Goal: Task Accomplishment & Management: Manage account settings

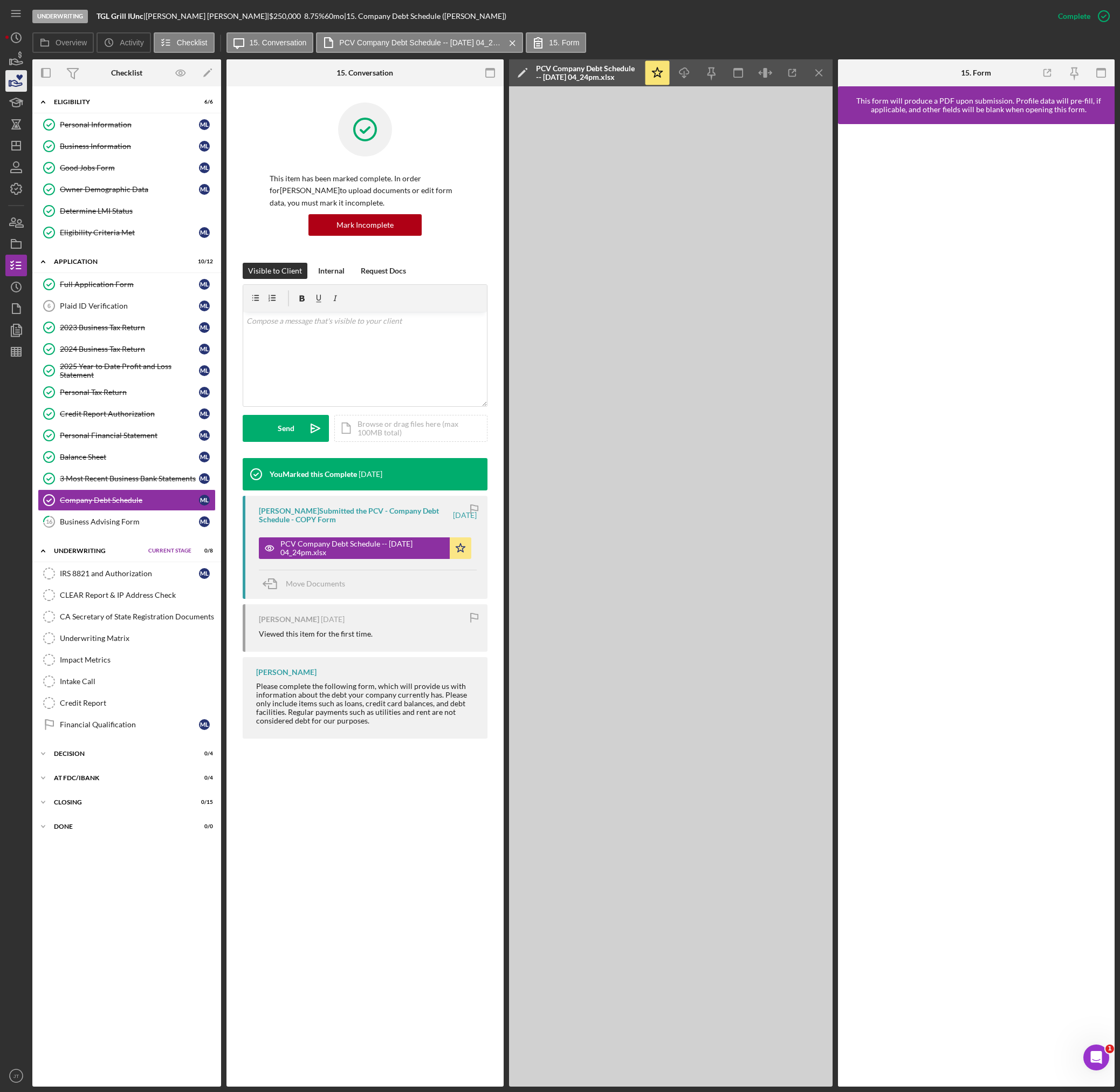
scroll to position [1, 0]
click at [12, 60] on icon "button" at bounding box center [17, 61] width 11 height 6
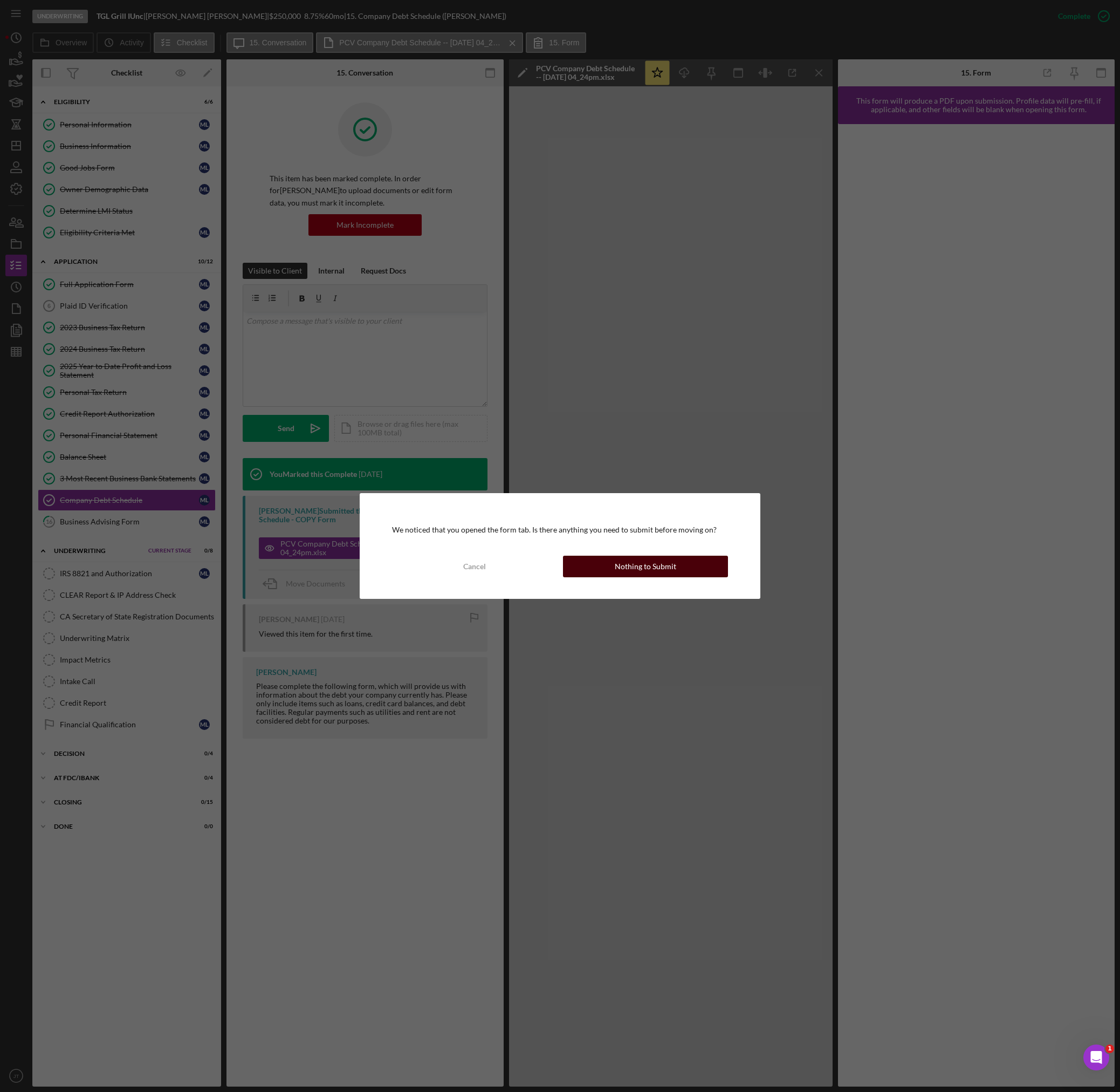
click at [640, 569] on div "Nothing to Submit" at bounding box center [645, 566] width 61 height 22
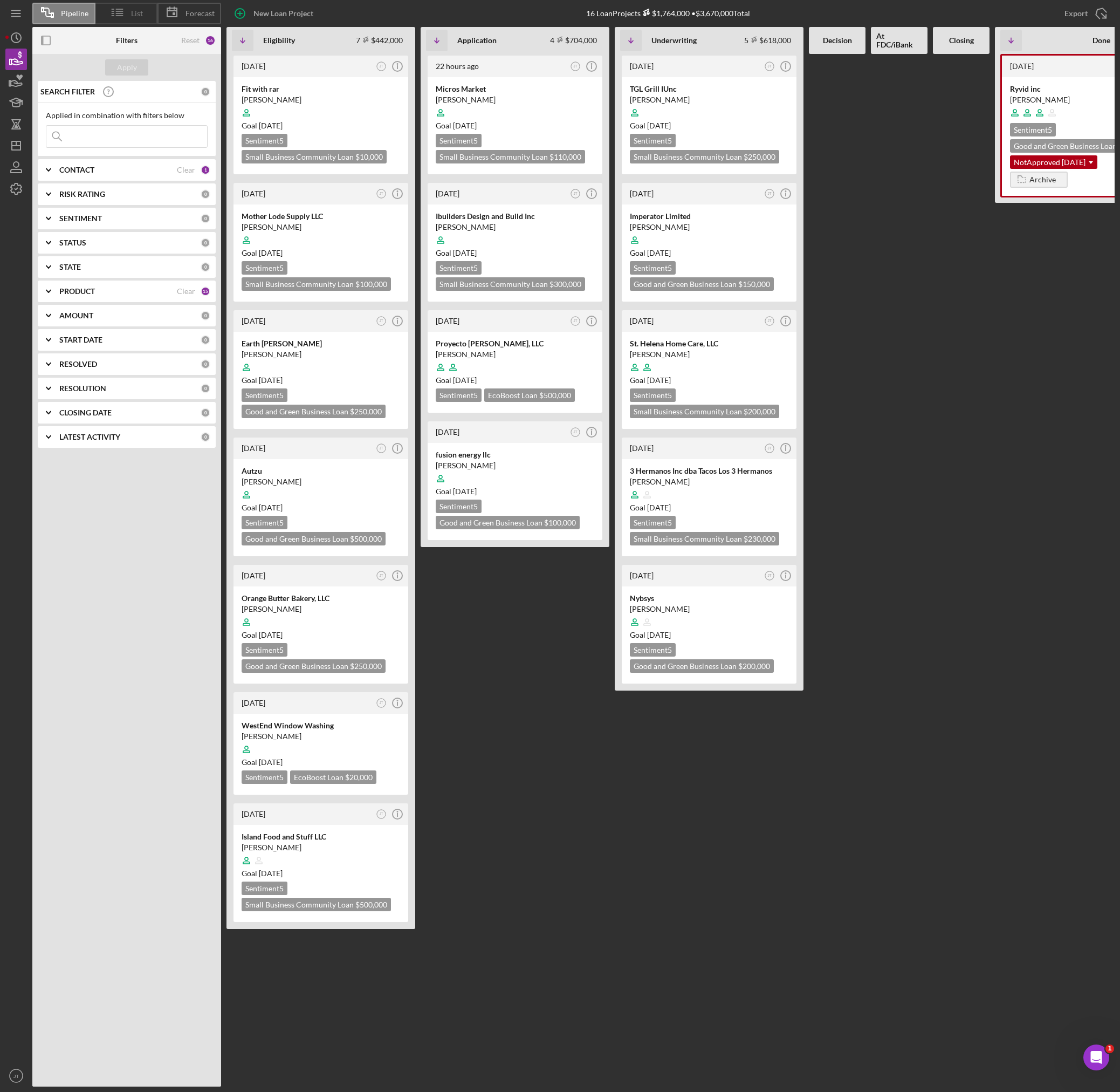
click at [126, 17] on icon at bounding box center [117, 12] width 27 height 27
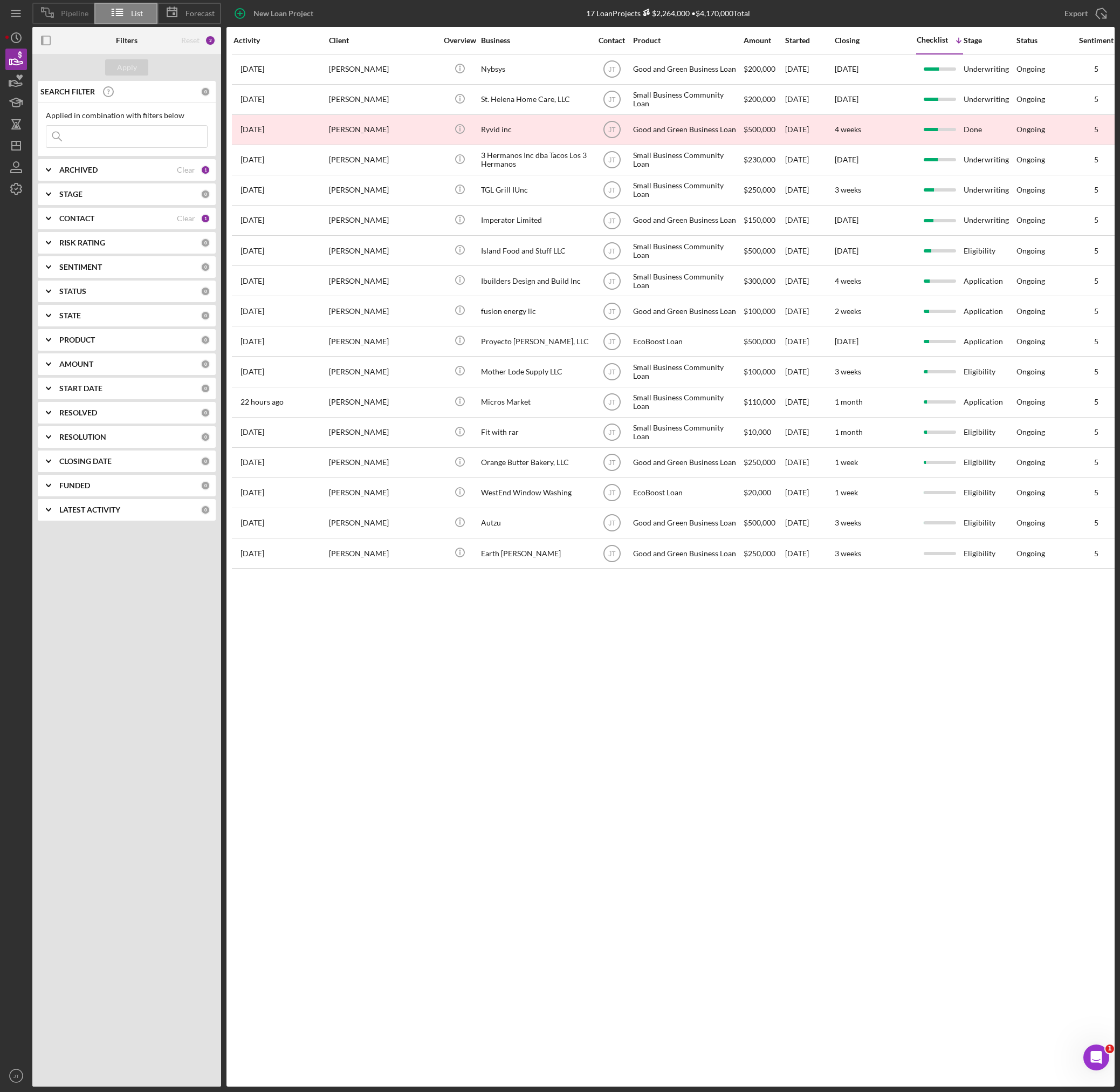
click at [65, 18] on div "Pipeline" at bounding box center [63, 13] width 62 height 22
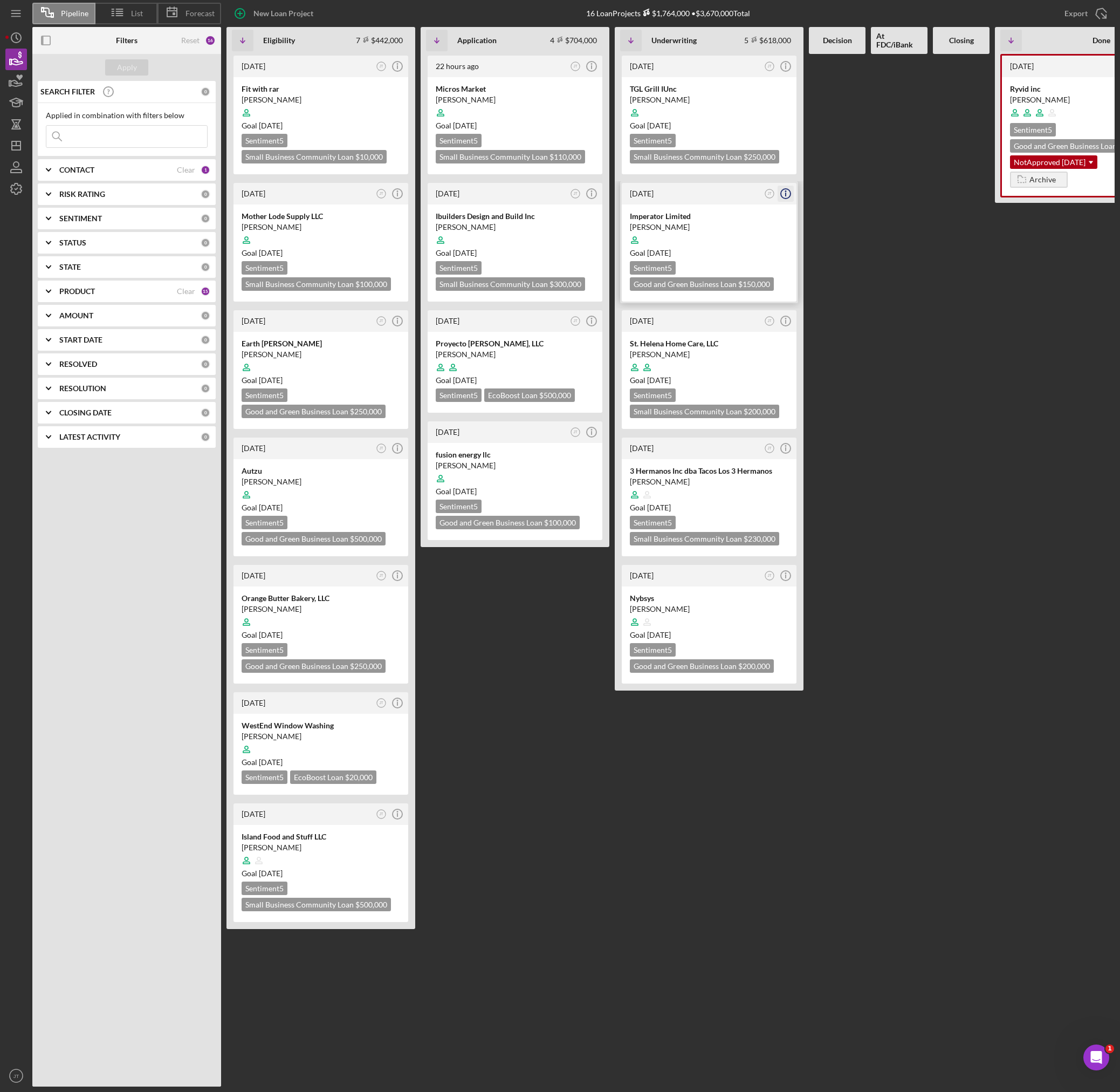
click at [787, 194] on icon "Icon/Info" at bounding box center [785, 194] width 27 height 27
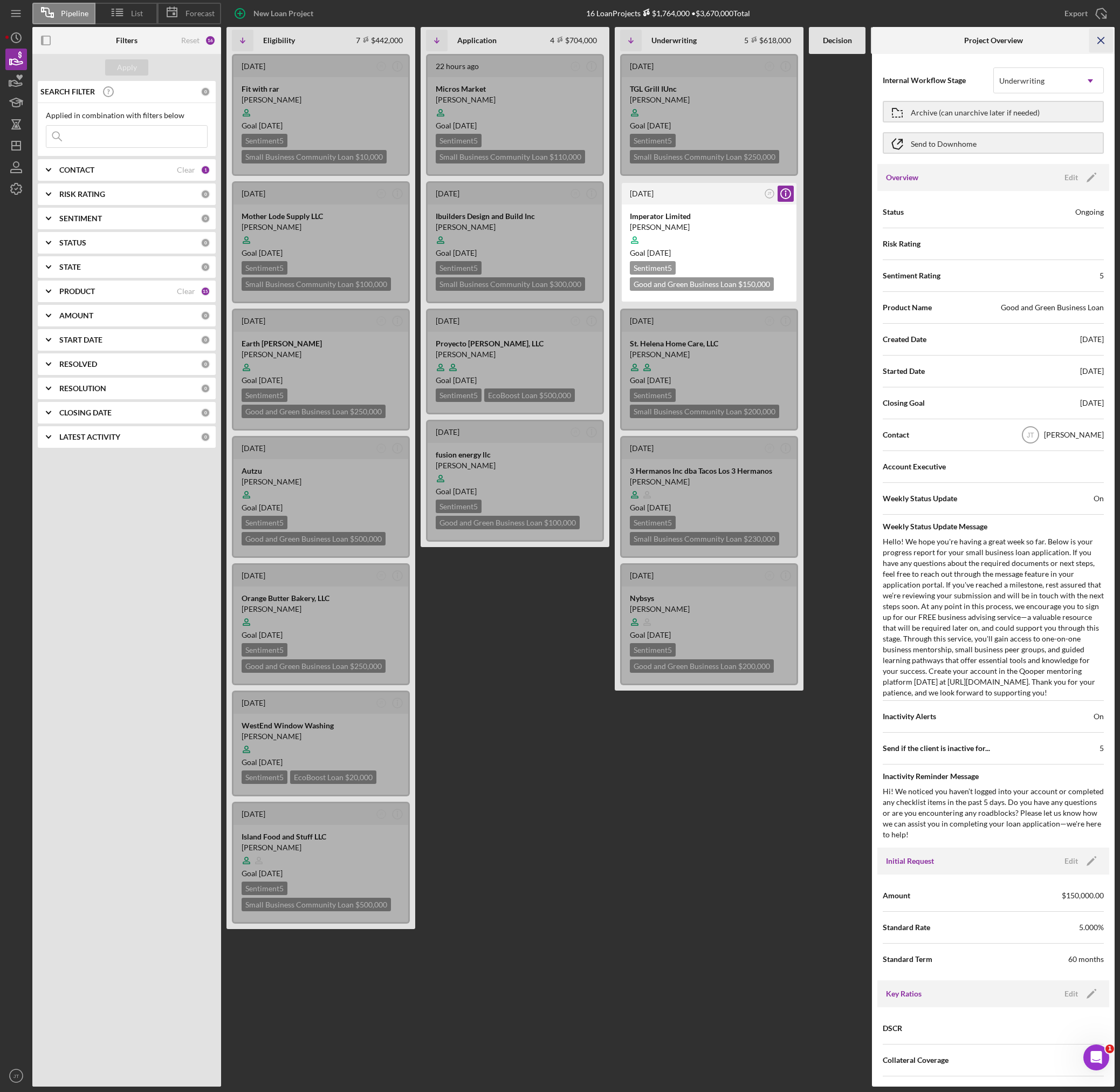
click at [1100, 39] on icon "Icon/Menu Close" at bounding box center [1101, 40] width 24 height 24
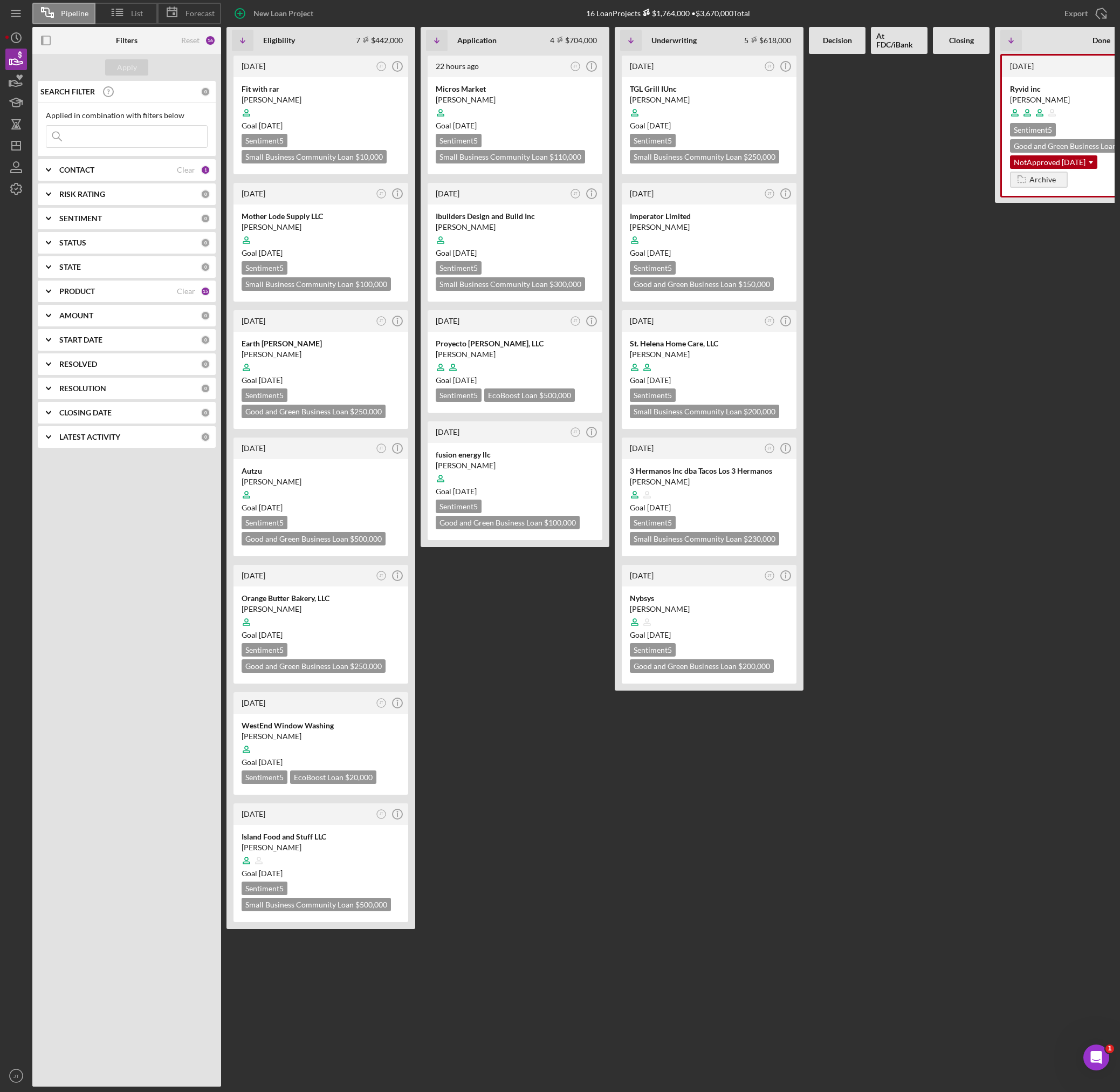
click at [891, 153] on FDC\/iBank at bounding box center [899, 570] width 57 height 1033
click at [789, 196] on icon "Icon/Info" at bounding box center [785, 194] width 27 height 27
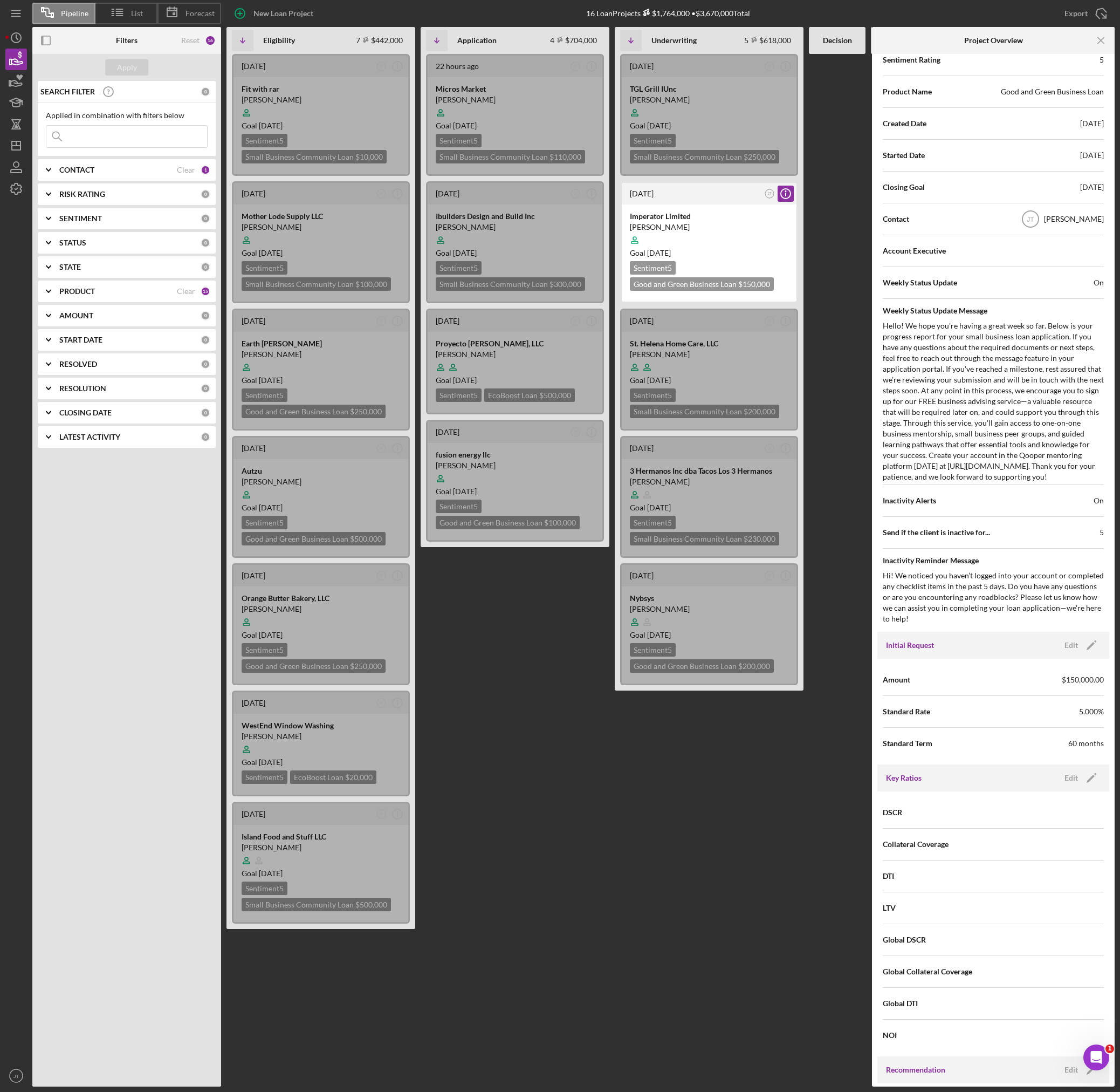
scroll to position [270, 0]
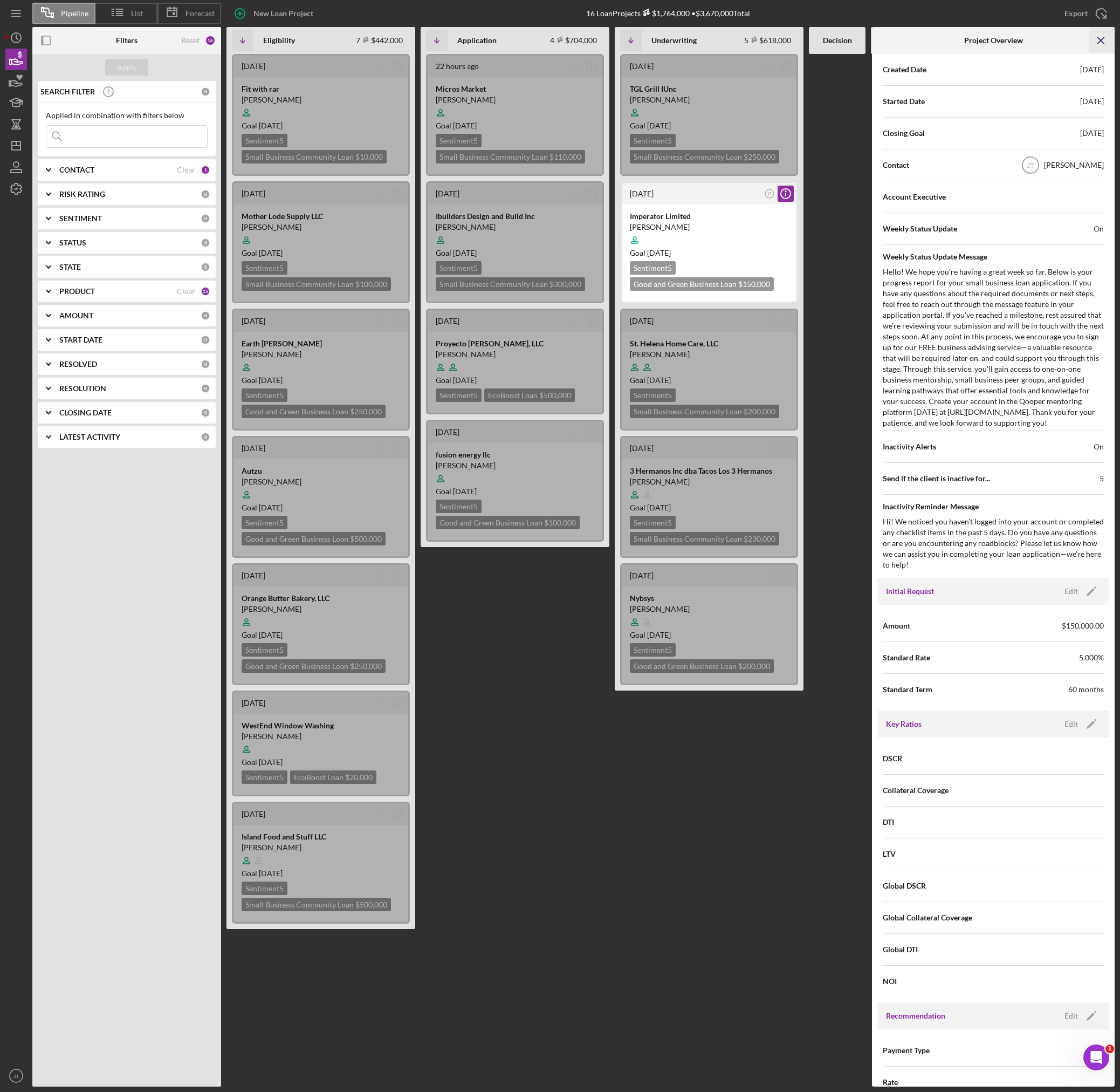
click at [1105, 37] on icon "Icon/Menu Close" at bounding box center [1101, 40] width 24 height 24
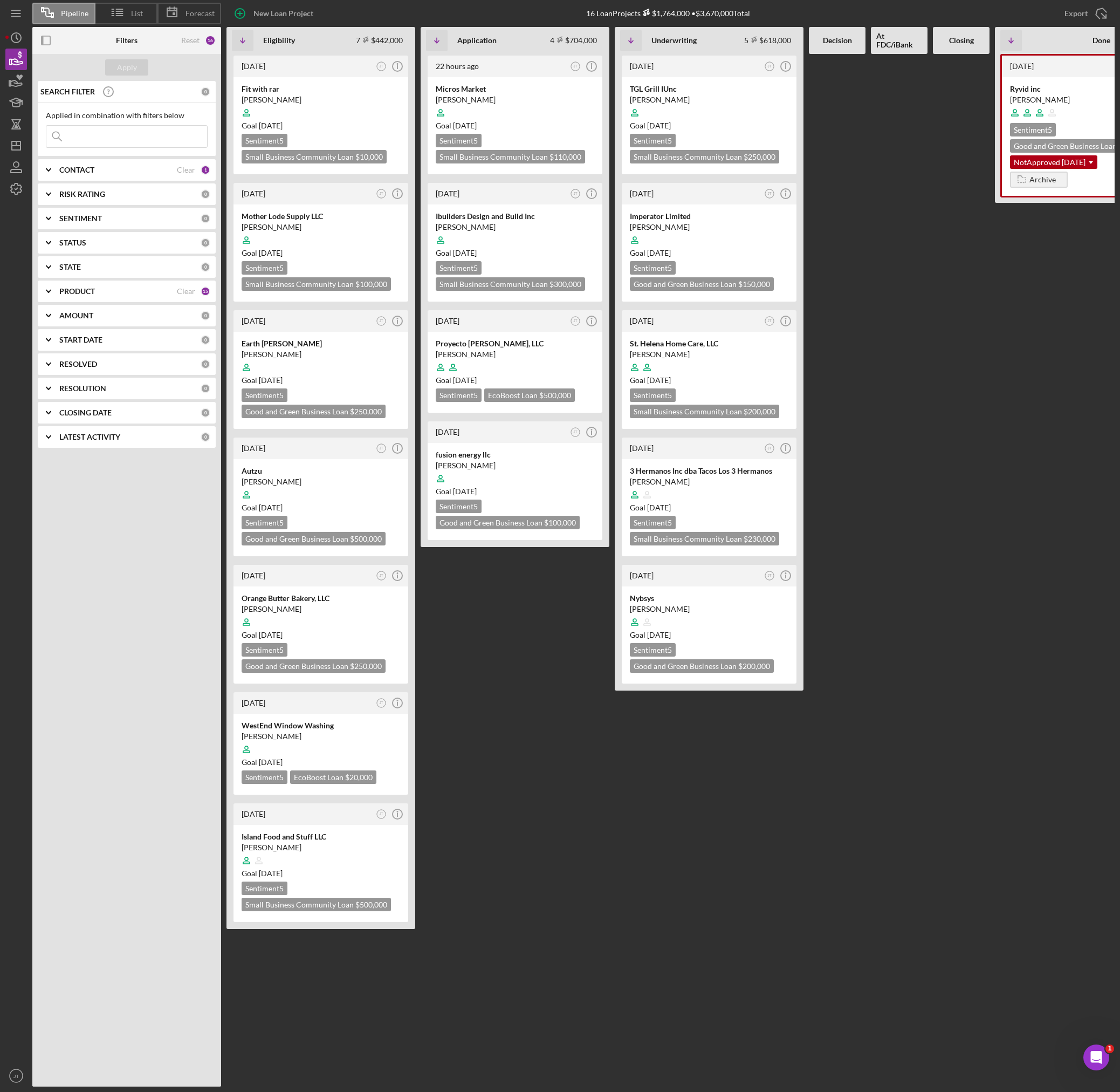
click at [895, 308] on FDC\/iBank at bounding box center [899, 570] width 57 height 1033
click at [422, 10] on div "New Loan Project 16 Loan Projects $1,764,000 • $3,670,000 Total Export Icon/Exp…" at bounding box center [668, 13] width 893 height 27
click at [552, 247] on div at bounding box center [515, 240] width 159 height 20
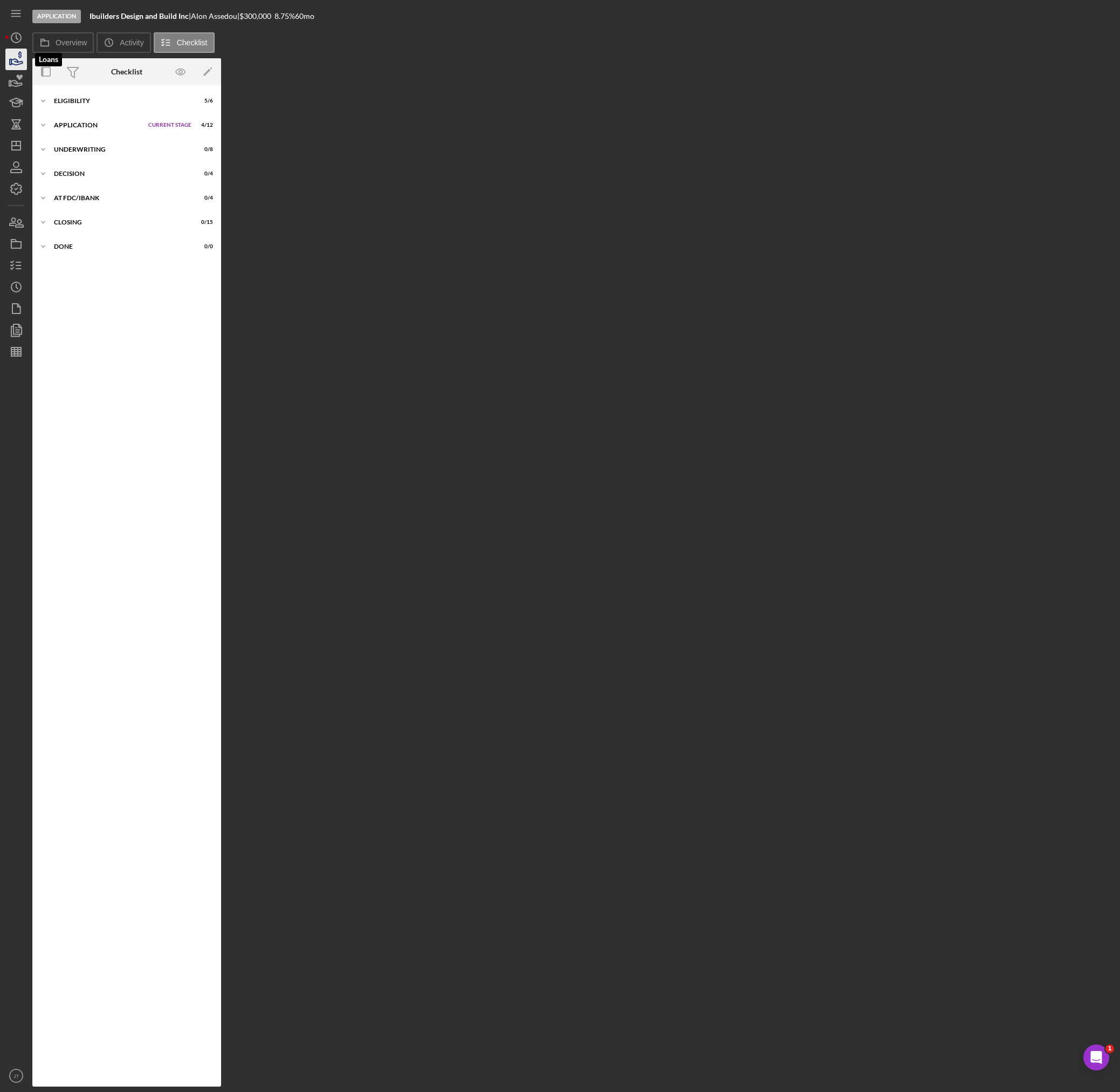
click at [19, 63] on icon "button" at bounding box center [16, 59] width 27 height 27
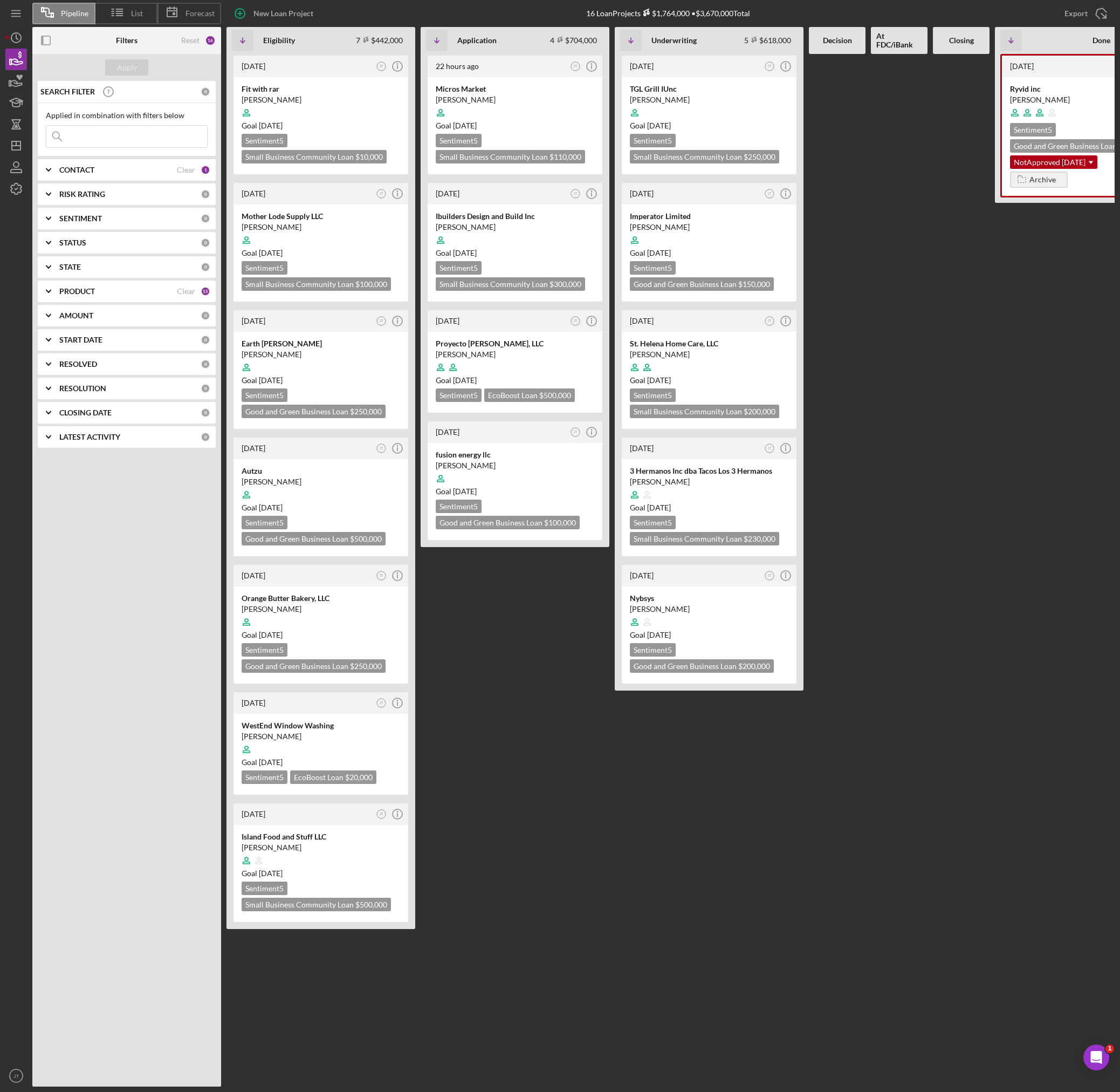
click at [850, 129] on div at bounding box center [837, 570] width 57 height 1033
click at [715, 110] on div at bounding box center [708, 113] width 159 height 20
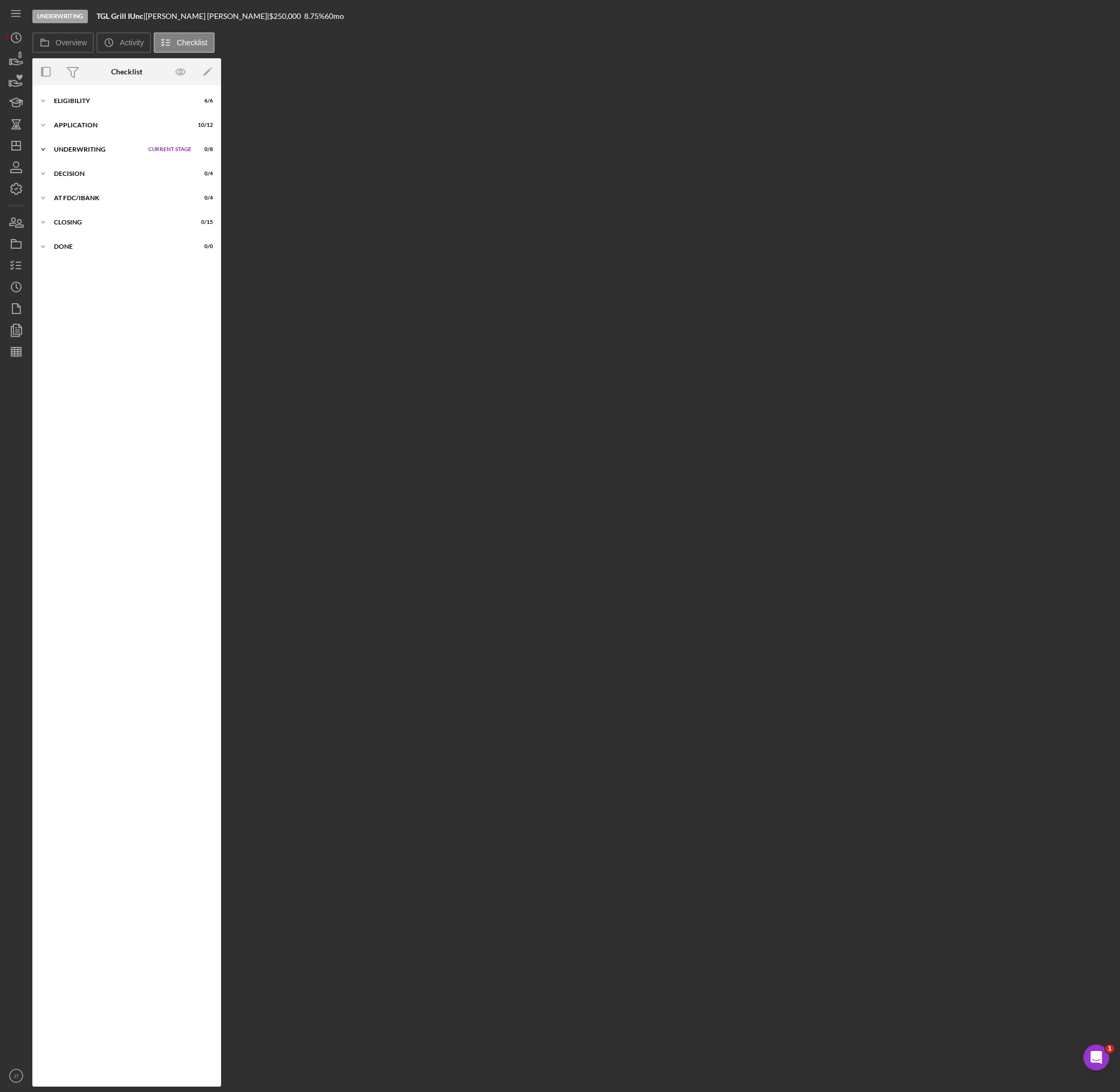
click at [78, 142] on div "Icon/Expander Underwriting Current Stage 0 / 8 Set Stage" at bounding box center [127, 149] width 189 height 22
click at [111, 155] on div "Icon/Expander Underwriting Current Stage 0 / 8 Set Stage" at bounding box center [127, 149] width 189 height 22
click at [107, 128] on div "Application" at bounding box center [108, 126] width 109 height 7
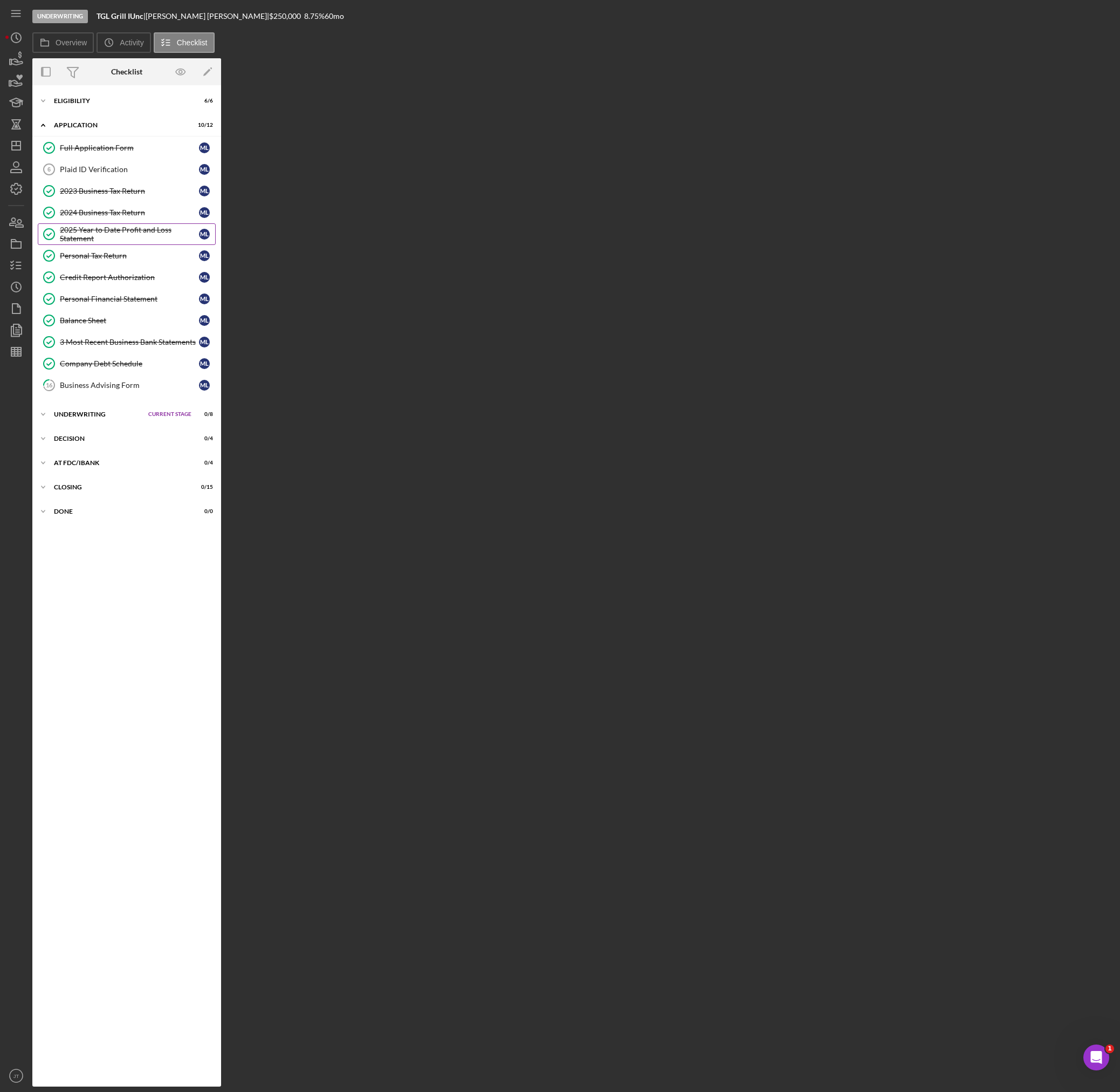
click at [109, 234] on div "2025 Year to Date Profit and Loss Statement" at bounding box center [130, 234] width 139 height 18
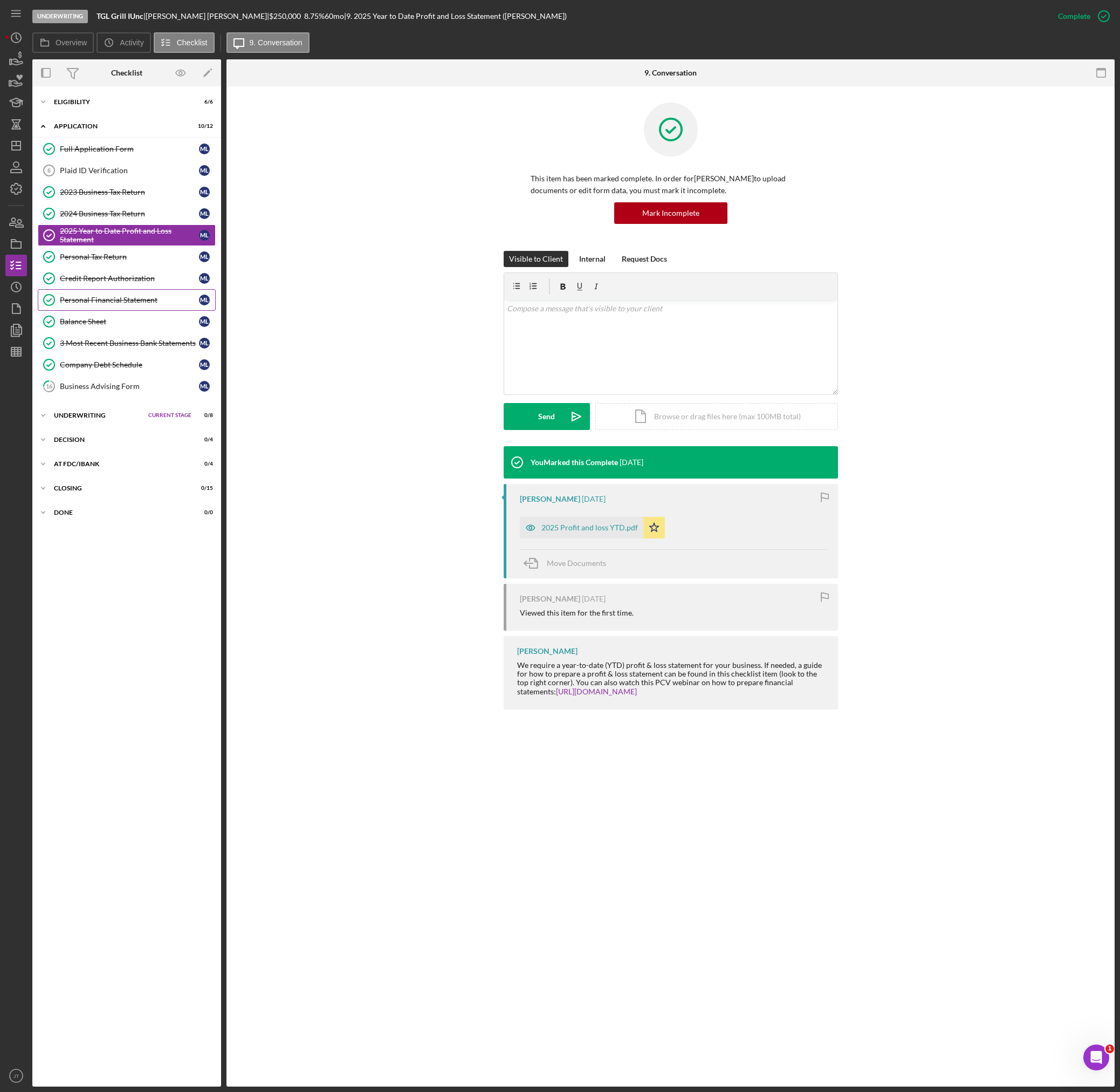
click at [124, 302] on div "Personal Financial Statement" at bounding box center [130, 300] width 139 height 9
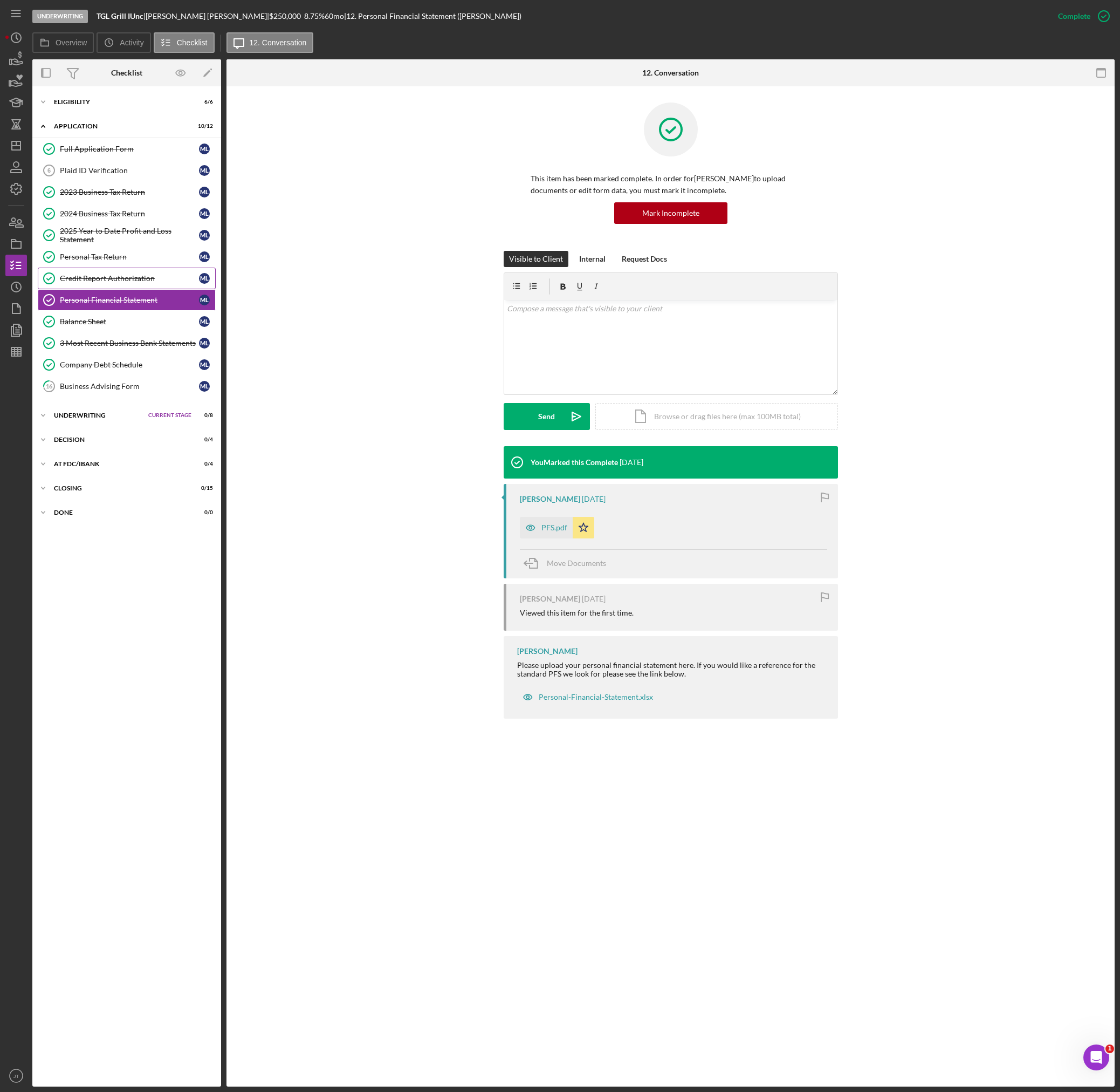
click at [125, 283] on link "Credit Report Authorization Credit Report Authorization M L" at bounding box center [127, 278] width 178 height 22
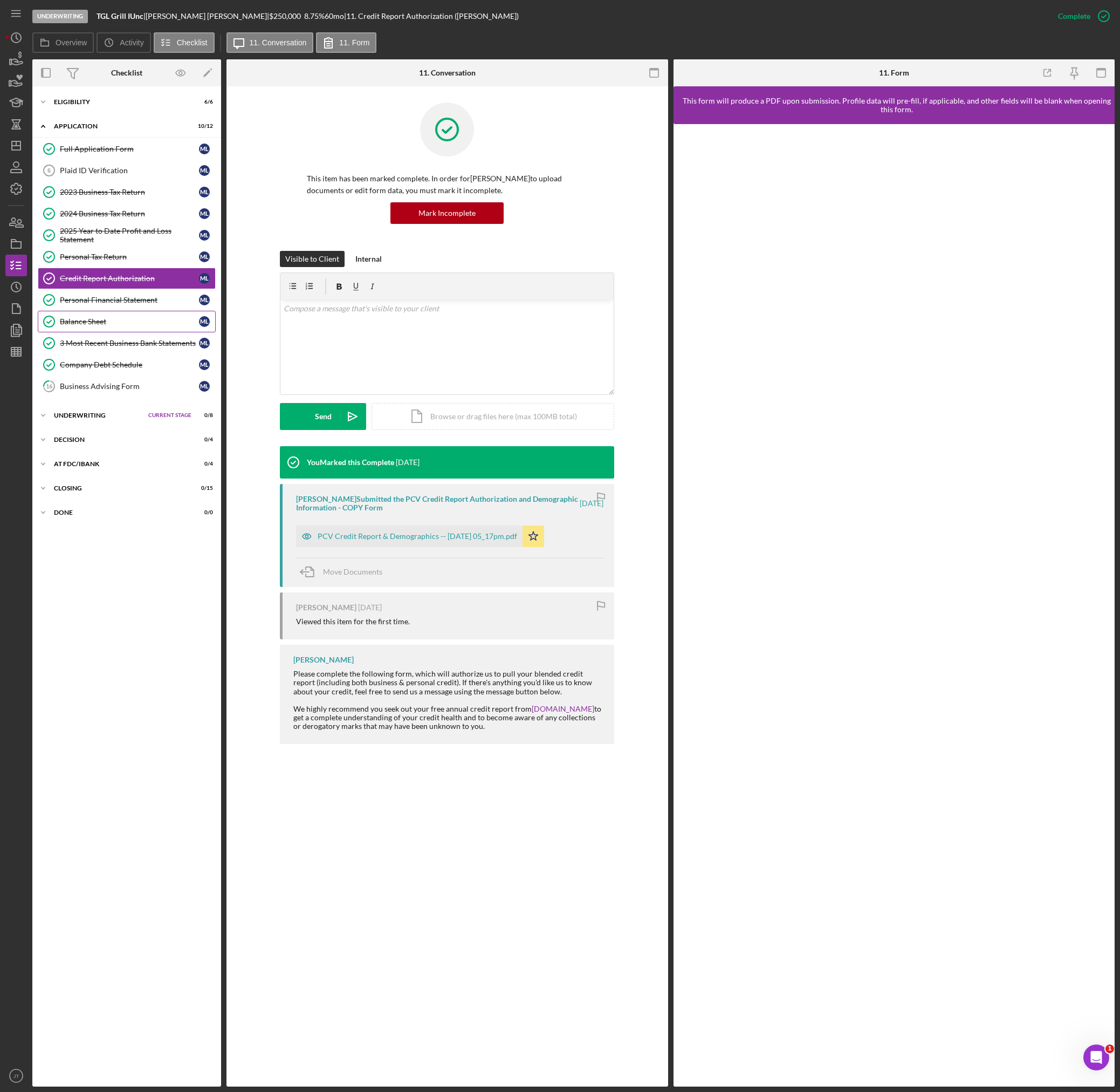
click at [121, 320] on div "Balance Sheet" at bounding box center [130, 321] width 139 height 9
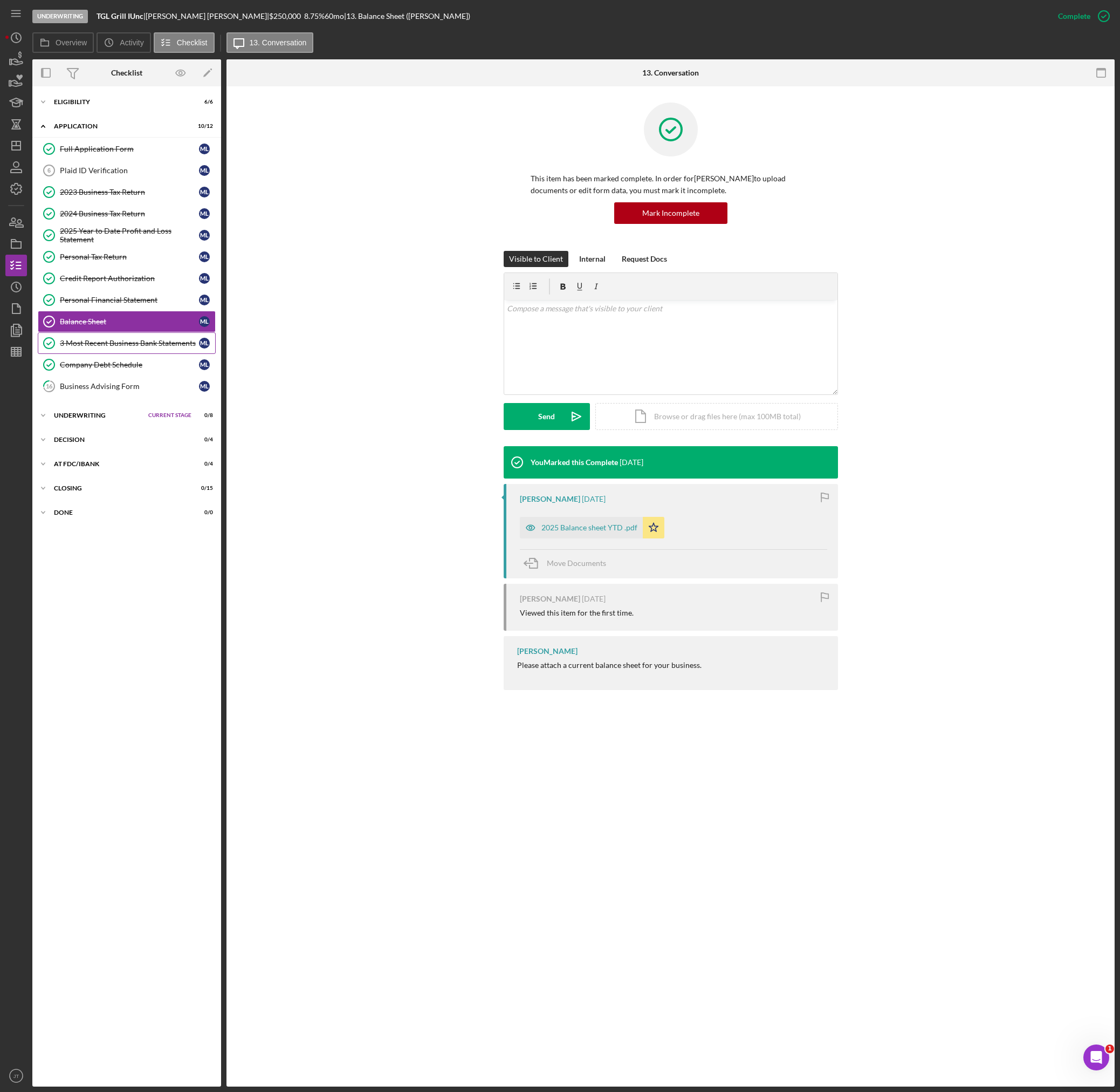
click at [133, 346] on div "3 Most Recent Business Bank Statements" at bounding box center [130, 343] width 139 height 9
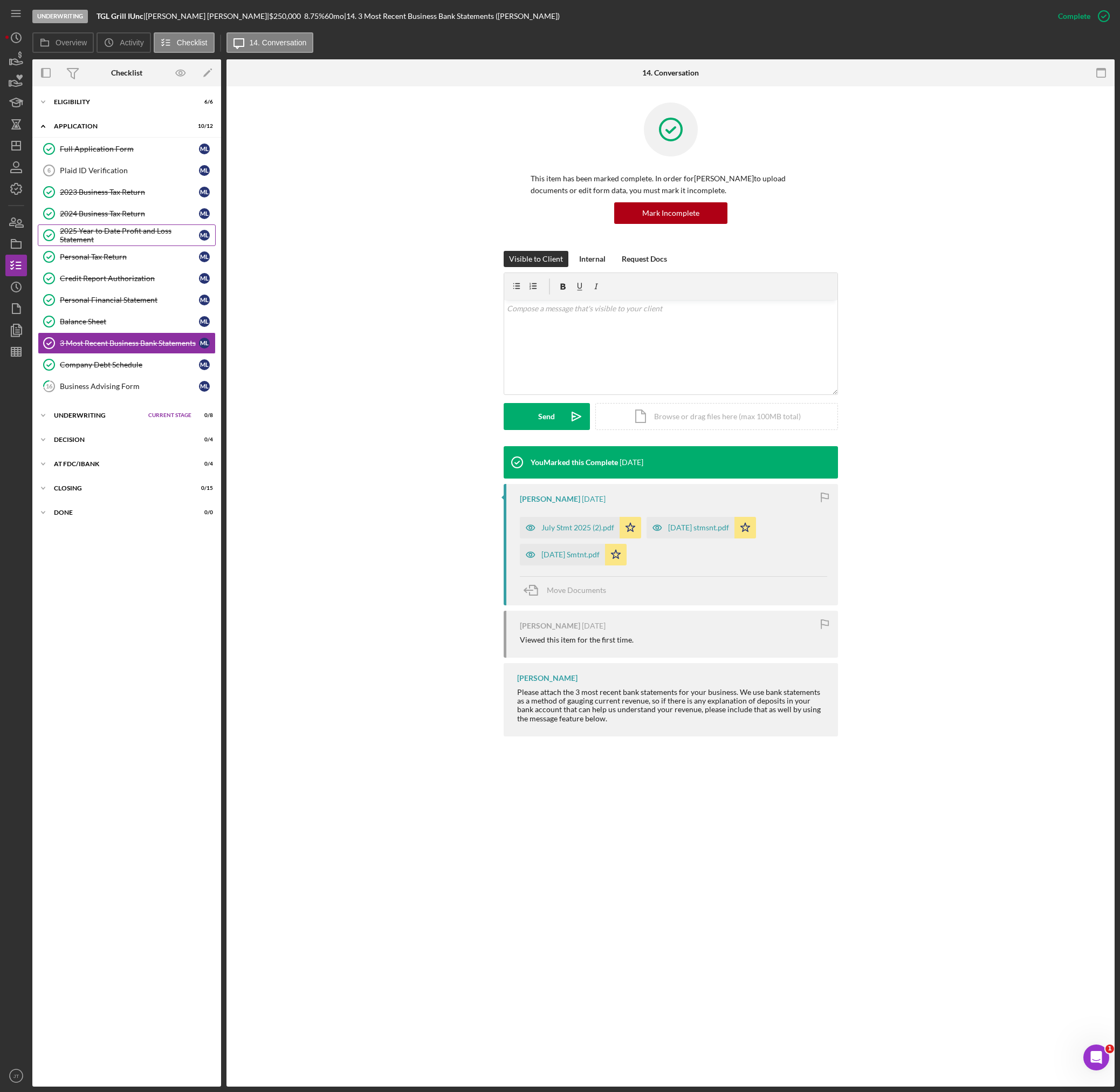
click at [125, 232] on div "2025 Year to Date Profit and Loss Statement" at bounding box center [130, 236] width 139 height 18
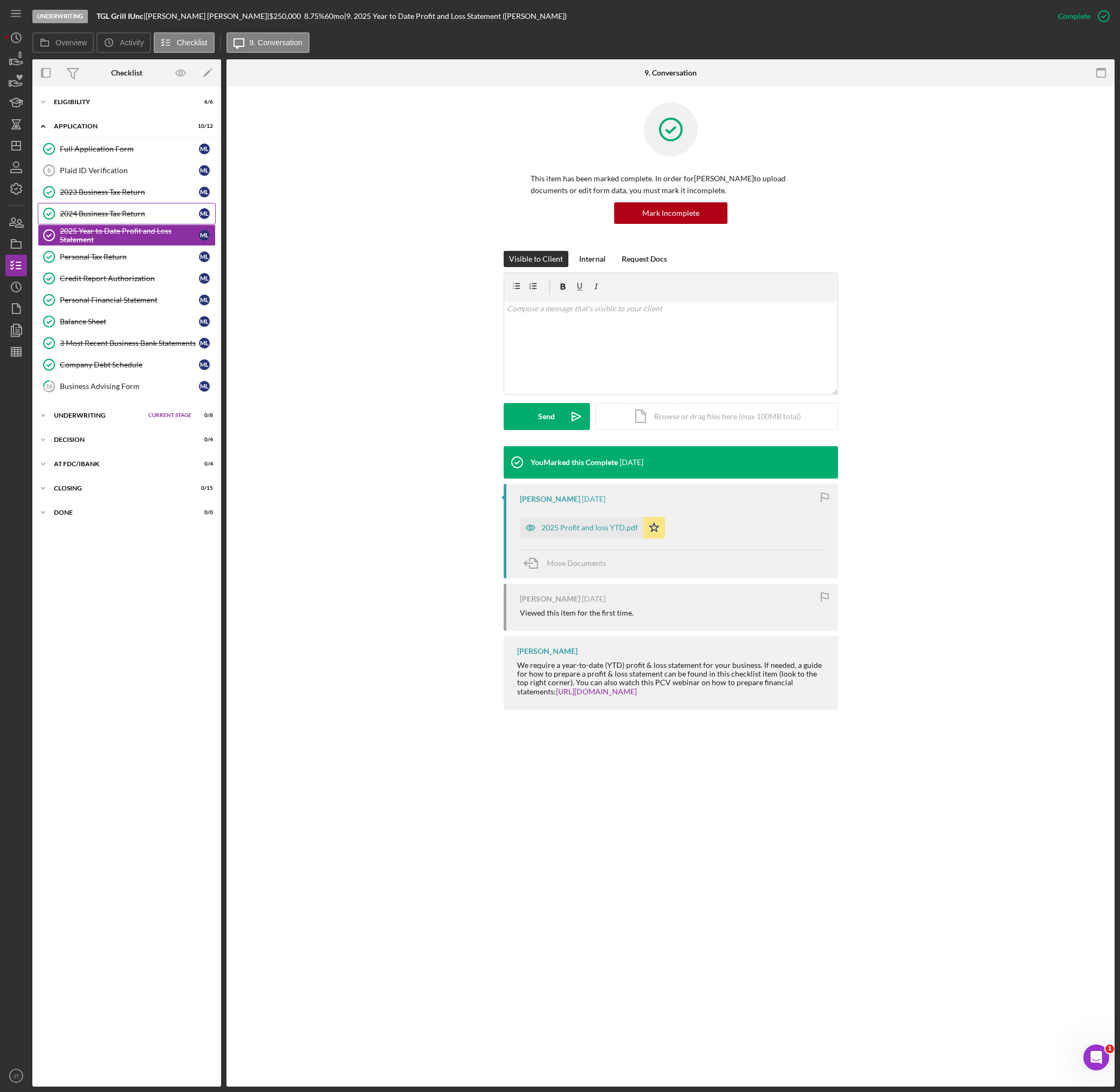
click at [130, 219] on link "2024 Business Tax Return 2024 Business Tax Return M L" at bounding box center [127, 214] width 178 height 22
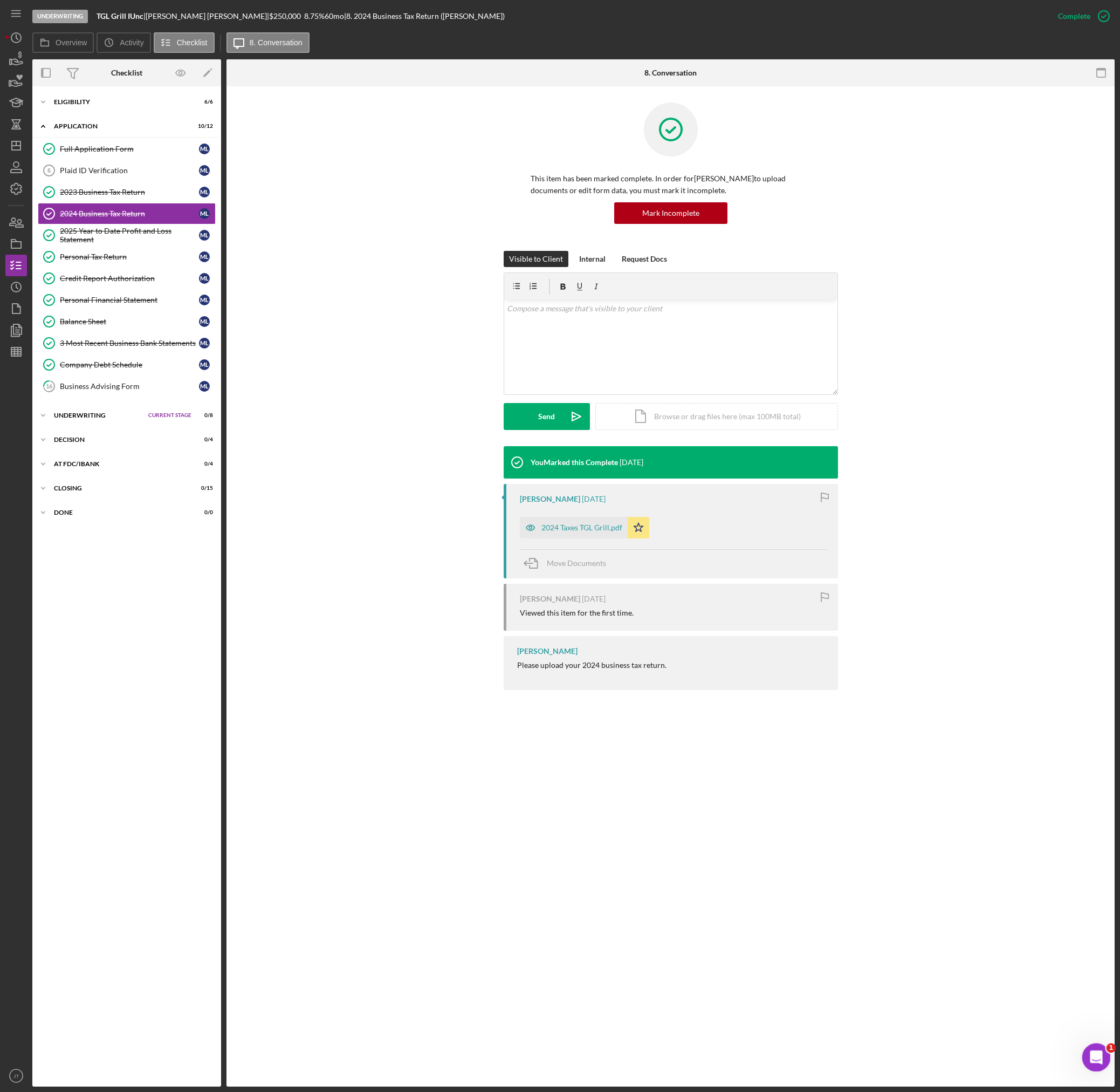
click at [1082, 1052] on html at bounding box center [1094, 1056] width 26 height 26
click at [1088, 1056] on icon "Open Intercom Messenger" at bounding box center [1095, 1056] width 18 height 18
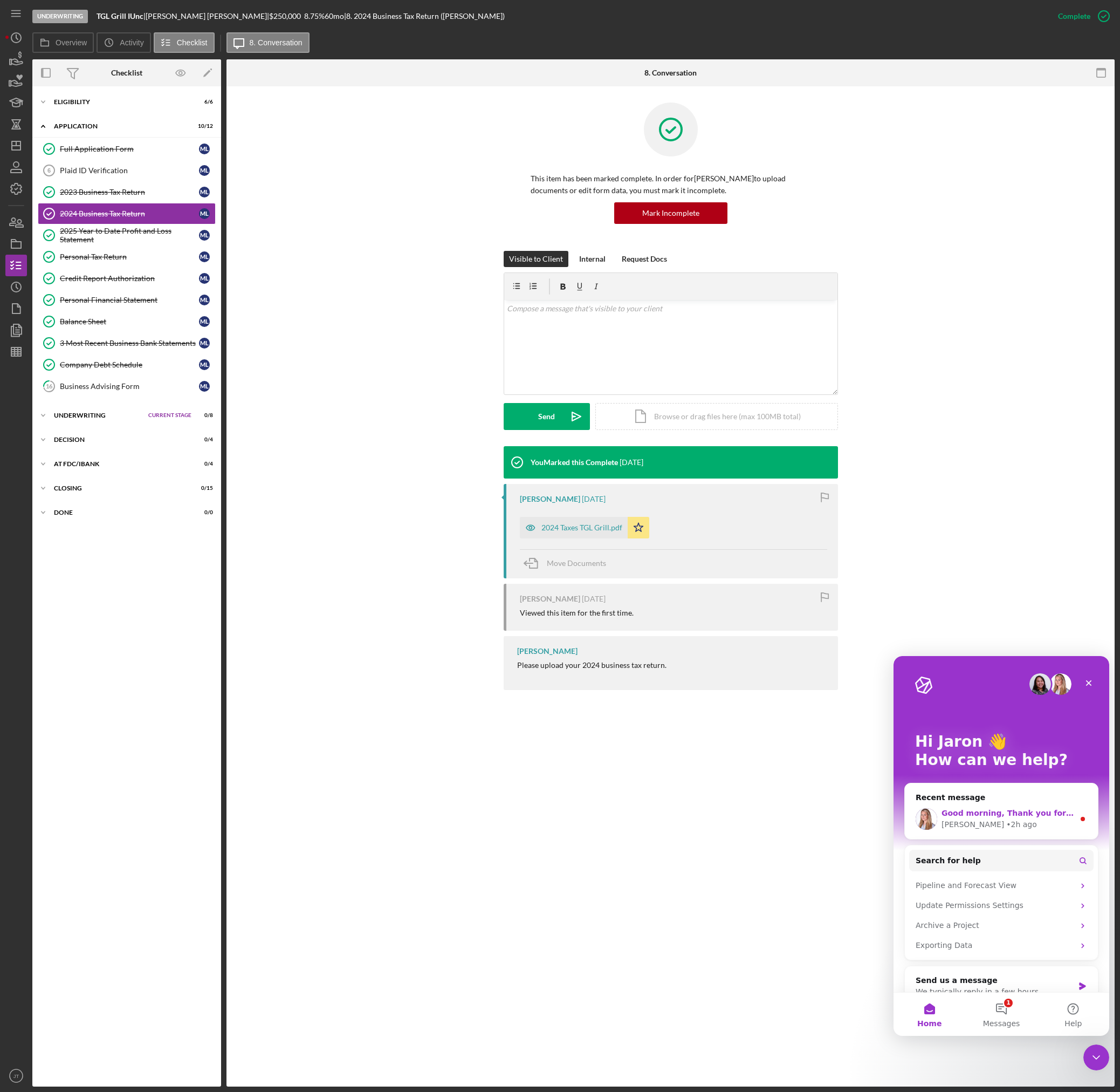
click at [1039, 822] on div "[PERSON_NAME] • 2h ago" at bounding box center [1007, 824] width 133 height 11
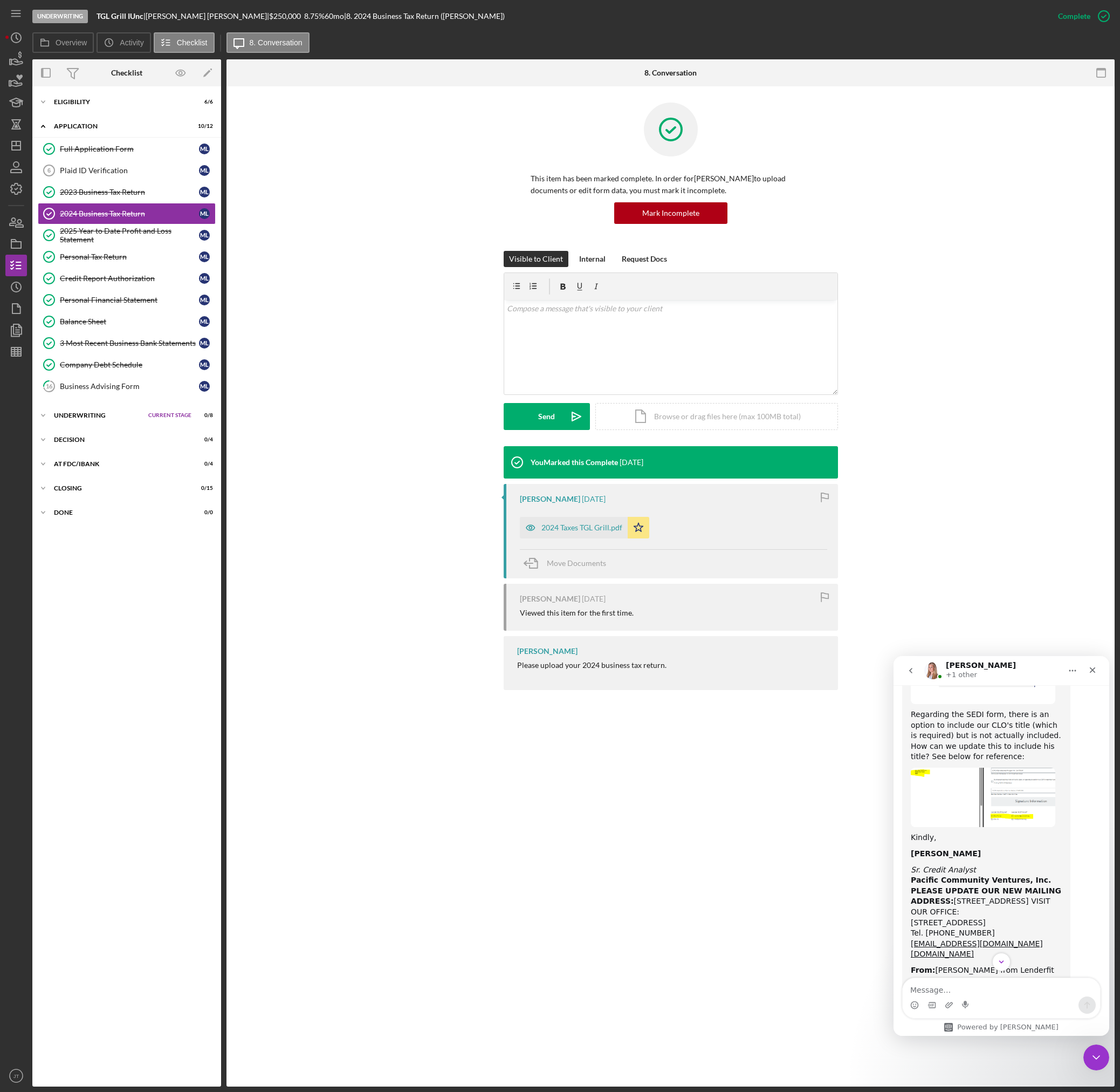
scroll to position [1197, 0]
click at [908, 670] on icon "go back" at bounding box center [910, 670] width 9 height 9
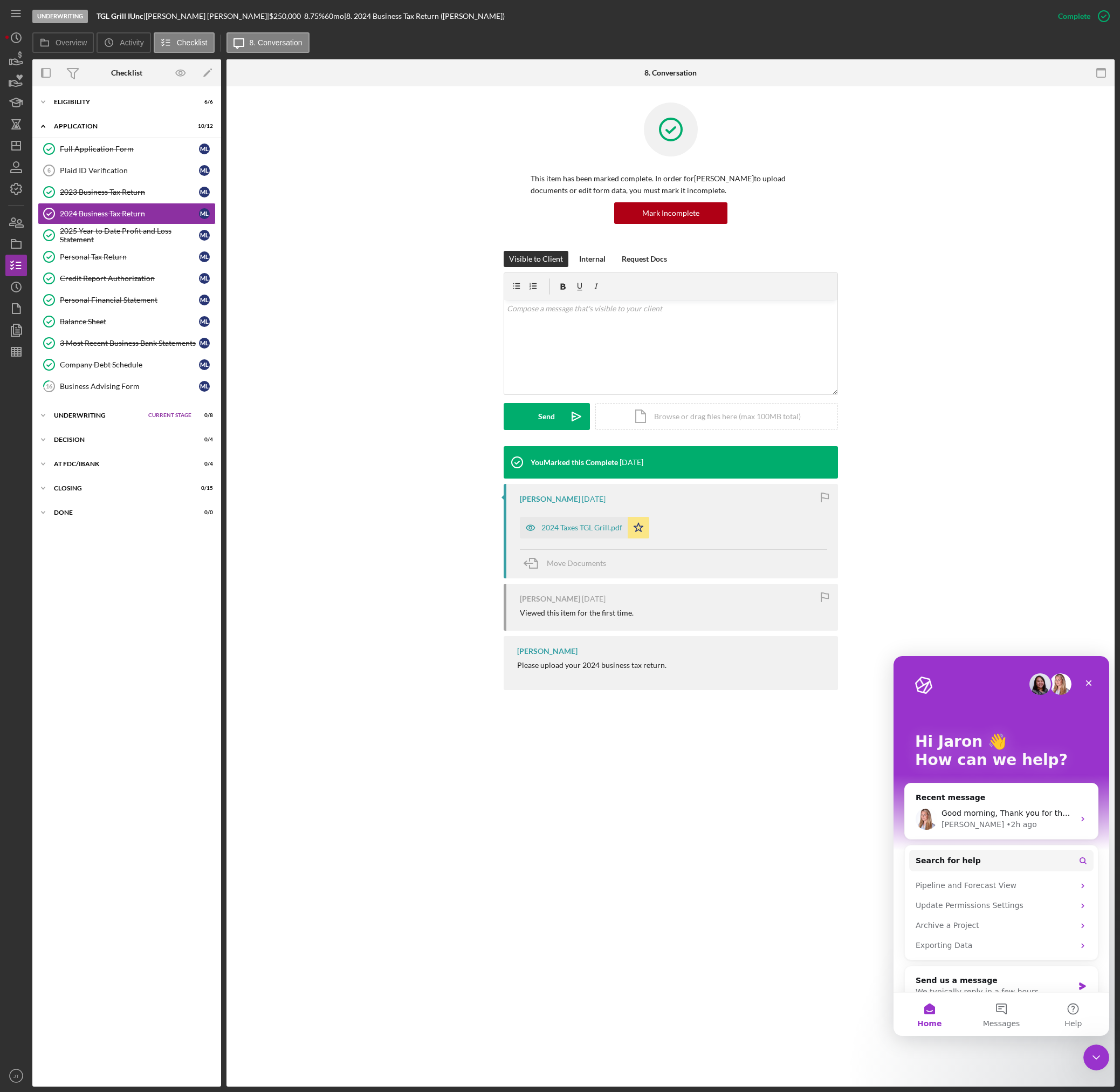
click at [853, 837] on div "2024 Business Tax Return 2024 Business Tax Return This item has been marked com…" at bounding box center [671, 586] width 888 height 1000
click at [1089, 1052] on icon "Close Intercom Messenger" at bounding box center [1094, 1055] width 13 height 13
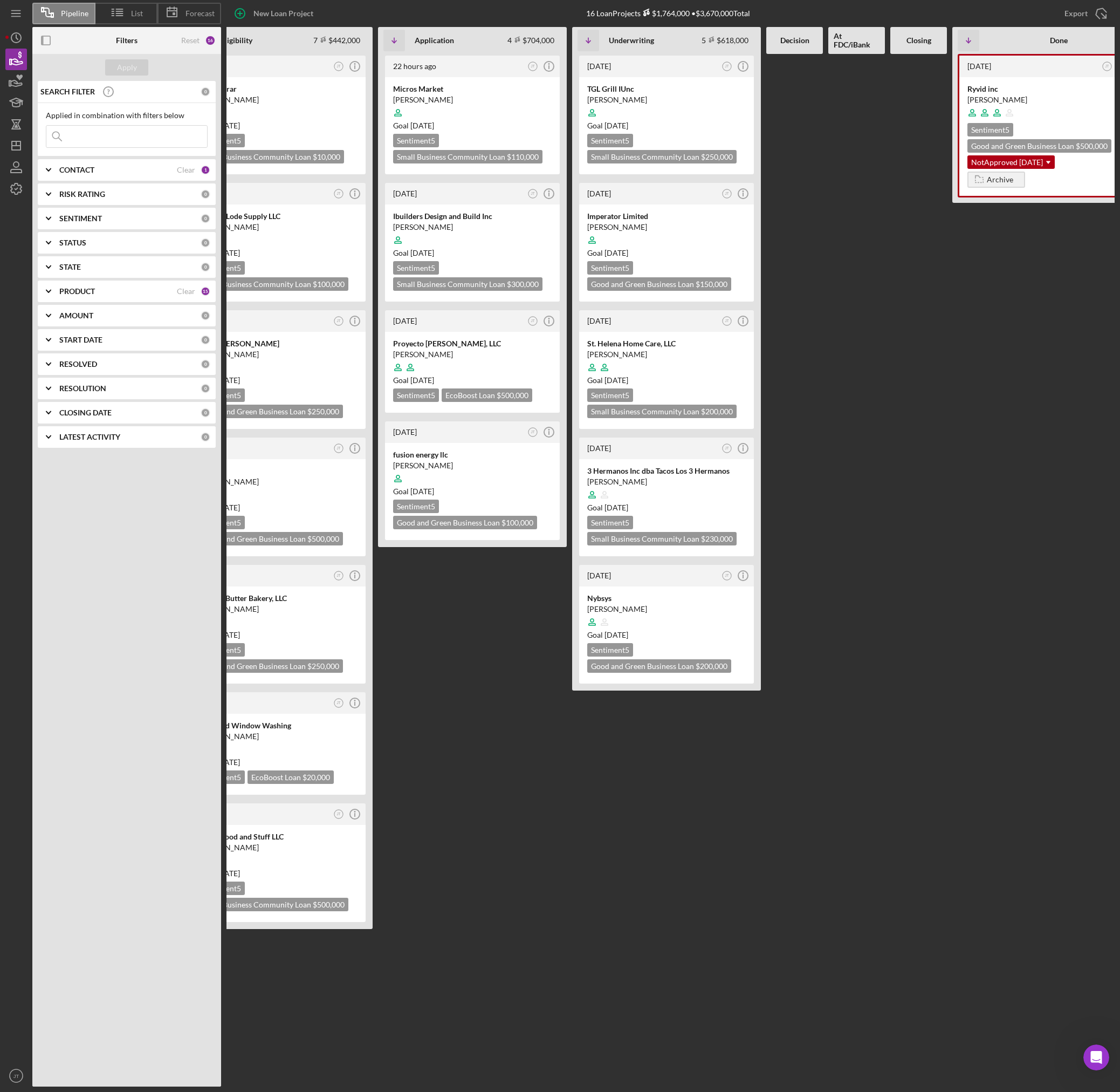
scroll to position [0, 74]
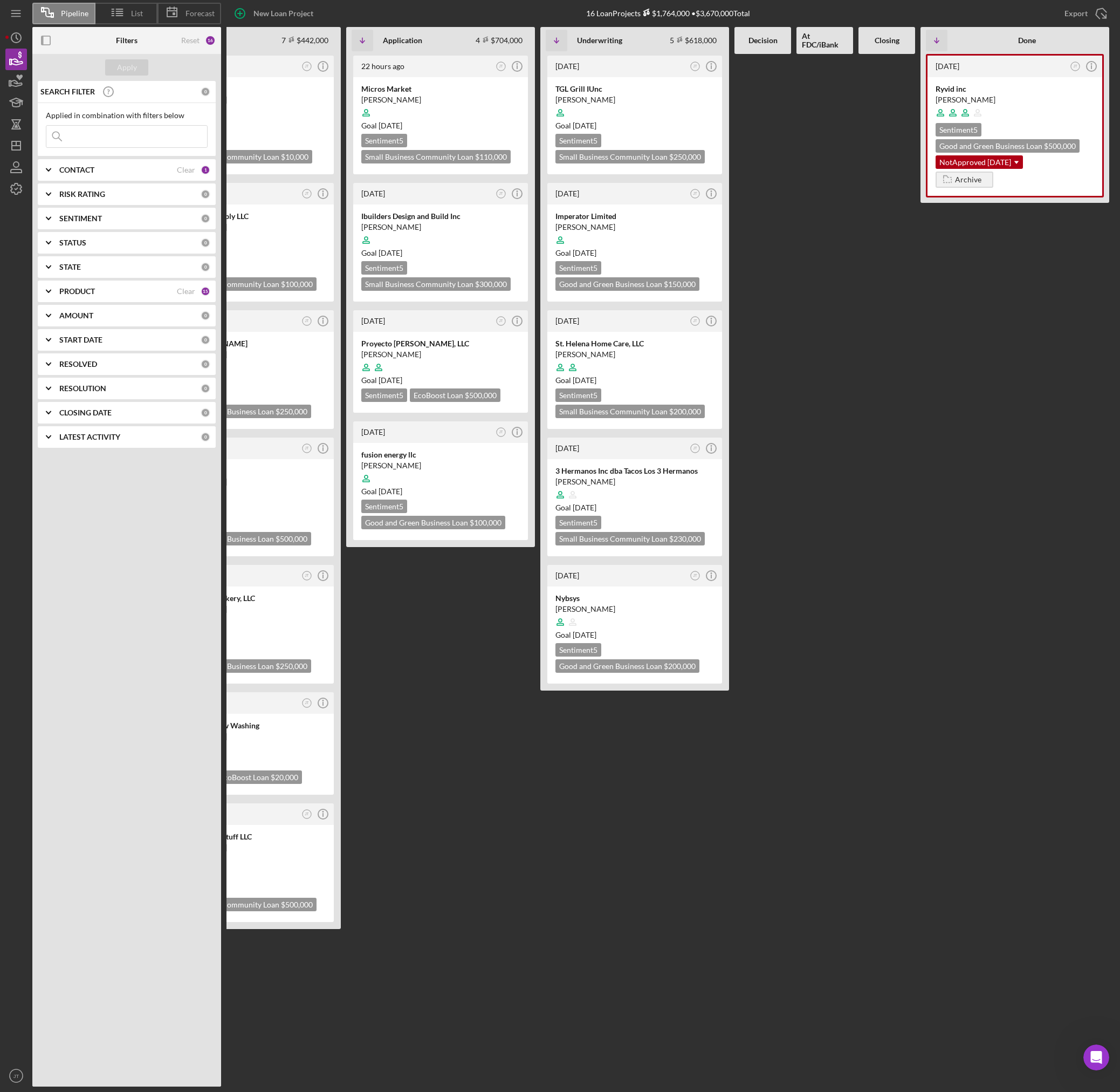
click at [765, 124] on div at bounding box center [763, 570] width 57 height 1033
click at [826, 12] on div "New Loan Project 16 Loan Projects $1,764,000 • $3,670,000 Total Export Icon/Exp…" at bounding box center [668, 13] width 893 height 27
click at [1042, 257] on div "4 days ago JT Icon/Info Ryvid inc Dong Tran Sentiment 5 Good and Green Business…" at bounding box center [1015, 570] width 189 height 1033
click at [1019, 971] on div "4 days ago JT Icon/Info Ryvid inc Dong Tran Sentiment 5 Good and Green Business…" at bounding box center [1015, 570] width 189 height 1033
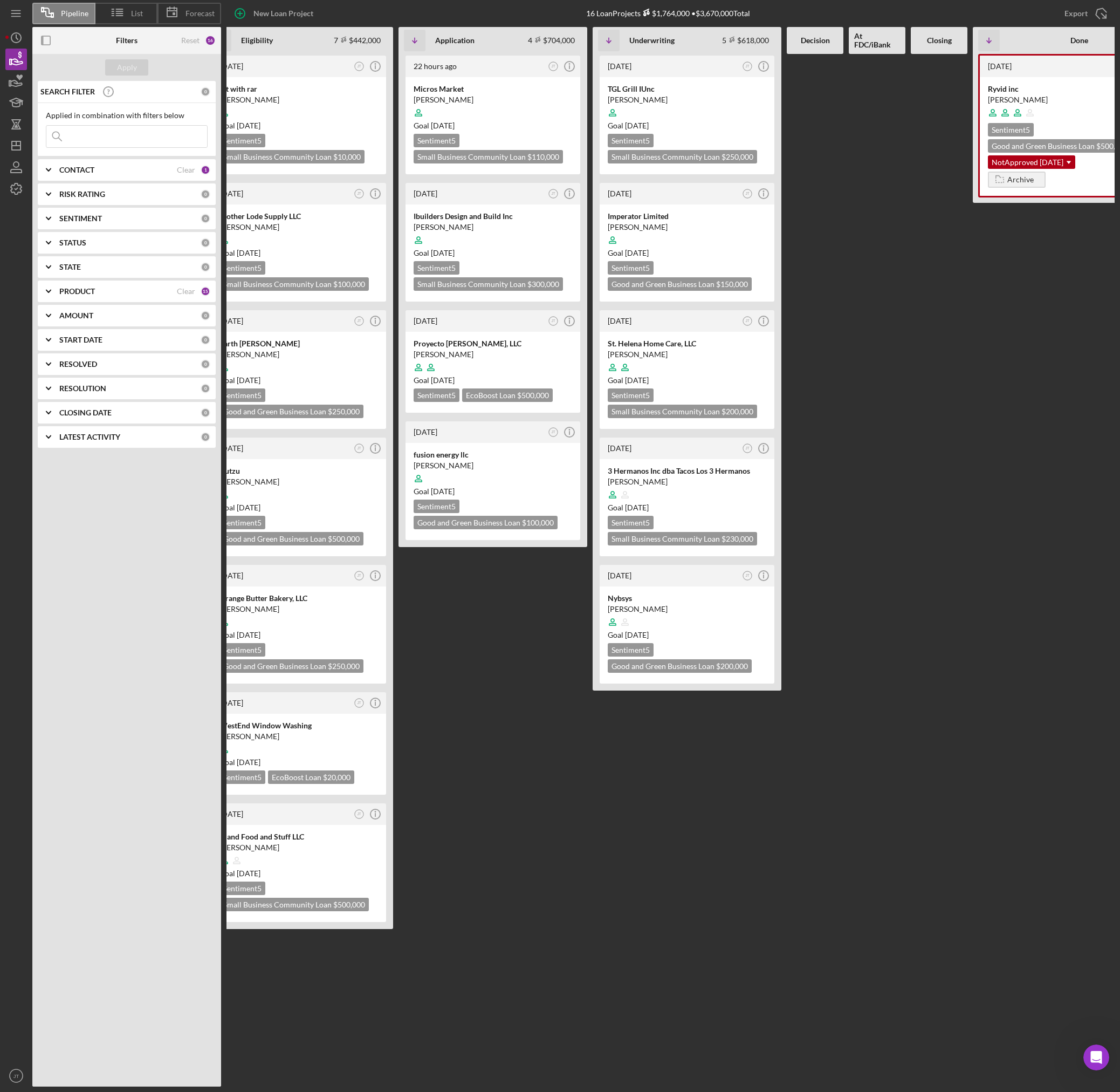
scroll to position [0, 0]
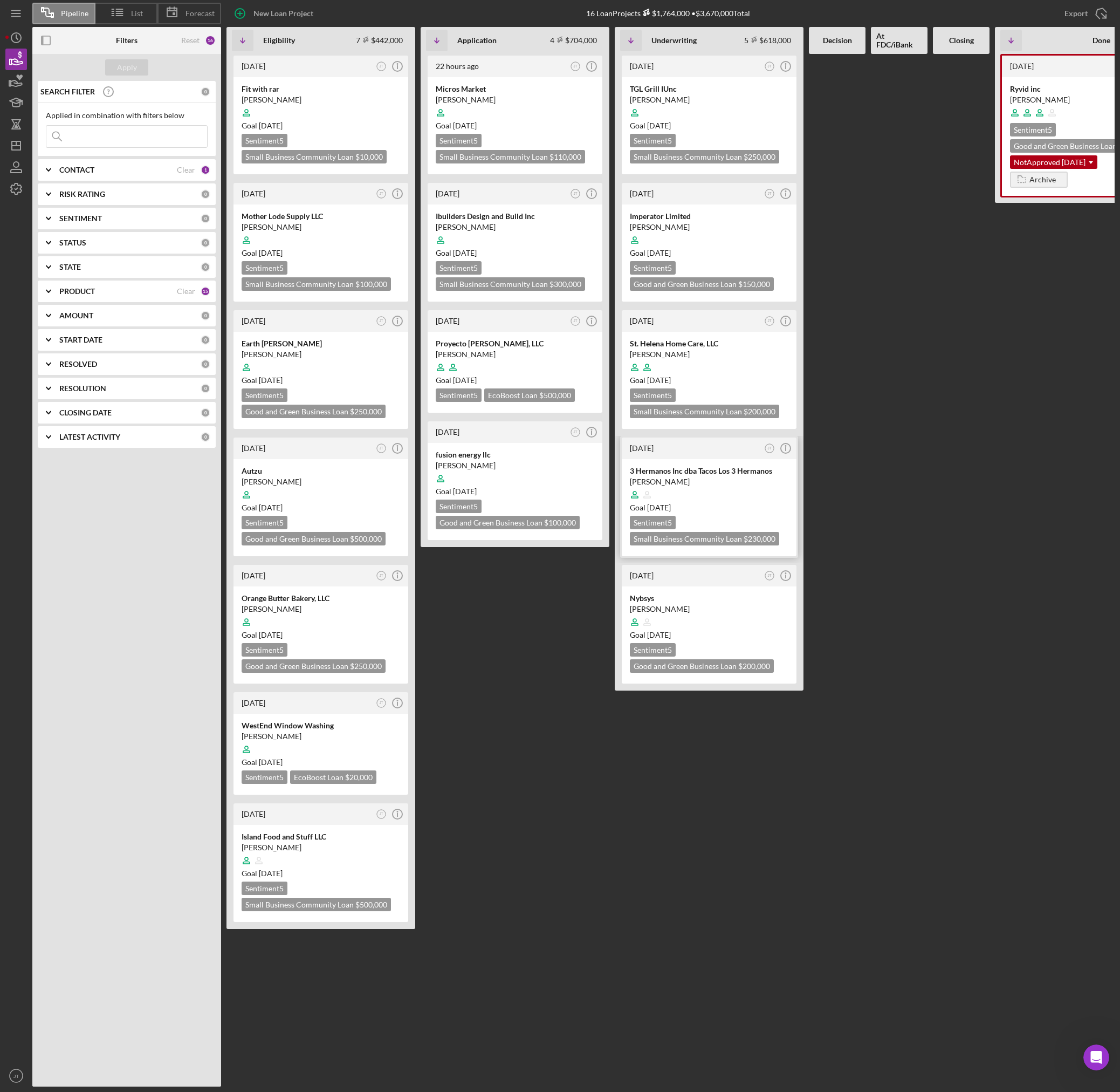
click at [710, 483] on div "[PERSON_NAME]" at bounding box center [708, 482] width 159 height 11
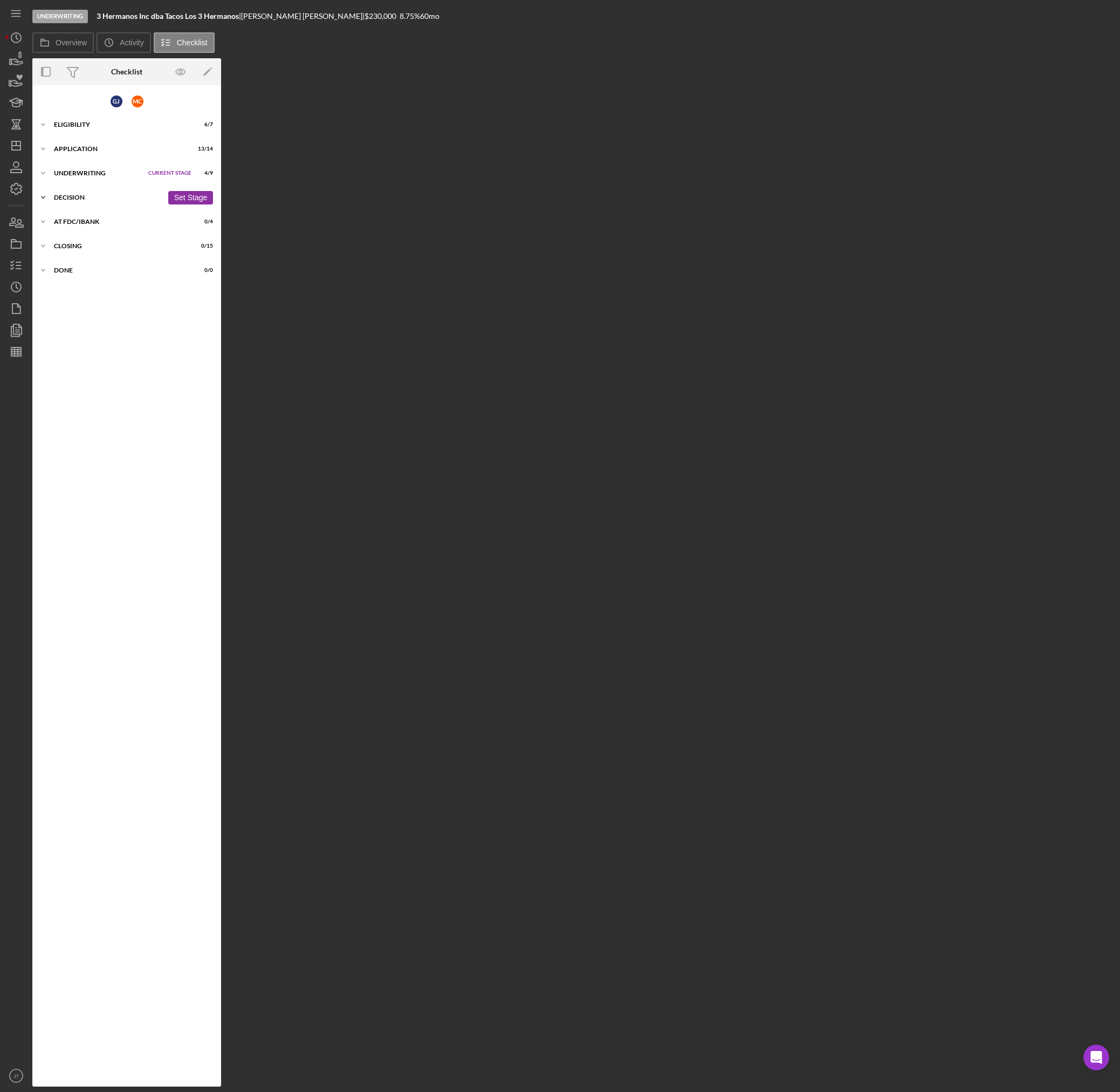
click at [78, 195] on div "Decision" at bounding box center [108, 198] width 109 height 7
click at [84, 167] on div "Icon/Expander Underwriting Current Stage 4 / 9 Set Stage" at bounding box center [127, 173] width 189 height 22
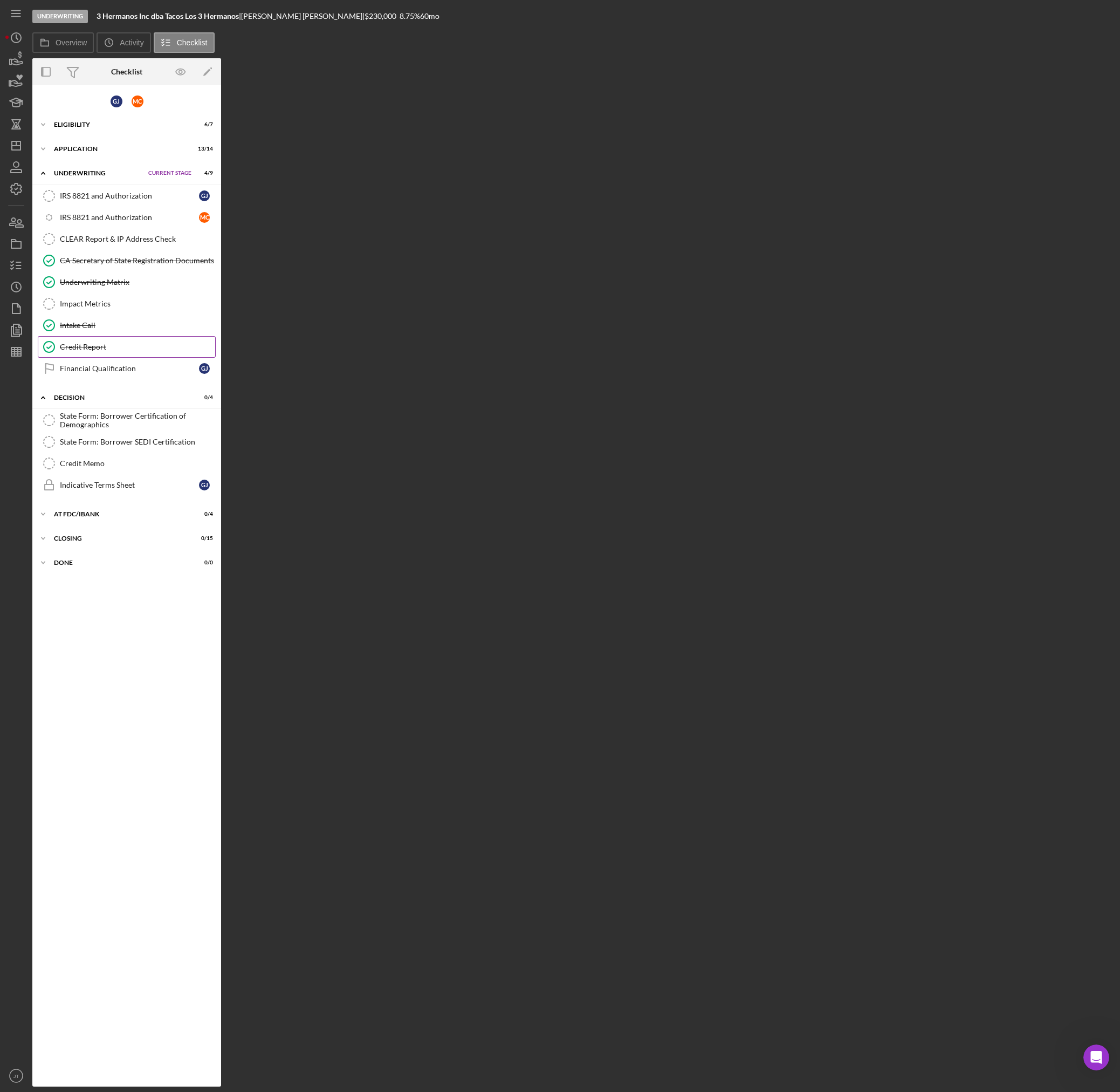
click at [99, 348] on div "Credit Report" at bounding box center [138, 347] width 155 height 9
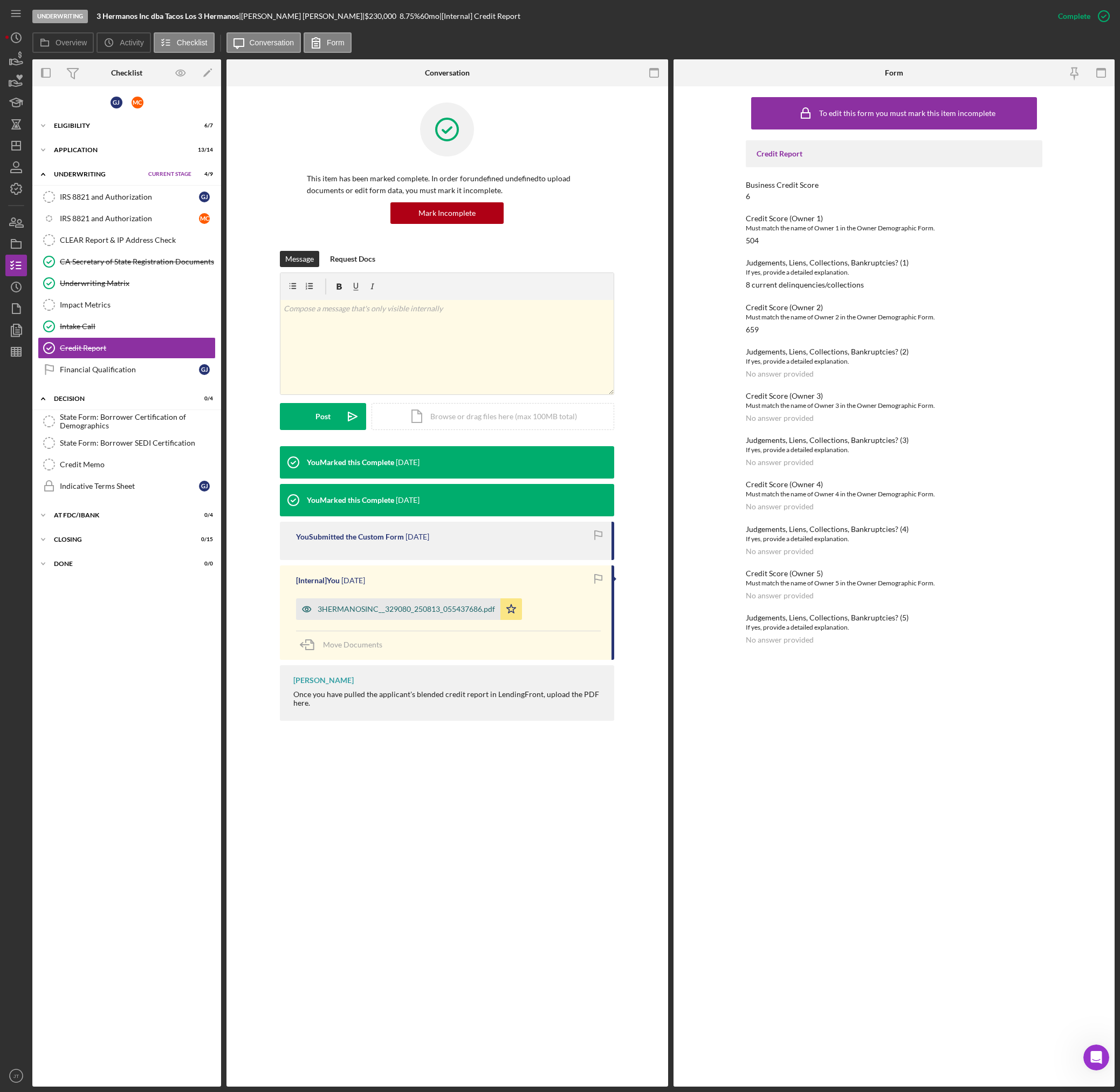
click at [441, 608] on div "3HERMANOSINC__329080_250813_055437686.pdf" at bounding box center [406, 609] width 177 height 9
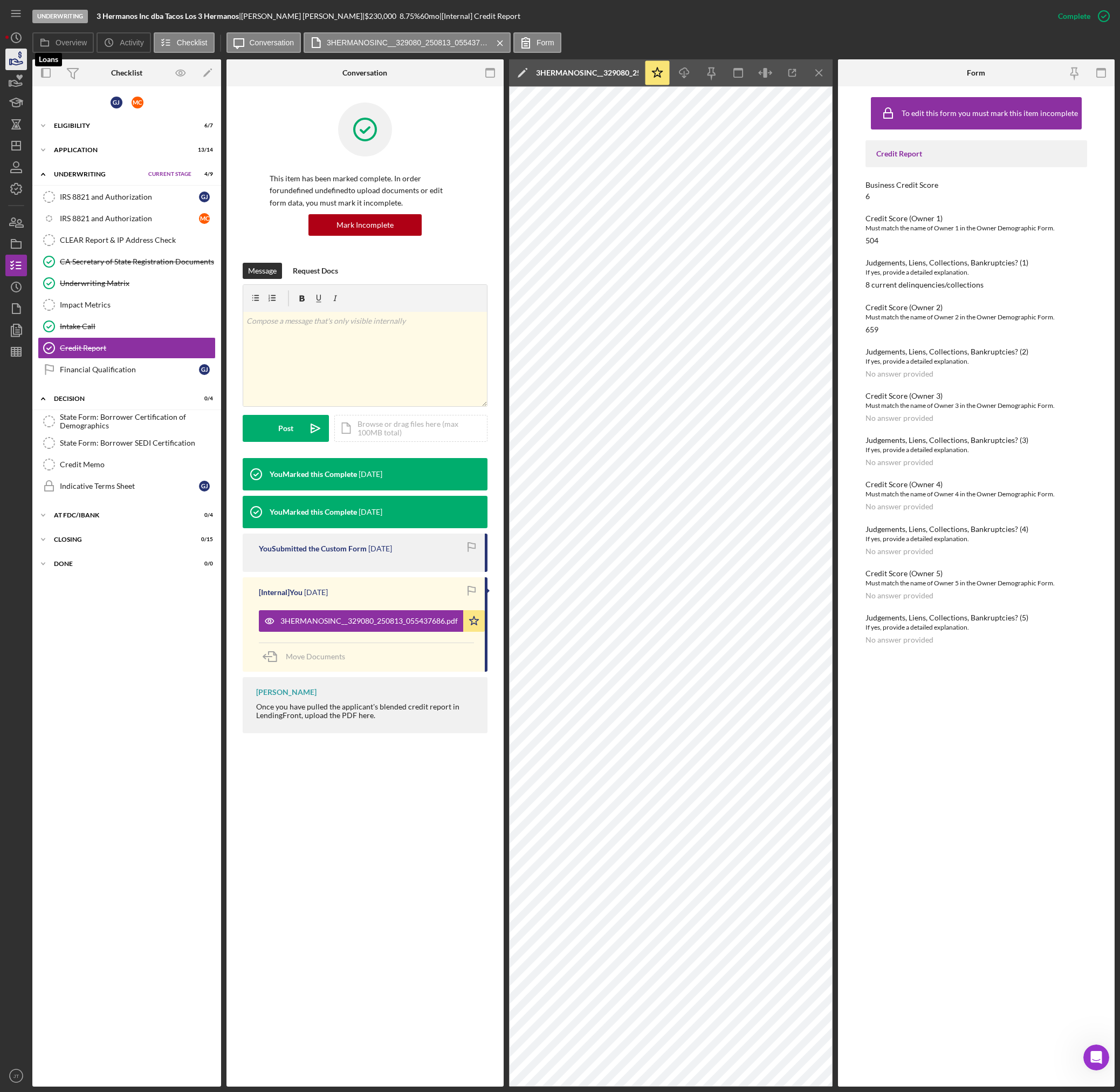
click at [18, 57] on icon "button" at bounding box center [16, 59] width 27 height 27
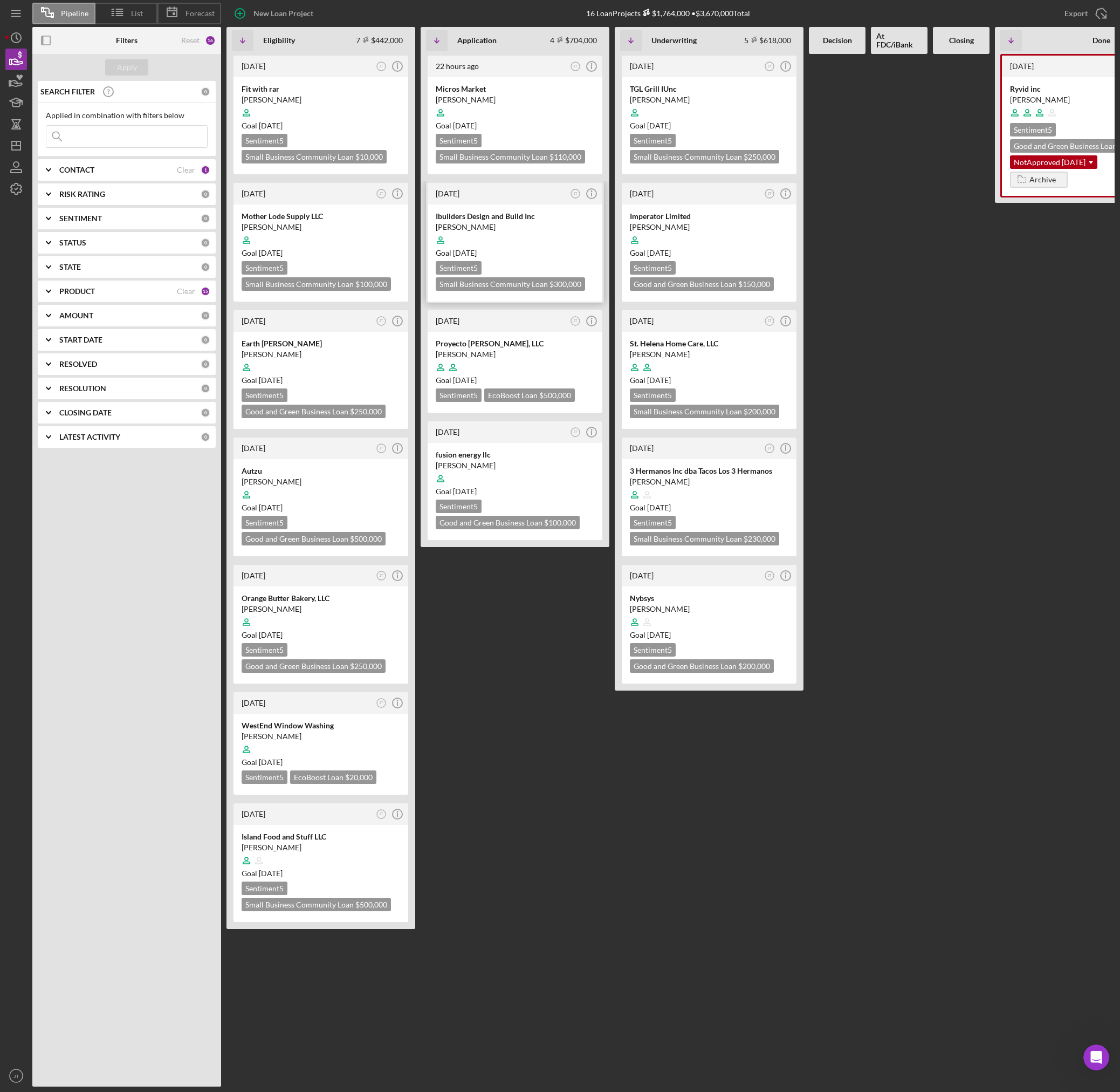
click at [544, 216] on div "Ibuilders Design and Build Inc" at bounding box center [515, 216] width 159 height 11
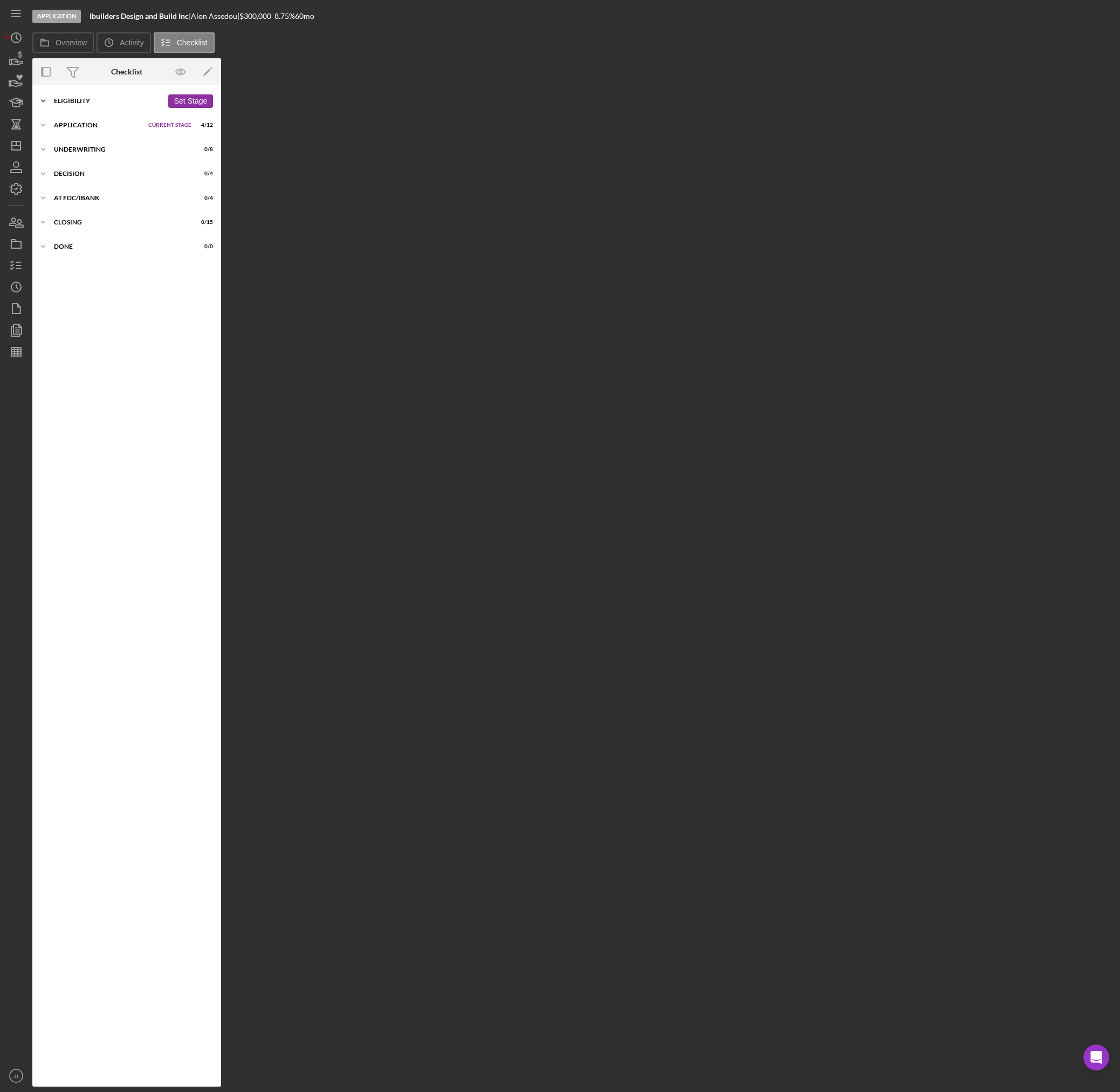
click at [72, 102] on div "Eligibility" at bounding box center [108, 101] width 109 height 7
click at [120, 201] on link "Determine LMI Status Determine LMI Status" at bounding box center [127, 210] width 178 height 22
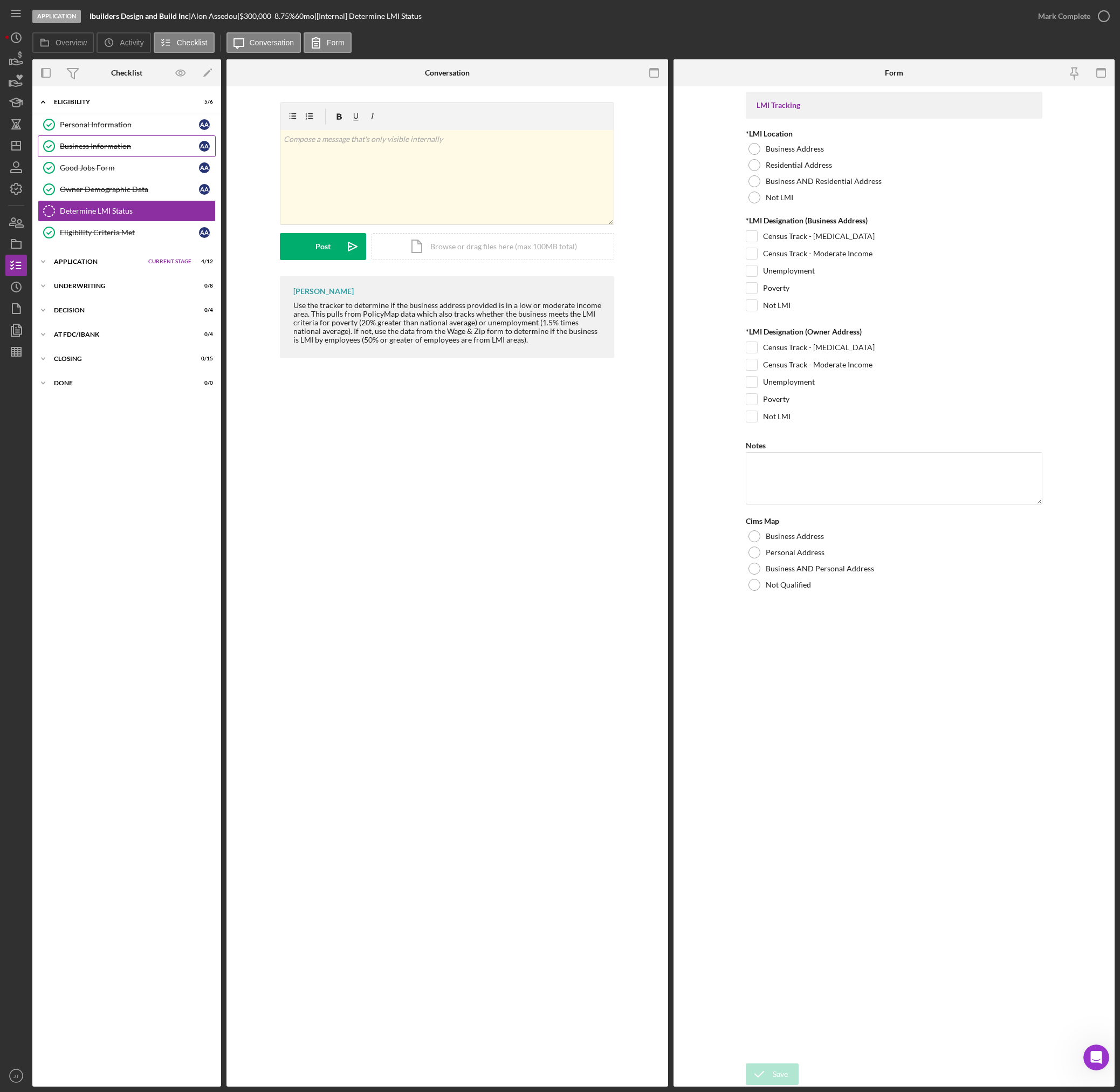
click at [129, 149] on div "Business Information" at bounding box center [130, 146] width 139 height 9
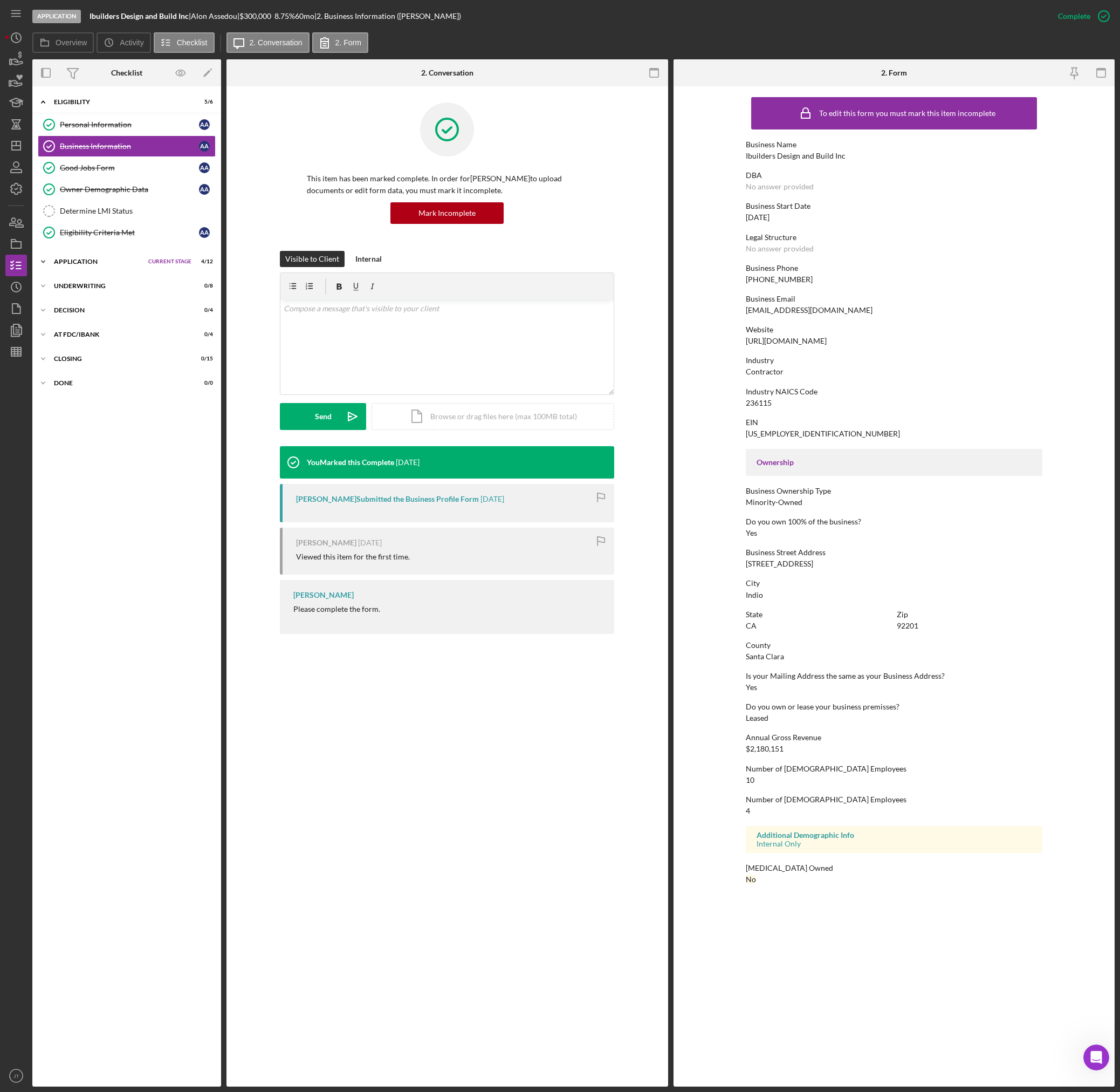
click at [113, 265] on div "Icon/Expander Application Current Stage 4 / 12 Set Stage" at bounding box center [127, 262] width 189 height 22
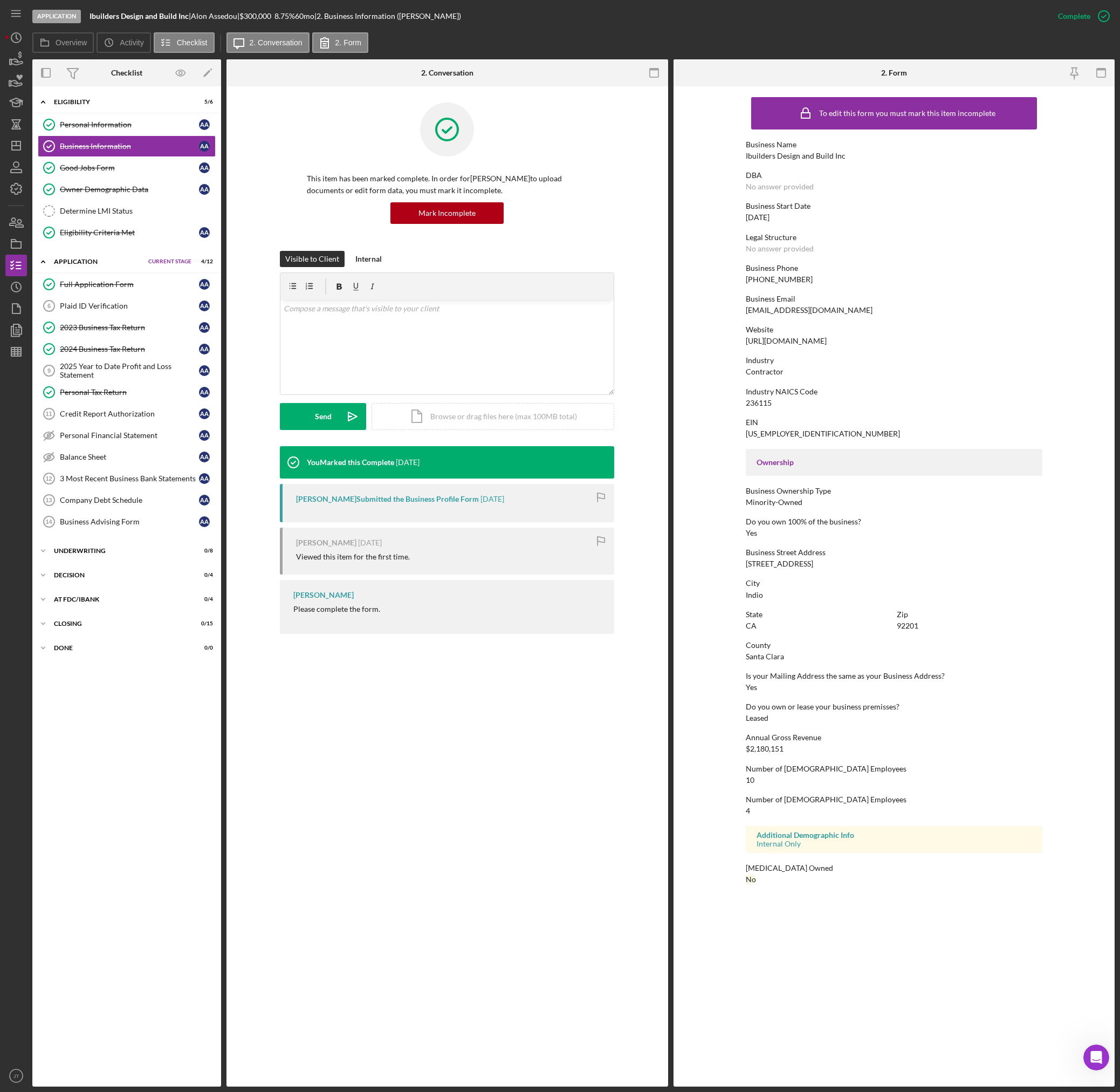
click at [107, 263] on div "Application" at bounding box center [99, 262] width 89 height 7
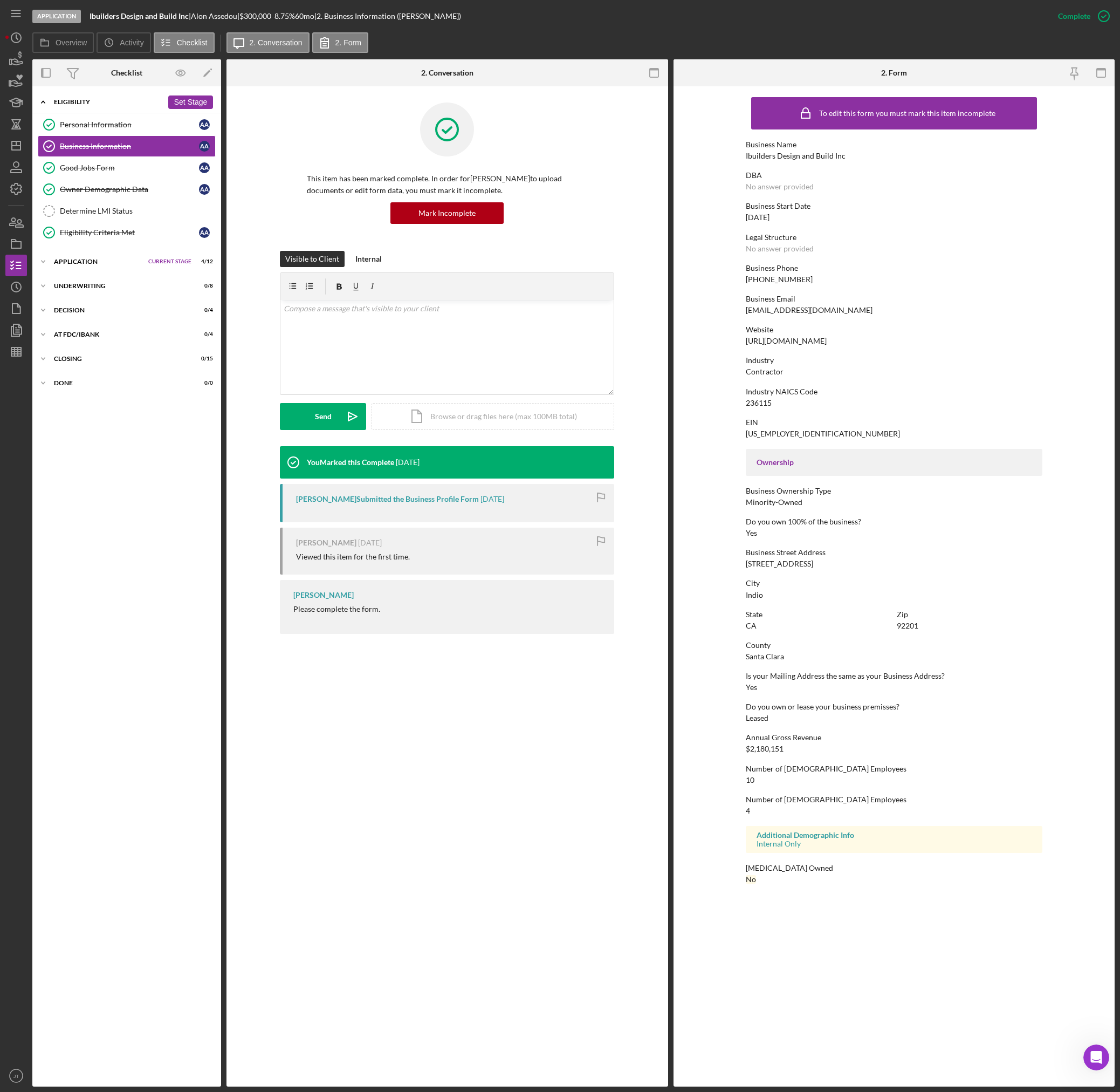
click at [63, 103] on div "Eligibility" at bounding box center [108, 102] width 109 height 7
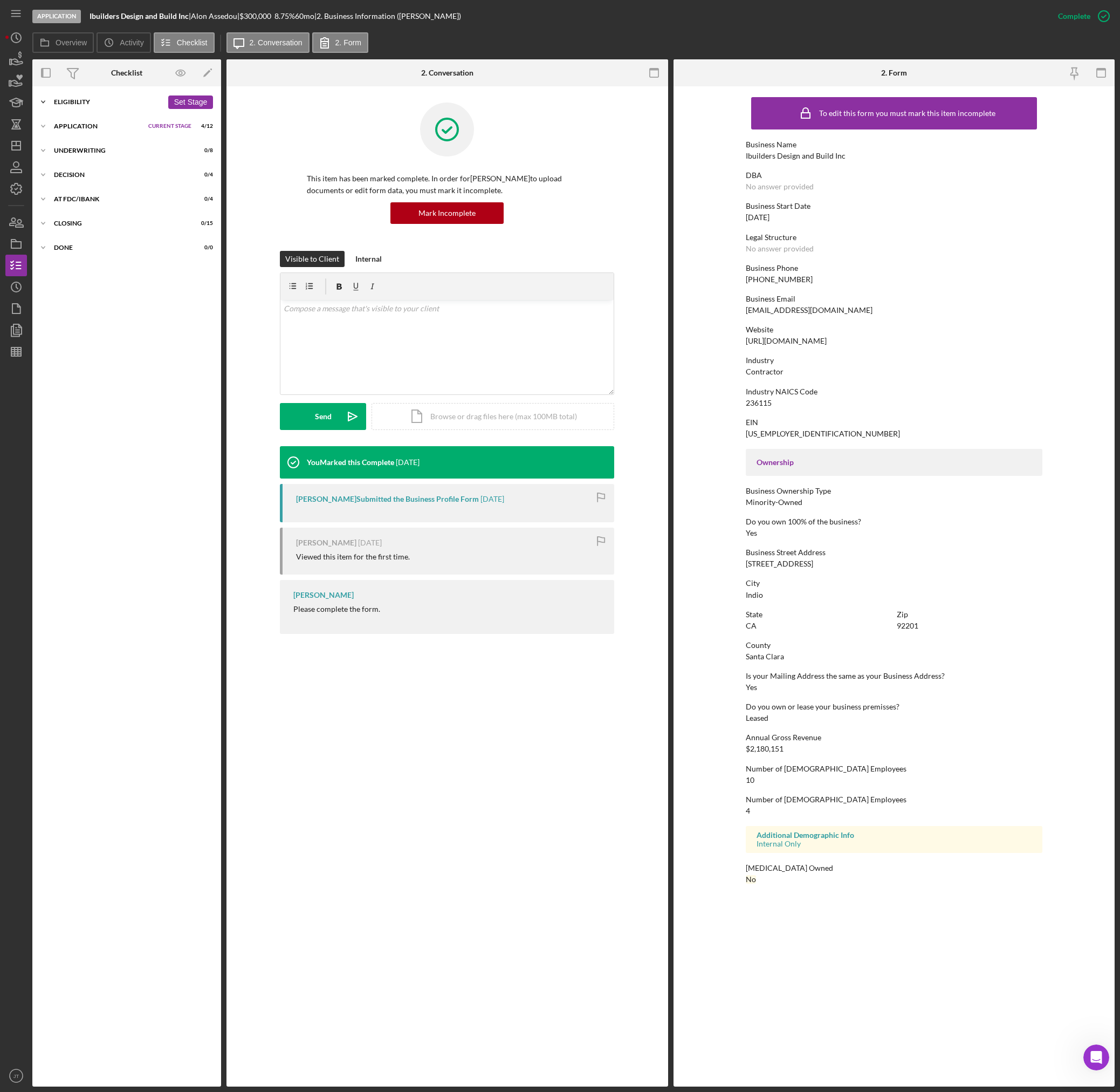
click at [65, 103] on div "Eligibility" at bounding box center [108, 102] width 109 height 7
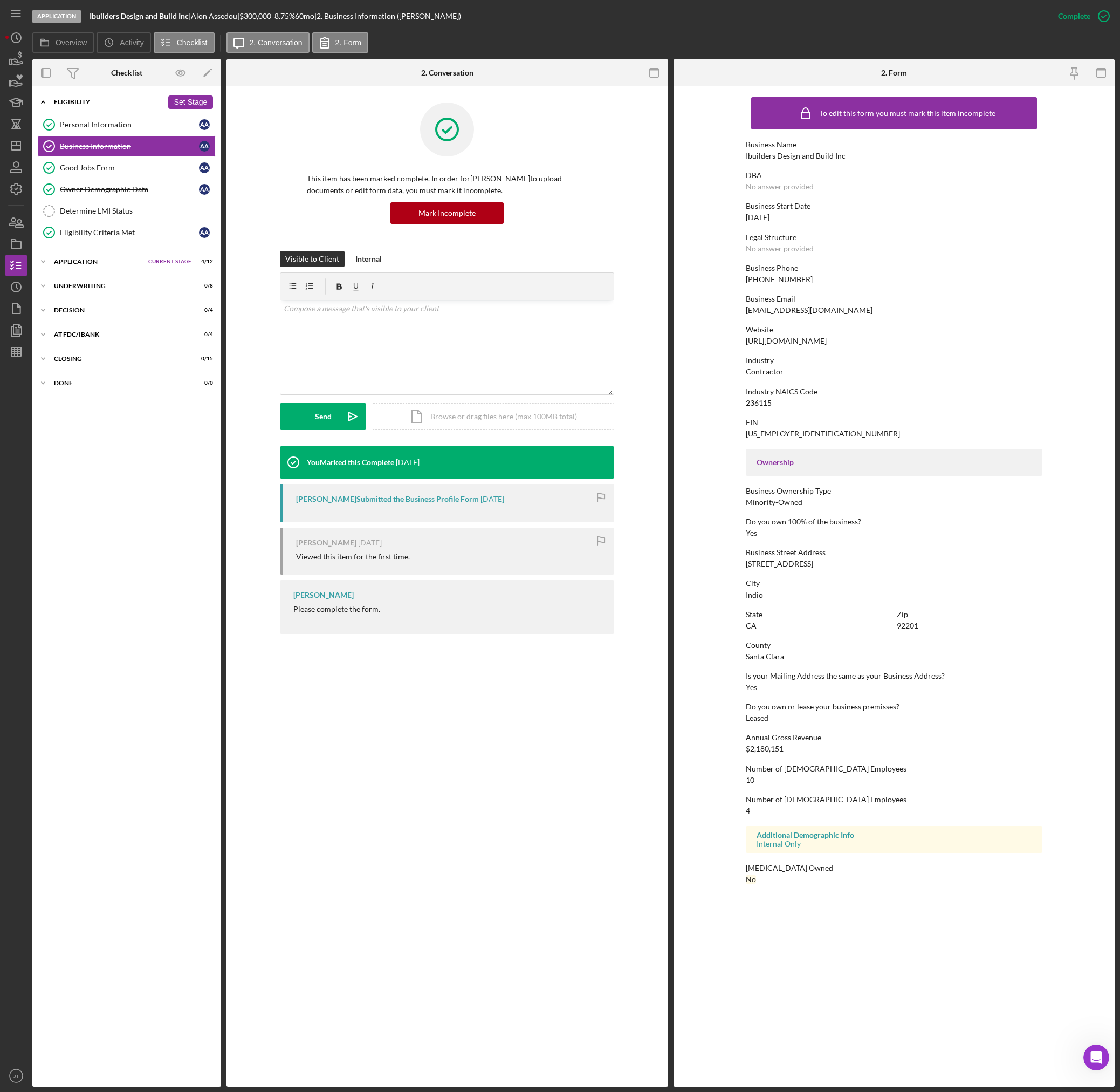
click at [65, 103] on div "Eligibility" at bounding box center [108, 102] width 109 height 7
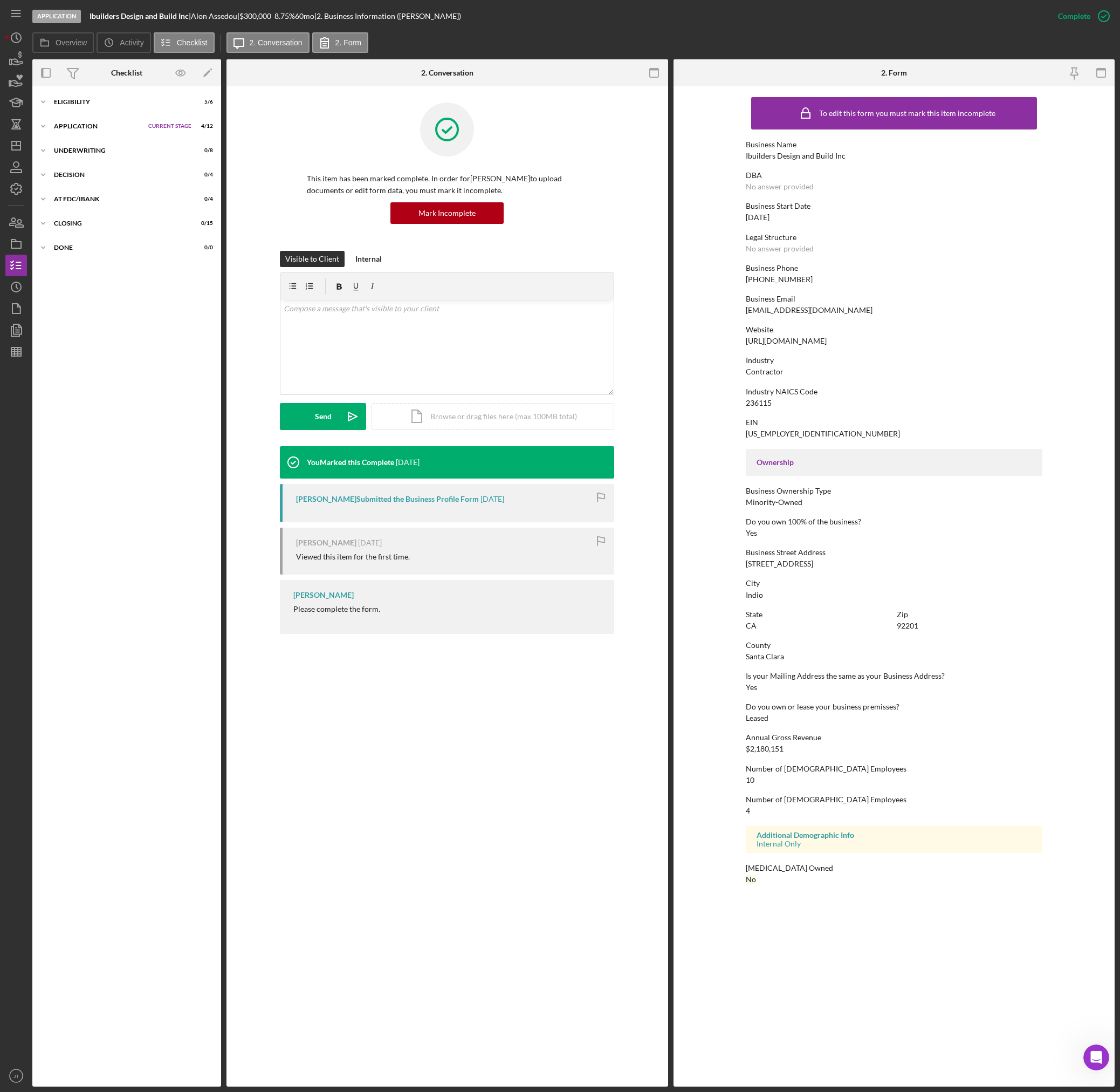
click at [549, 31] on div "Application Ibuilders Design and Build Inc | Alon Assedou | $300,000 $120,000 8…" at bounding box center [540, 16] width 1015 height 32
click at [100, 154] on div "Icon/Expander Underwriting 0 / 8 Set Stage" at bounding box center [127, 151] width 189 height 22
click at [100, 154] on div "Icon/Expander Underwriting 0 / 8 Set Stage" at bounding box center [127, 151] width 189 height 22
click at [96, 130] on div "Icon/Expander Application Current Stage 4 / 12 Set Stage" at bounding box center [127, 126] width 189 height 22
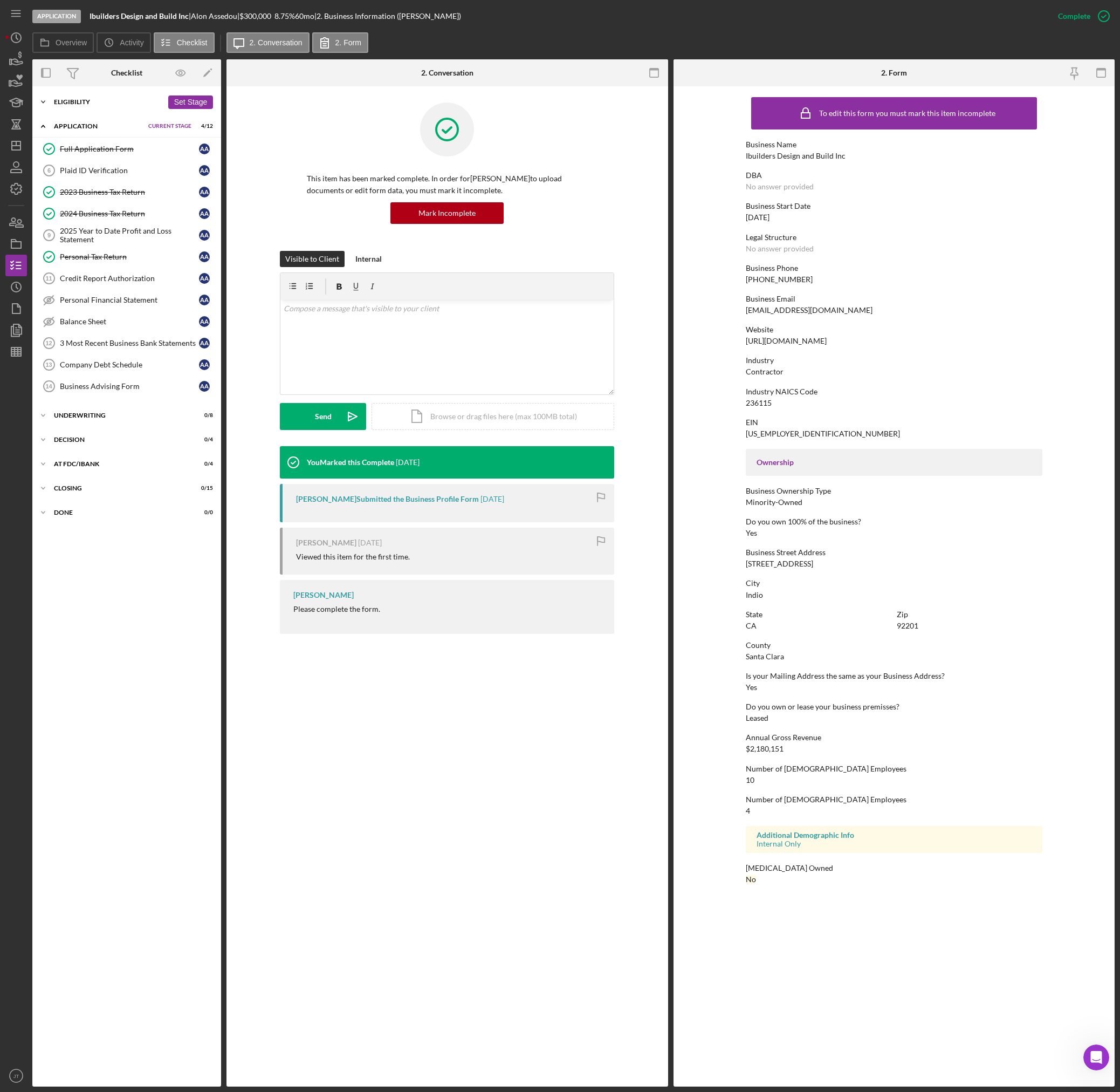
click at [106, 99] on div "Eligibility" at bounding box center [108, 102] width 109 height 7
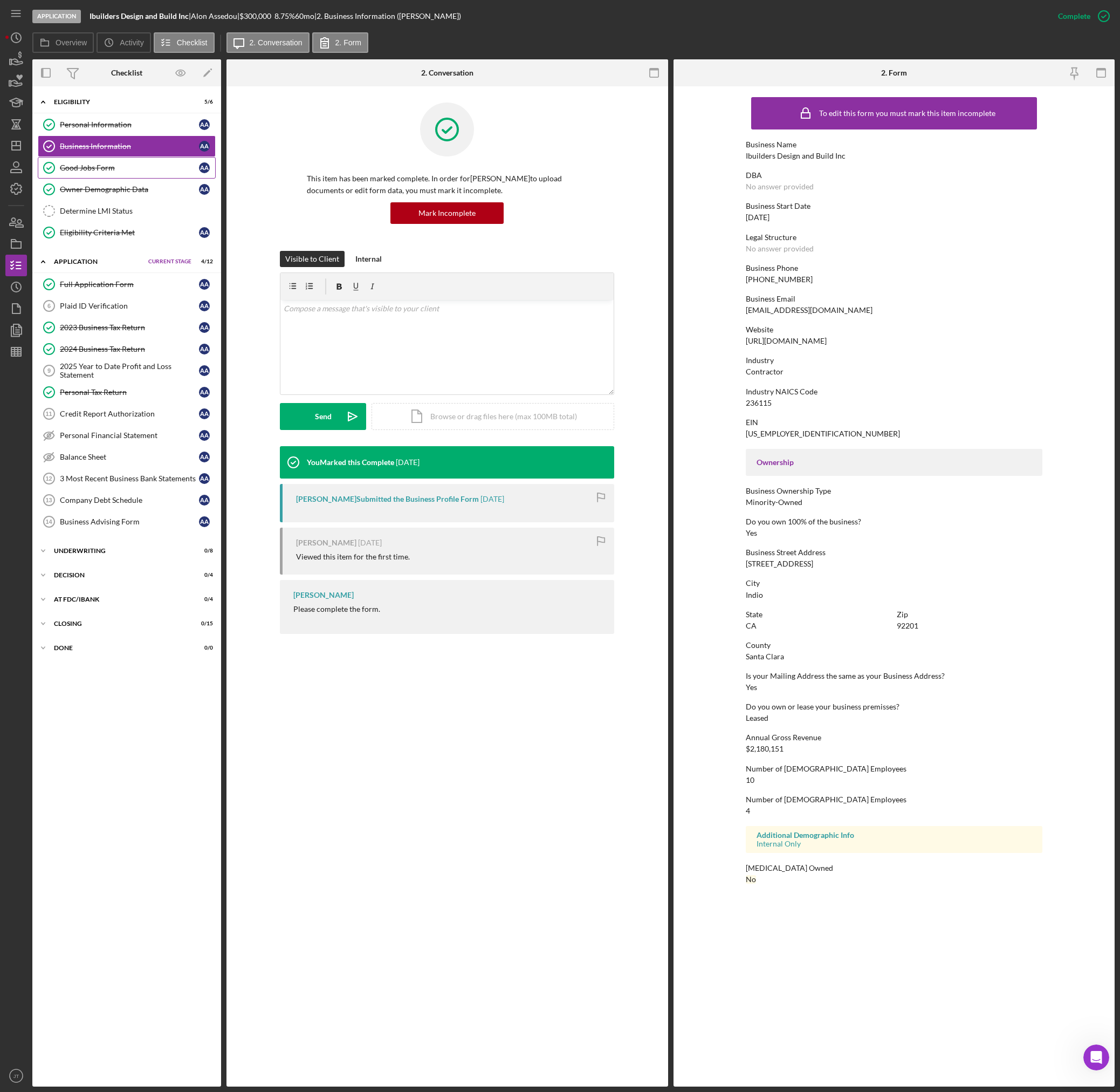
click at [123, 171] on div "Good Jobs Form" at bounding box center [130, 167] width 139 height 9
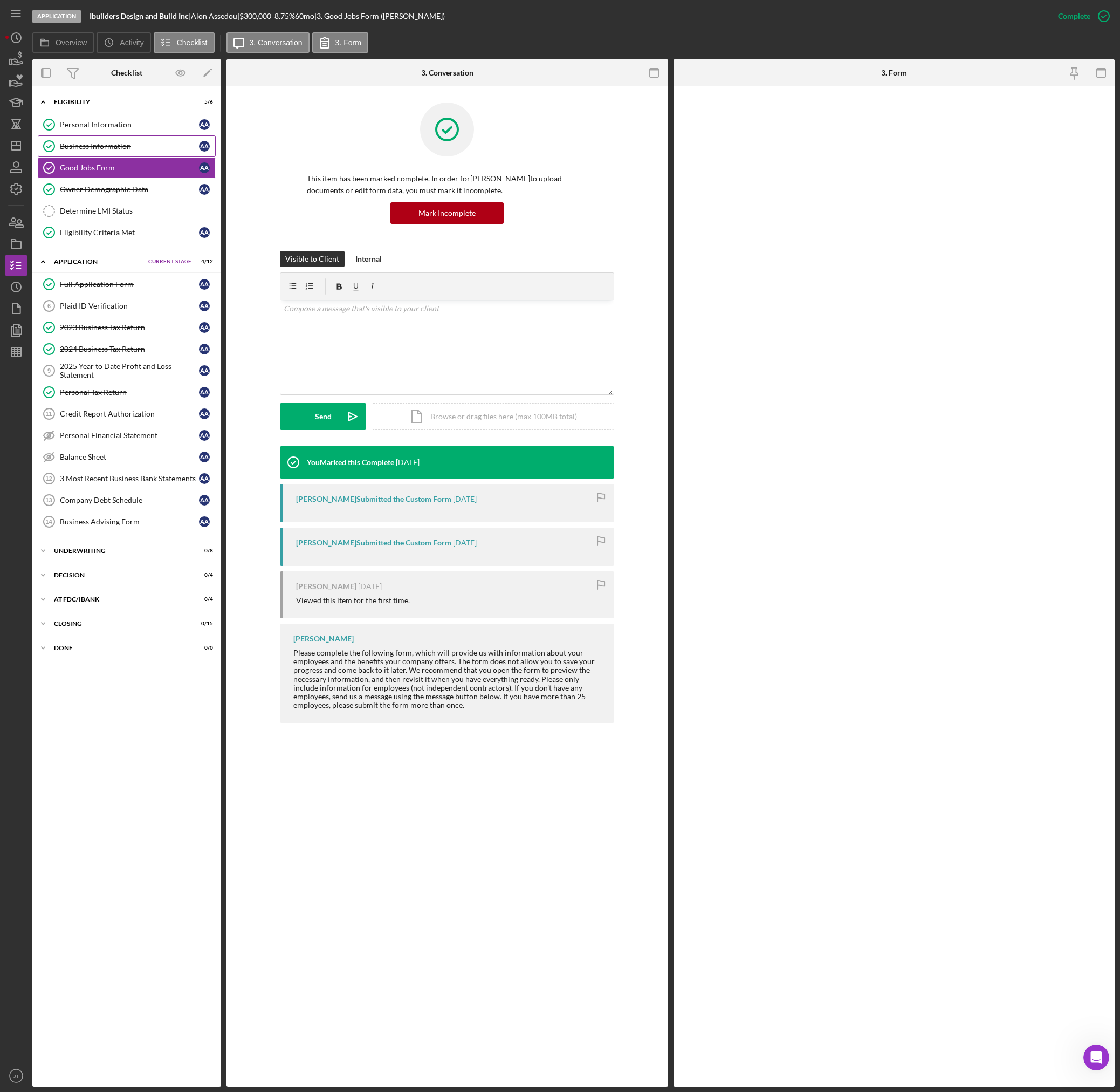
click at [136, 143] on div "Business Information" at bounding box center [130, 146] width 139 height 9
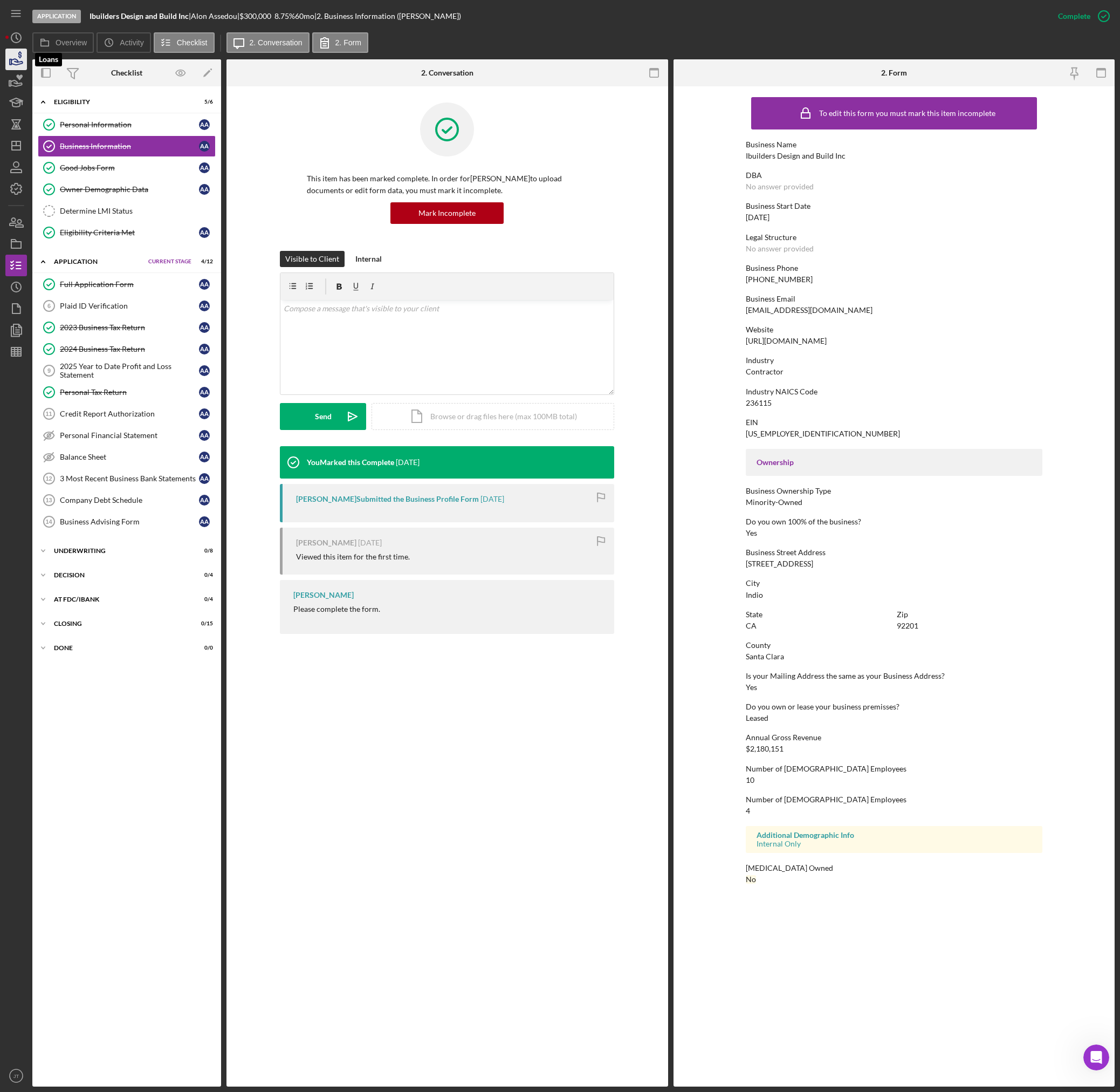
click at [20, 63] on icon "button" at bounding box center [16, 59] width 27 height 27
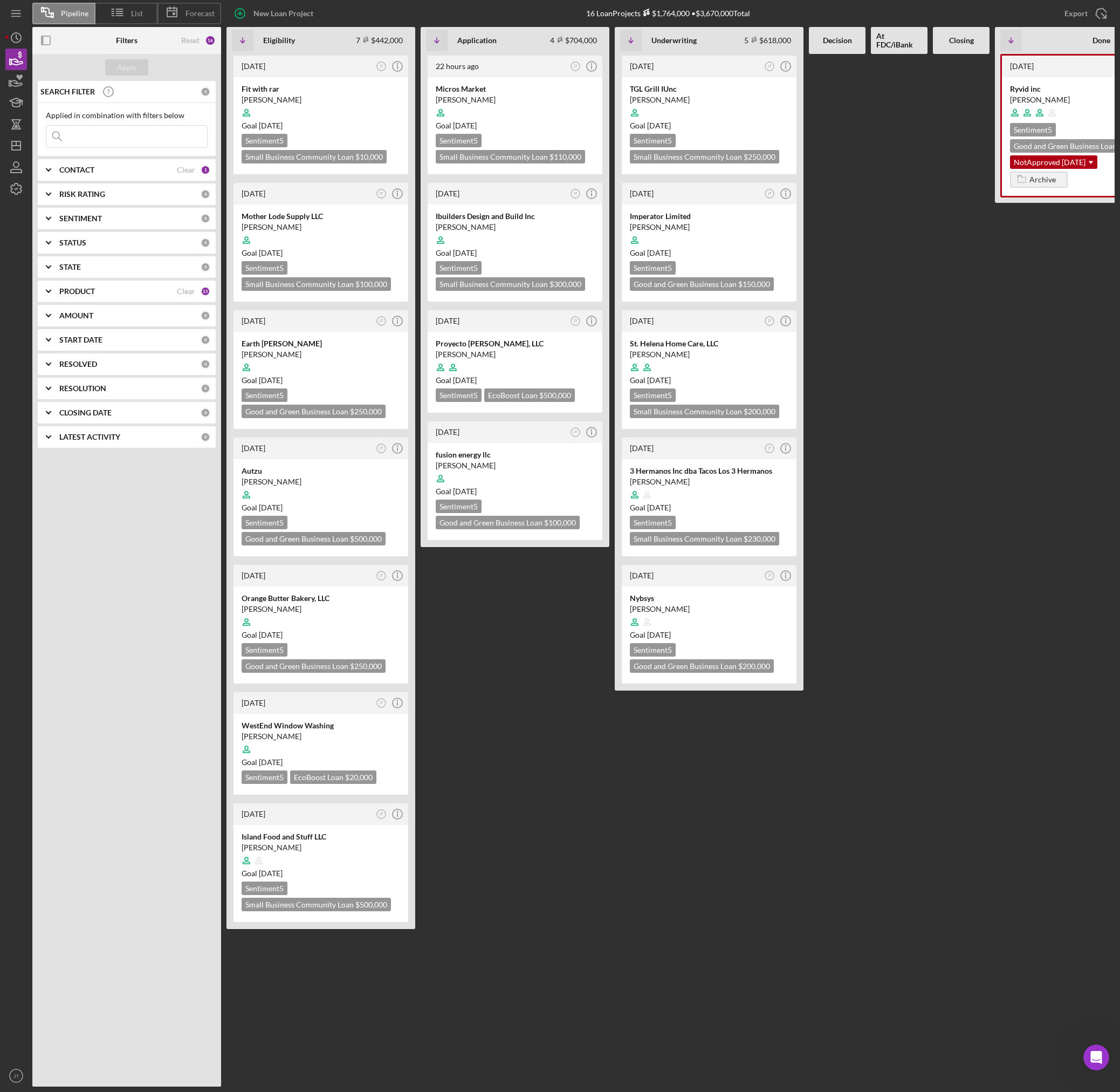
click at [537, 622] on div "22 hours ago JT Icon/Info Micros Market Nasser Ahmed Goal 1 month from now Sent…" at bounding box center [515, 570] width 189 height 1033
click at [540, 234] on div at bounding box center [515, 240] width 159 height 20
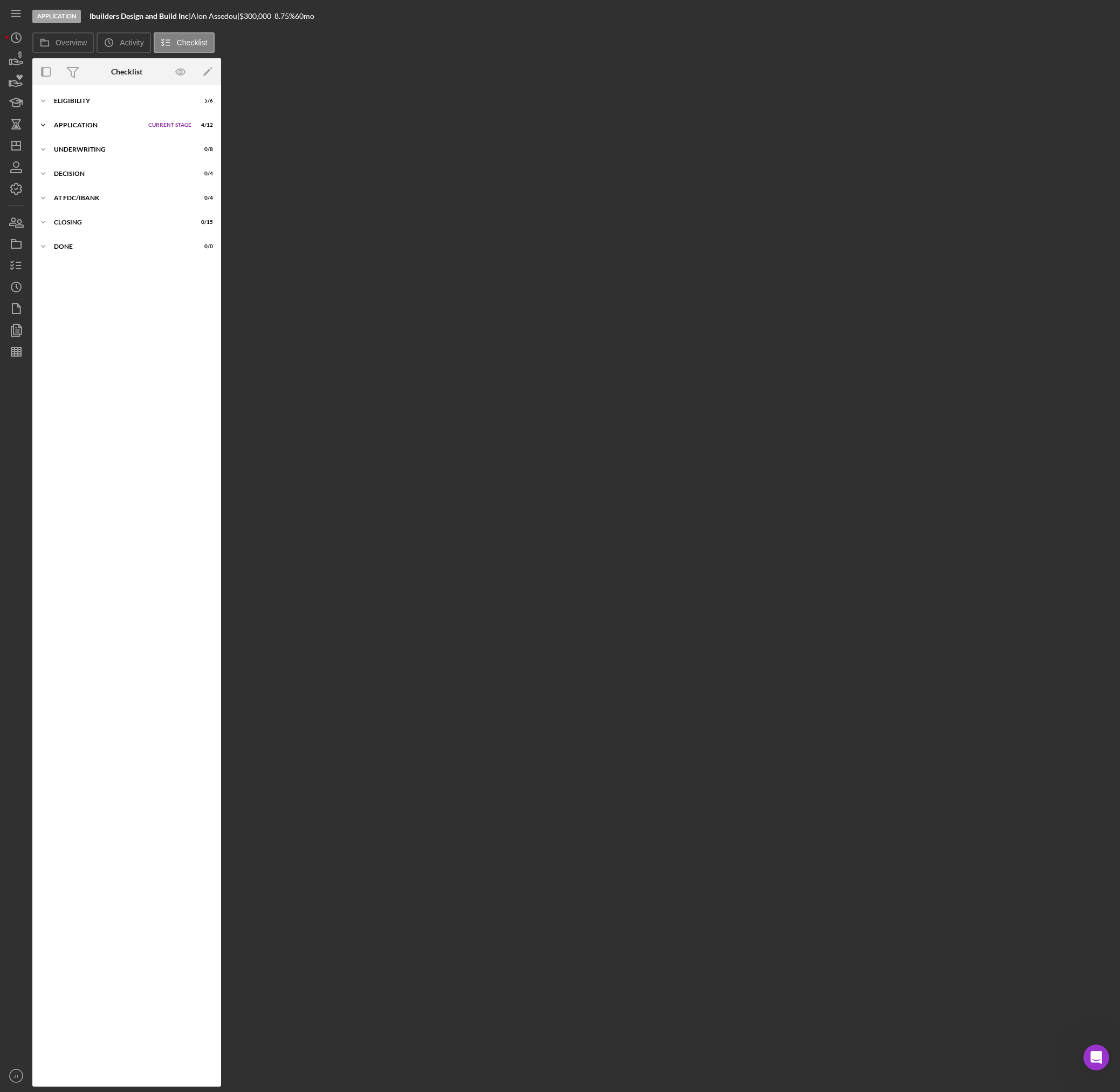
click at [121, 132] on div "Icon/Expander Application Current Stage 4 / 12 Set Stage" at bounding box center [127, 125] width 189 height 22
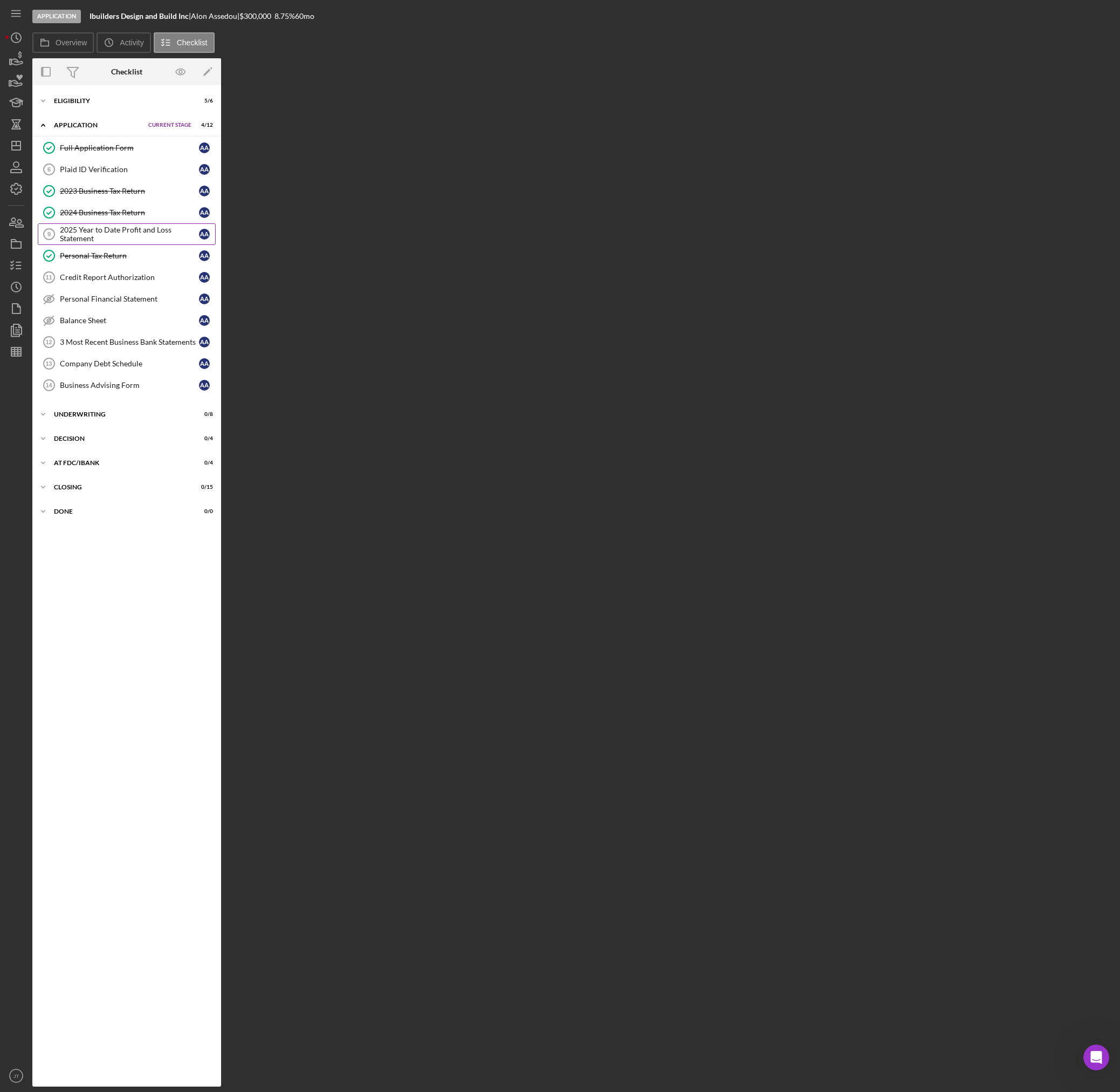
click at [111, 236] on div "2025 Year to Date Profit and Loss Statement" at bounding box center [130, 234] width 139 height 18
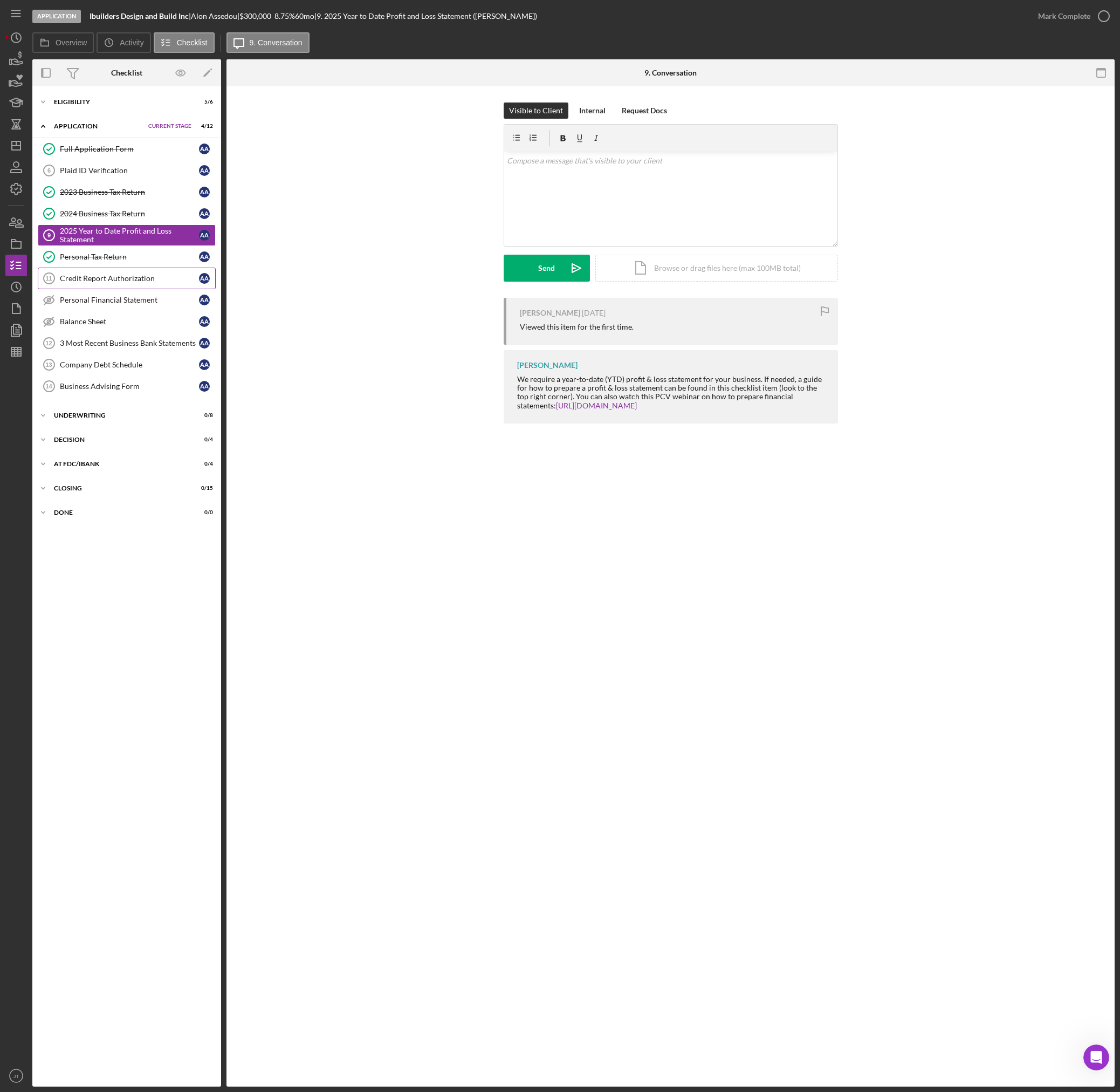
click at [106, 279] on div "Credit Report Authorization" at bounding box center [130, 278] width 139 height 9
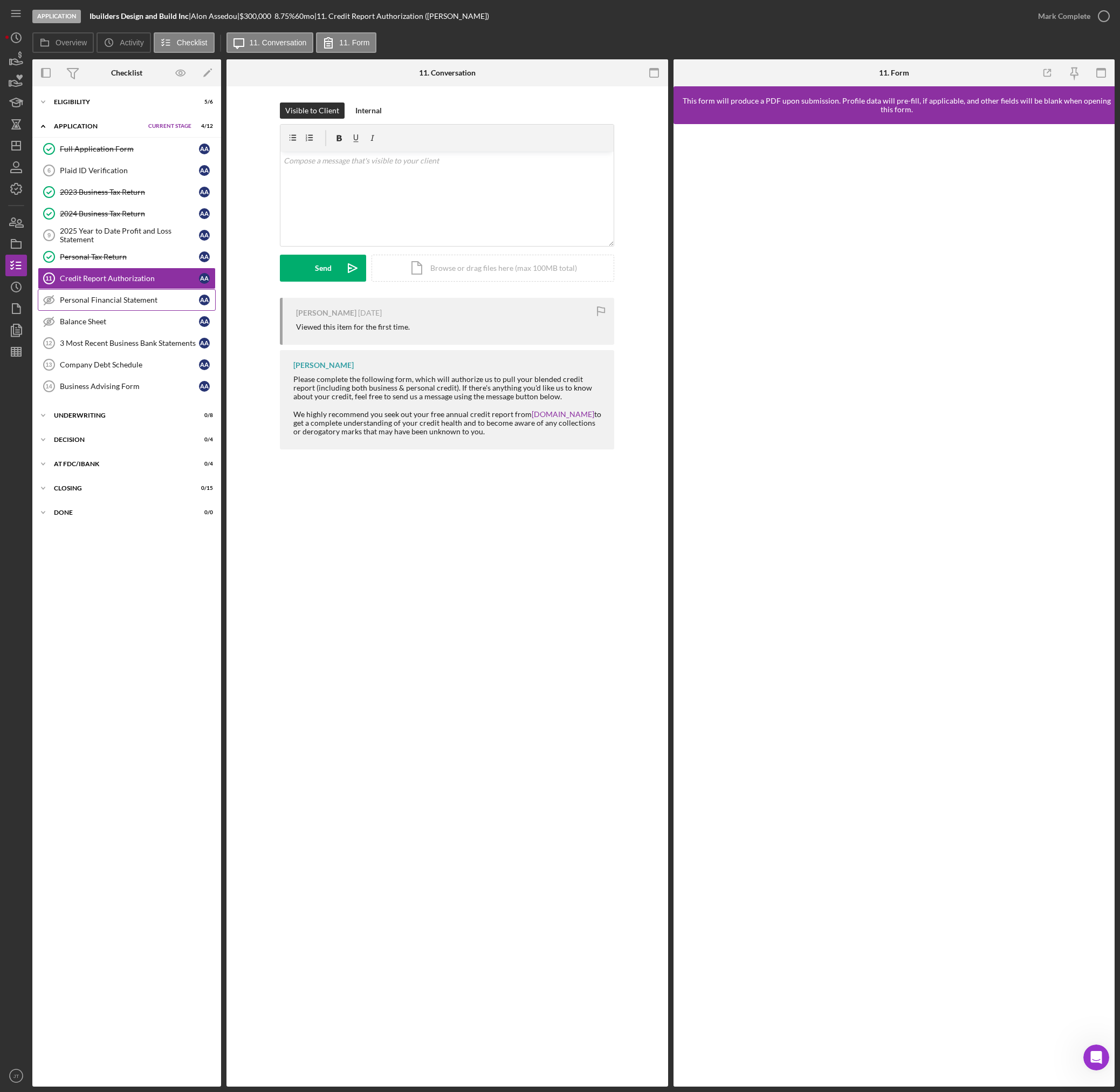
click at [101, 305] on link "Personal Financial Statement Personal Financial Statement A A" at bounding box center [127, 300] width 178 height 22
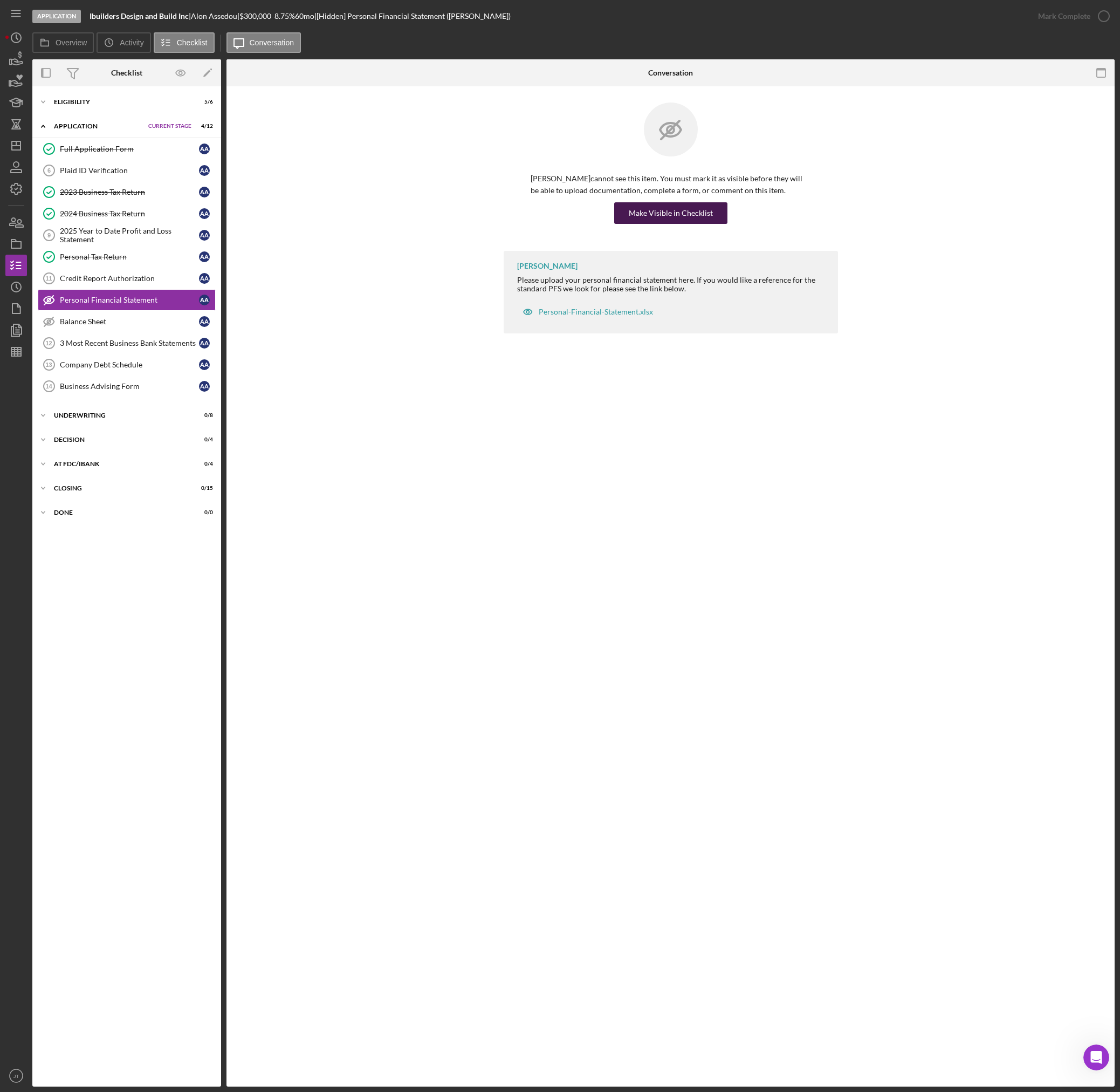
click at [665, 213] on div "Make Visible in Checklist" at bounding box center [671, 213] width 84 height 22
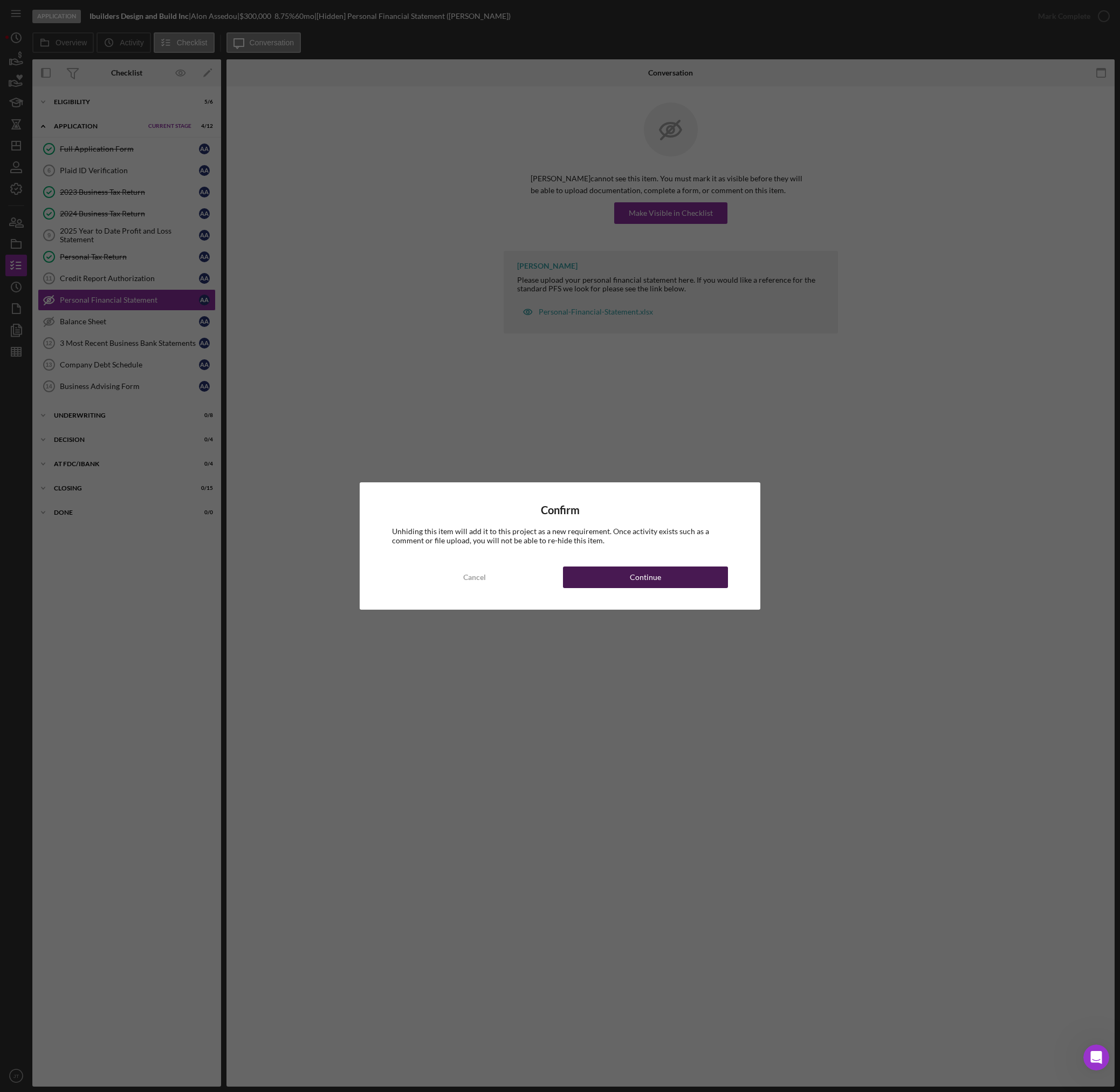
click at [645, 585] on div "Continue" at bounding box center [645, 577] width 31 height 22
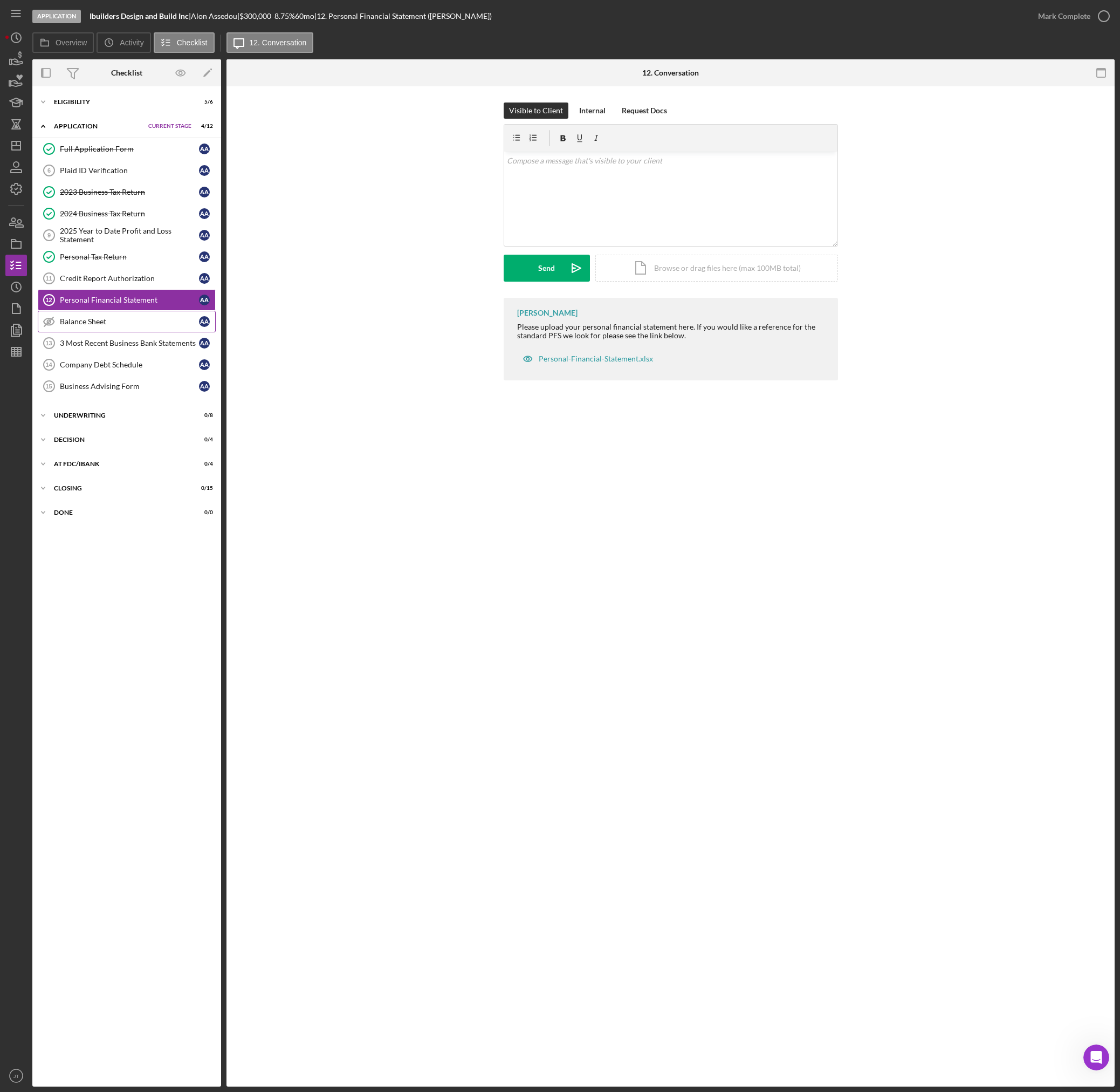
click at [98, 326] on div "Balance Sheet" at bounding box center [130, 321] width 139 height 9
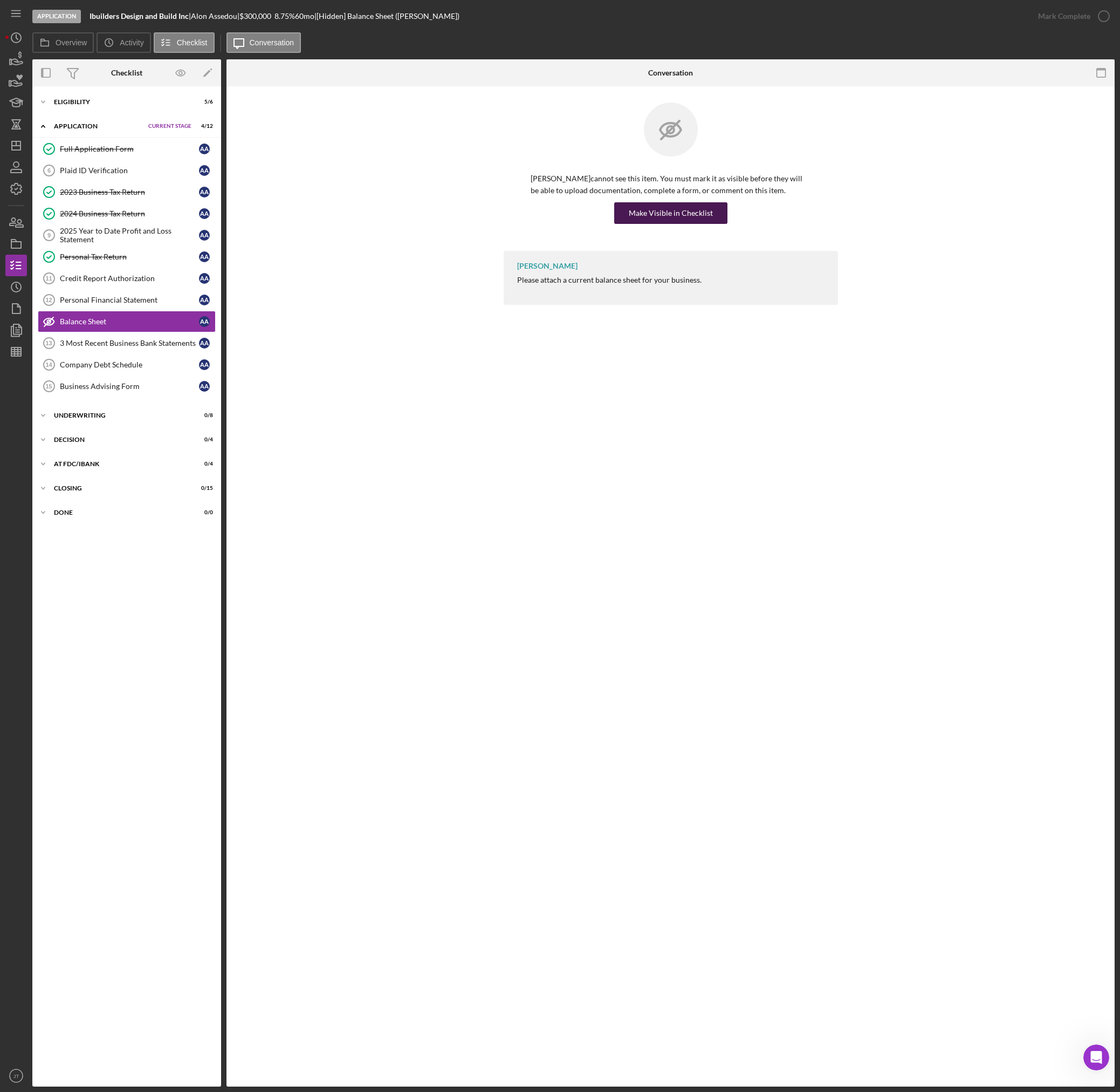
click at [669, 219] on div "Make Visible in Checklist" at bounding box center [671, 213] width 84 height 22
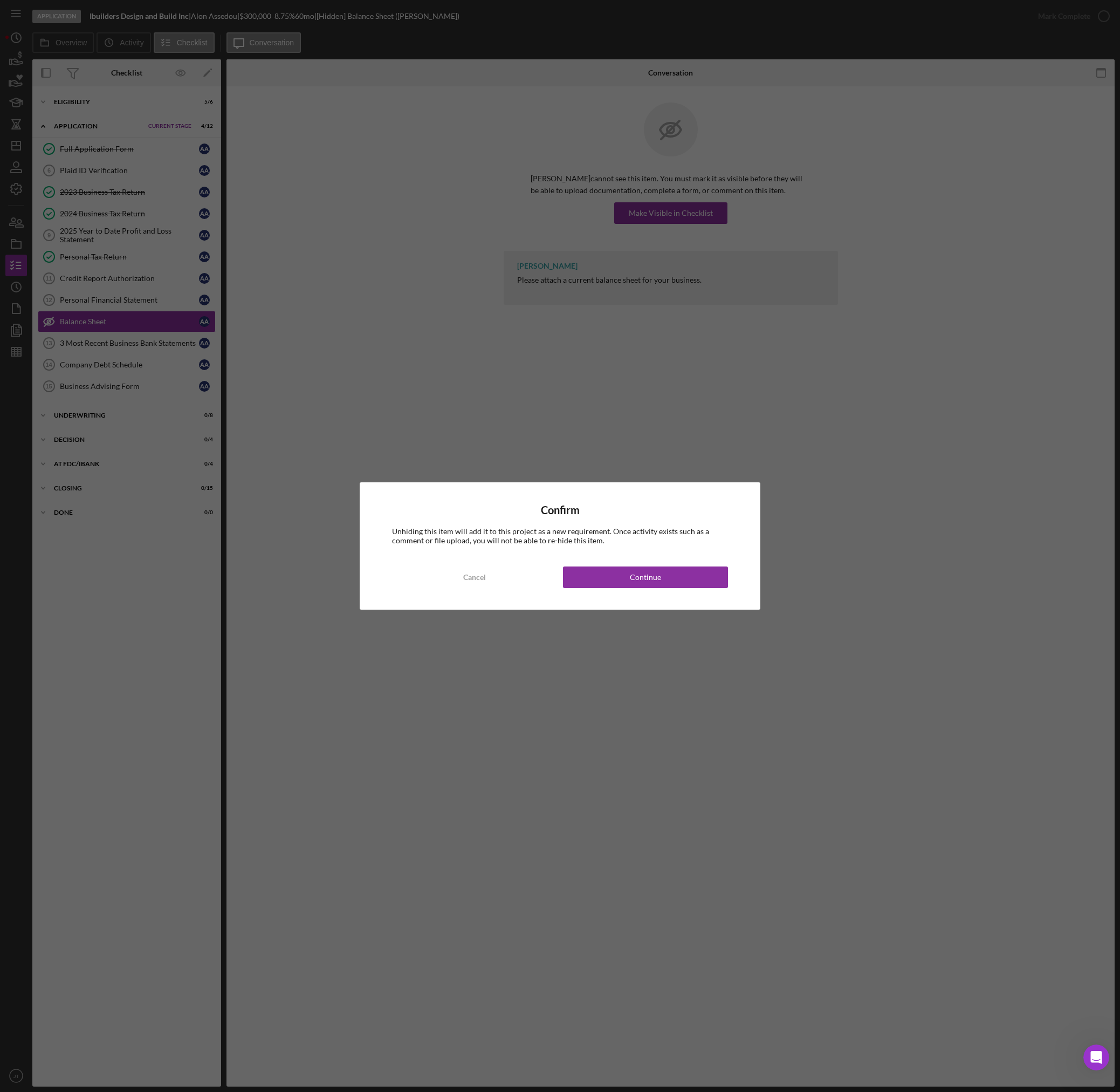
drag, startPoint x: 665, startPoint y: 574, endPoint x: 617, endPoint y: 563, distance: 49.2
click at [665, 574] on button "Continue" at bounding box center [645, 577] width 165 height 22
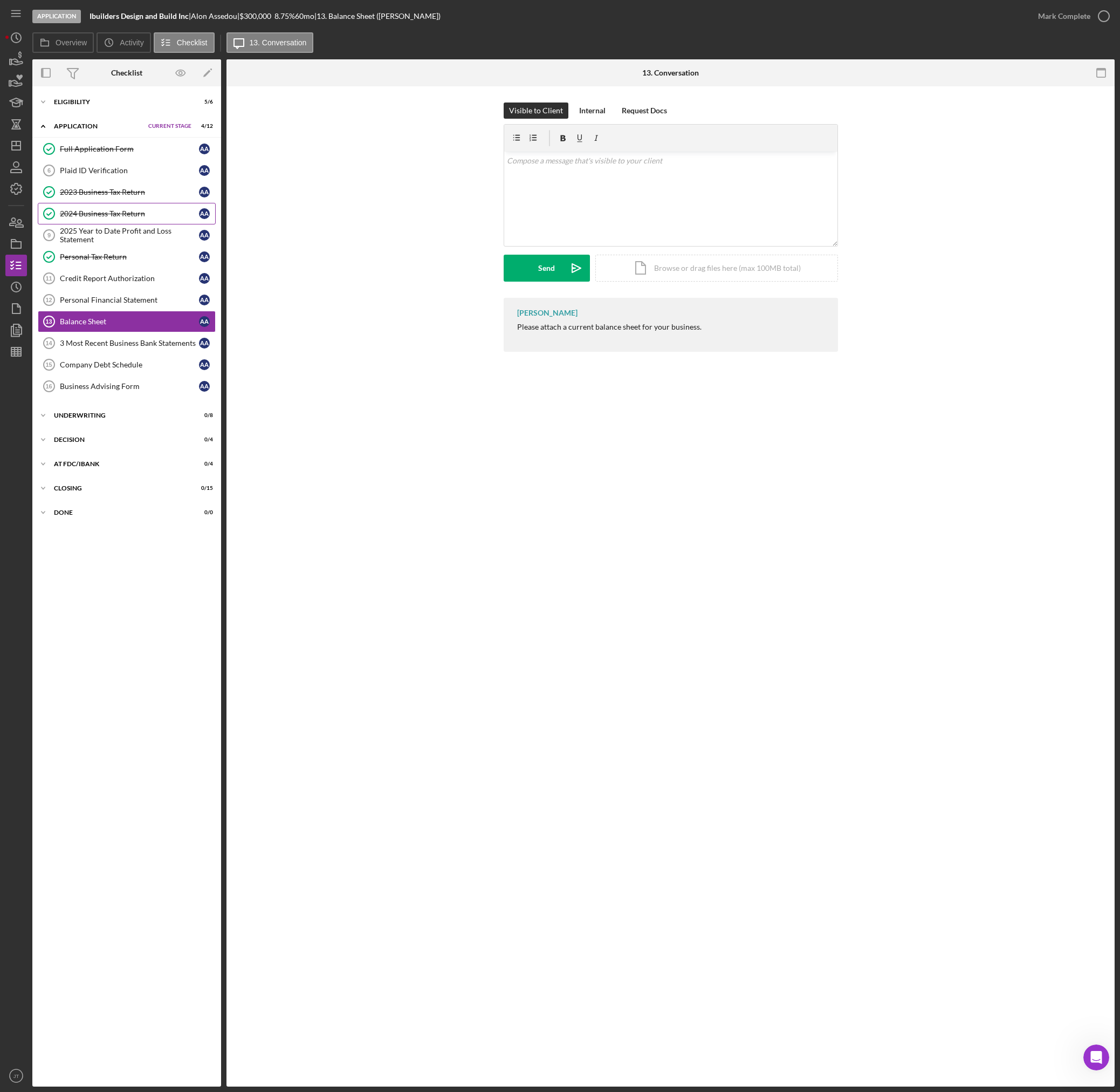
click at [93, 217] on div "2024 Business Tax Return" at bounding box center [130, 213] width 139 height 9
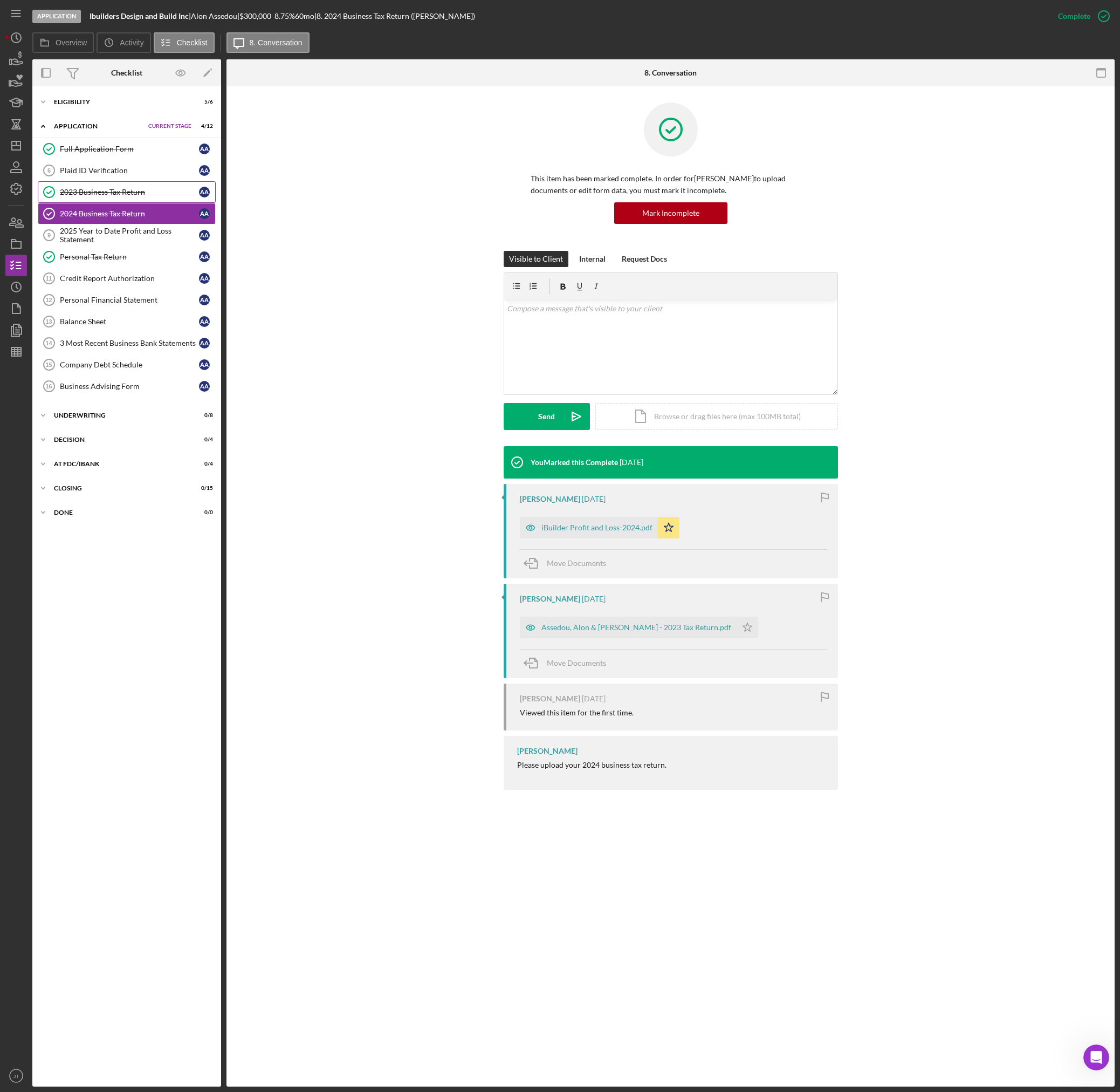
click at [115, 188] on div "2023 Business Tax Return" at bounding box center [130, 192] width 139 height 9
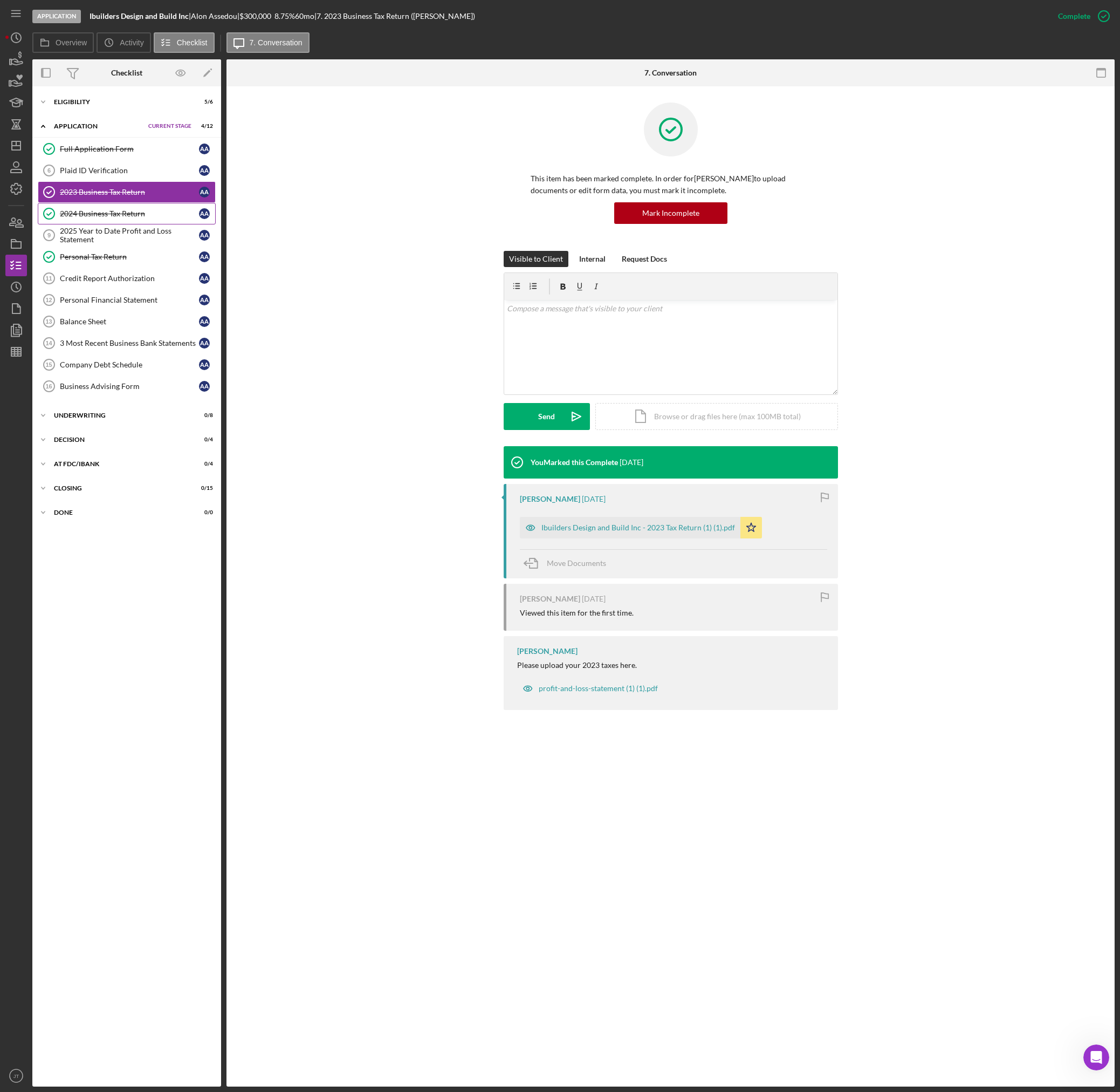
click at [111, 223] on link "2024 Business Tax Return 2024 Business Tax Return A A" at bounding box center [127, 214] width 178 height 22
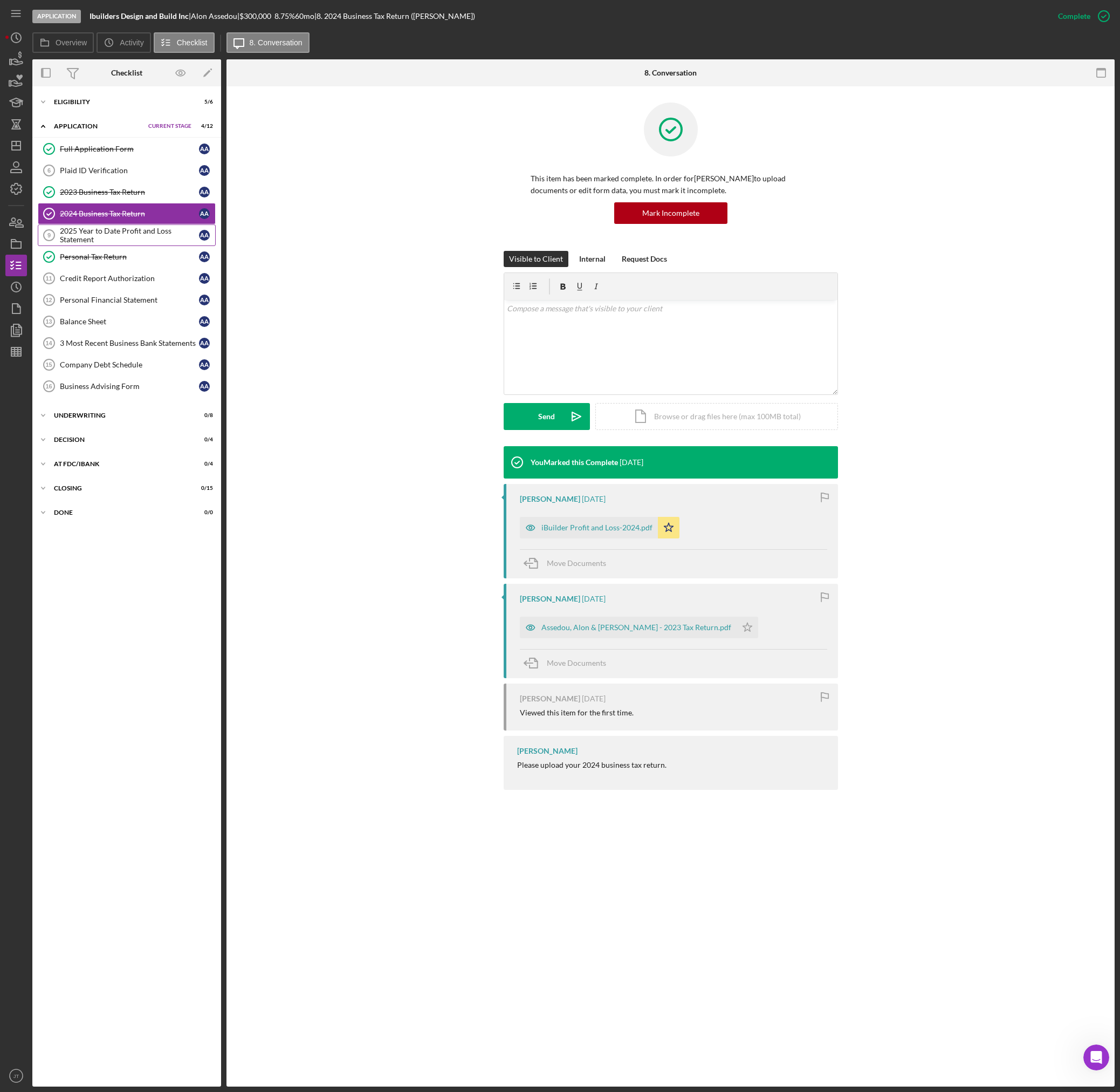
click at [125, 235] on div "2025 Year to Date Profit and Loss Statement" at bounding box center [130, 236] width 139 height 18
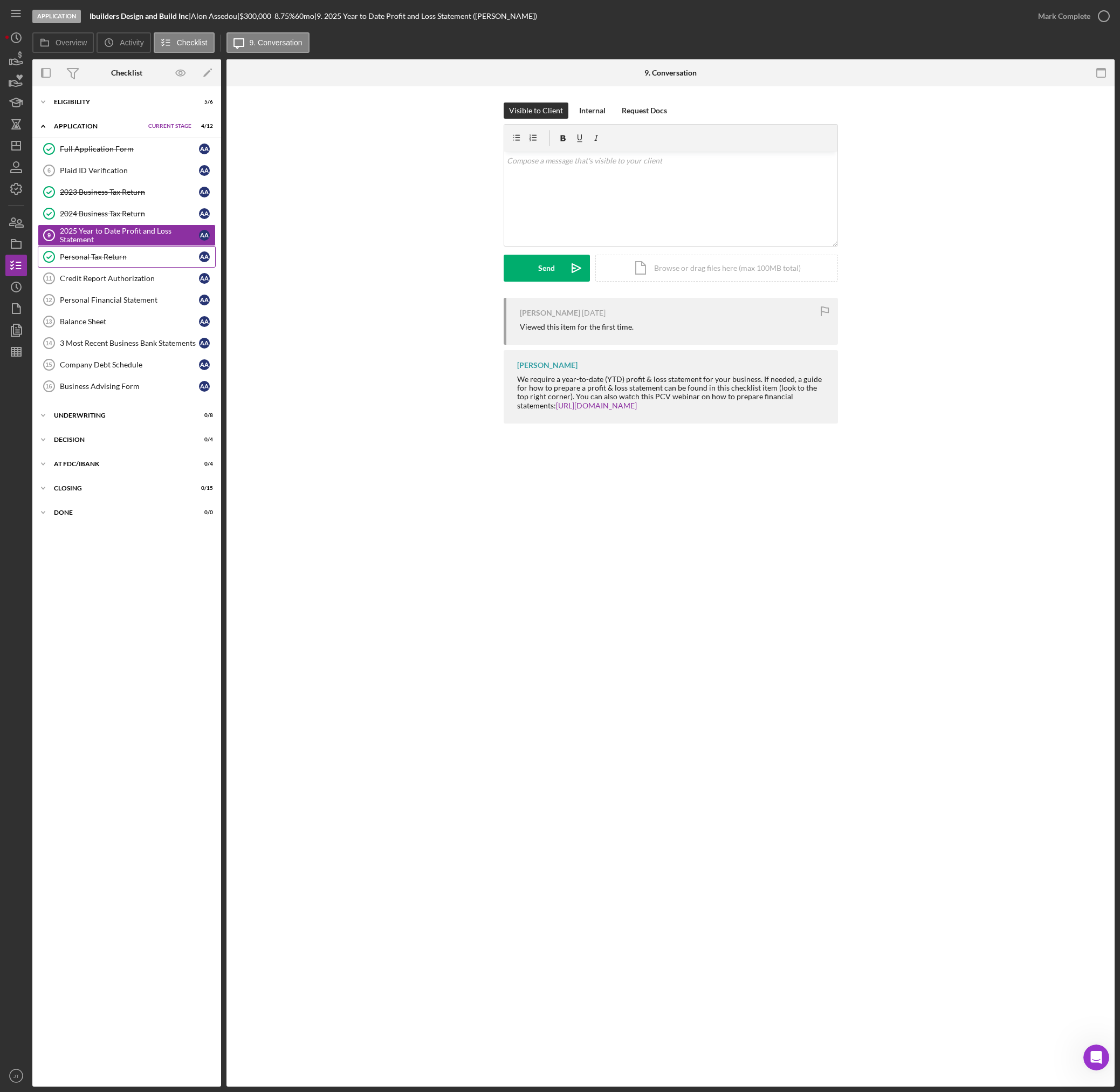
click at [109, 267] on link "Personal Tax Return Personal Tax Return A A" at bounding box center [127, 256] width 178 height 22
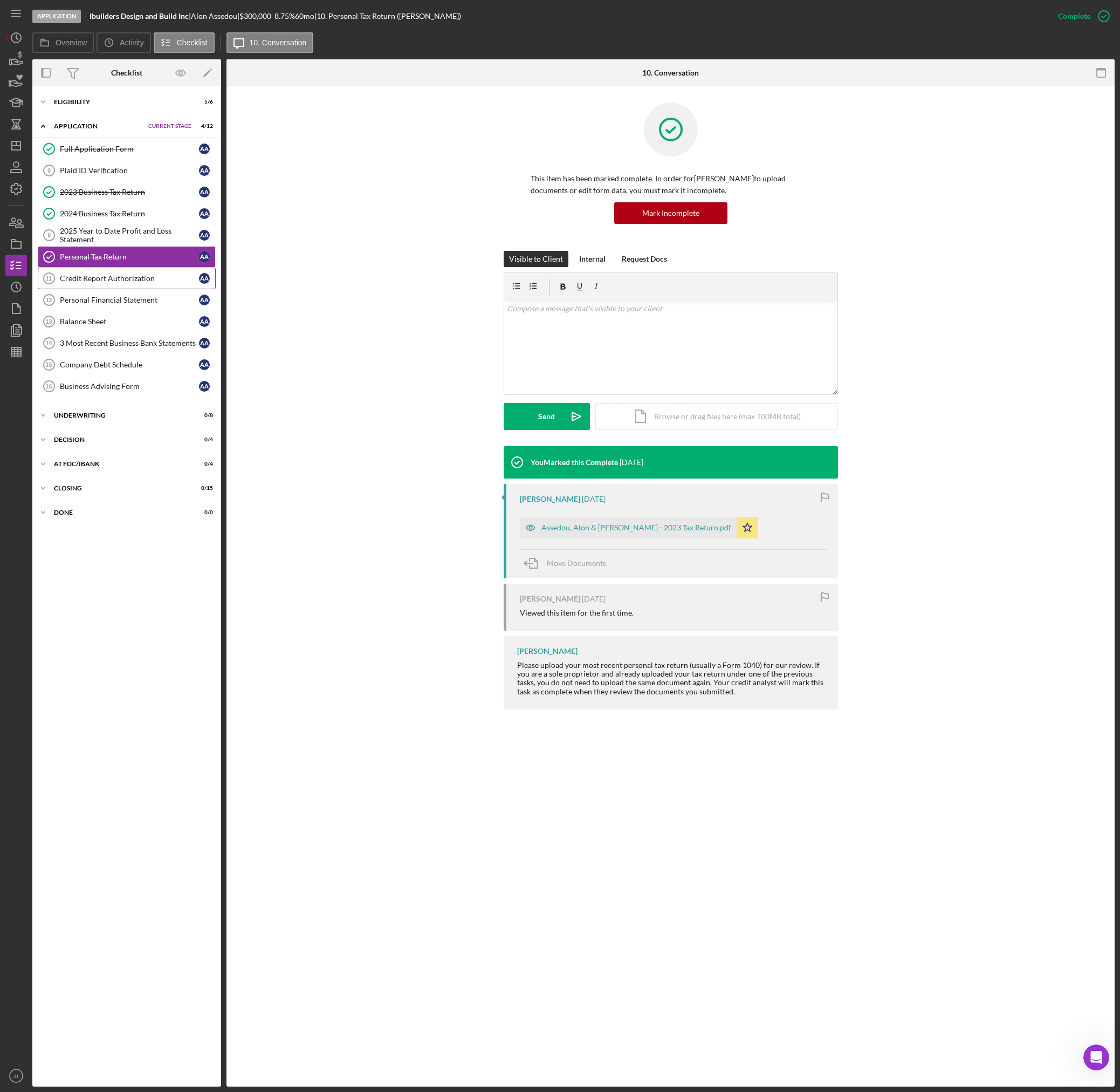
click at [134, 283] on div "Credit Report Authorization" at bounding box center [130, 278] width 139 height 9
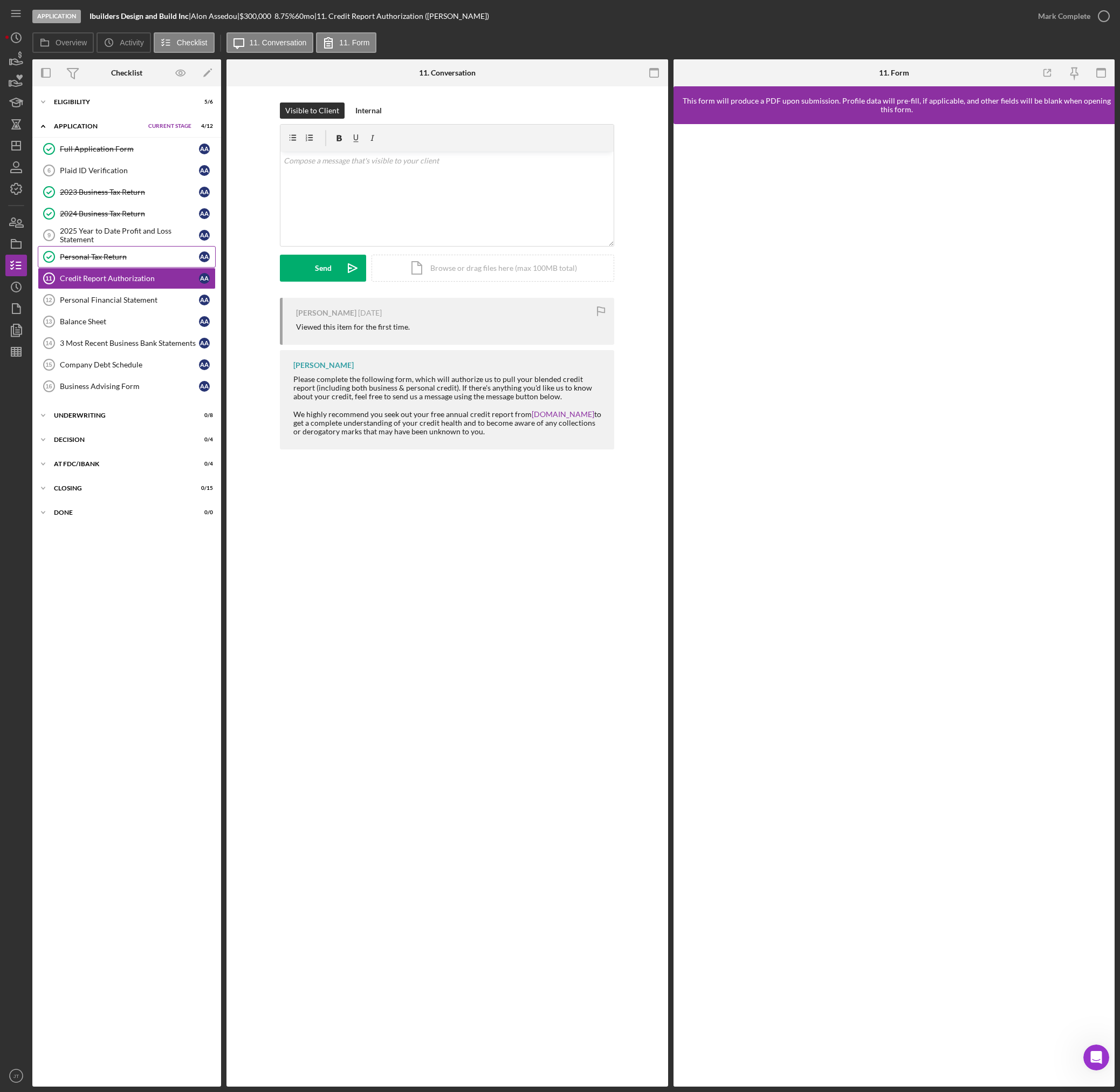
click at [123, 261] on div "Personal Tax Return" at bounding box center [130, 256] width 139 height 9
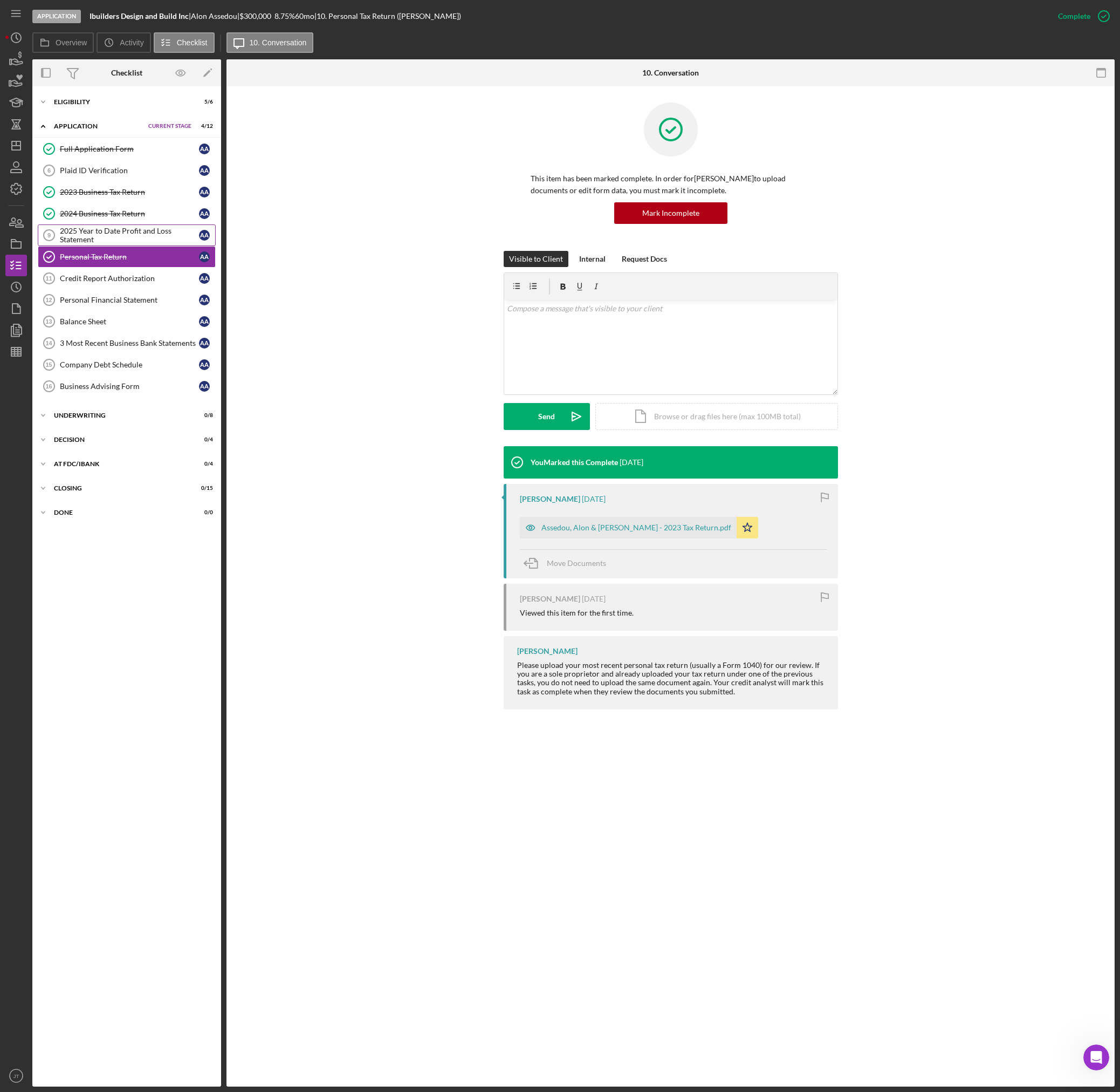
click at [136, 238] on div "2025 Year to Date Profit and Loss Statement" at bounding box center [130, 236] width 139 height 18
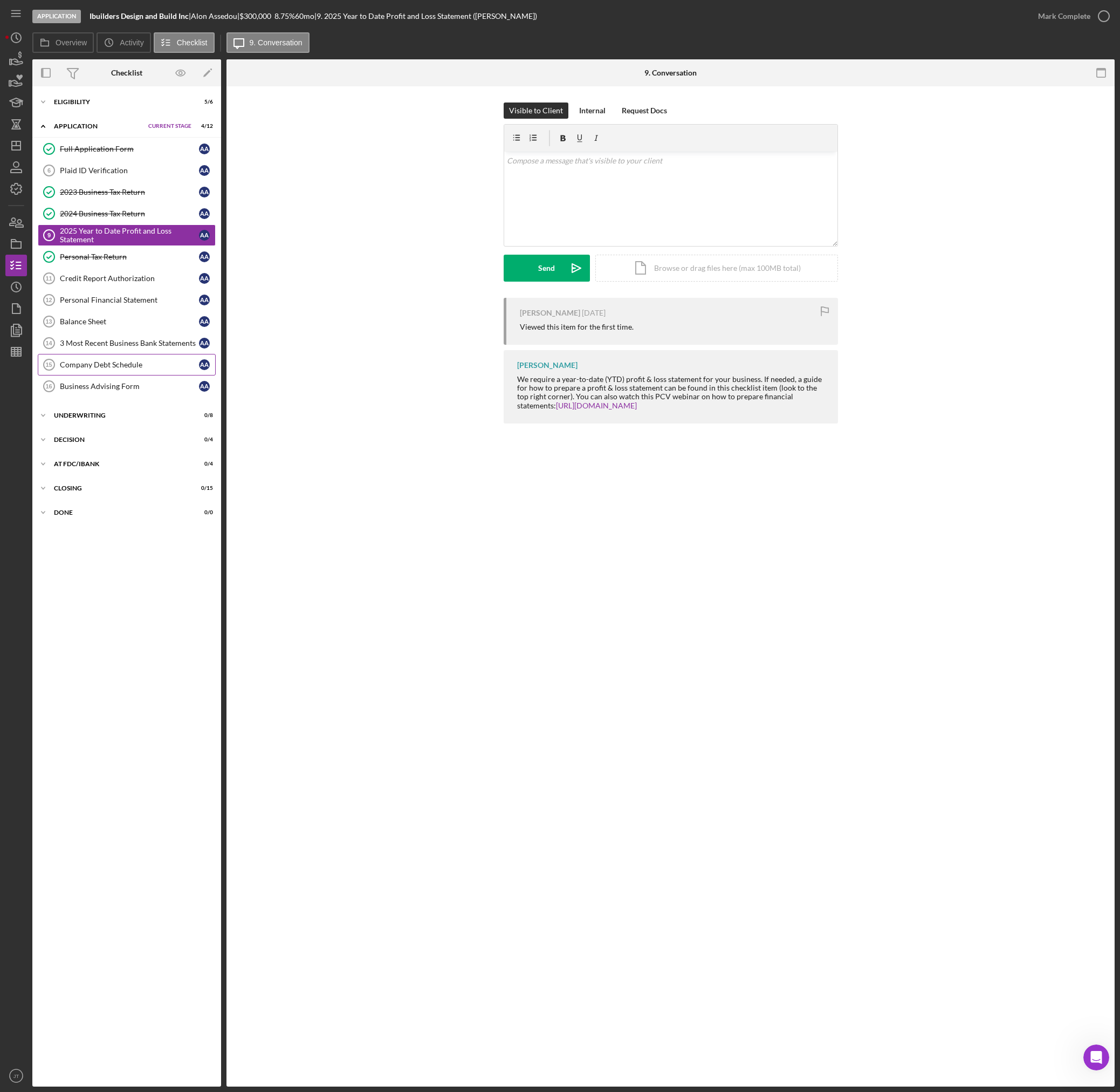
click at [148, 364] on div "Company Debt Schedule" at bounding box center [130, 364] width 139 height 9
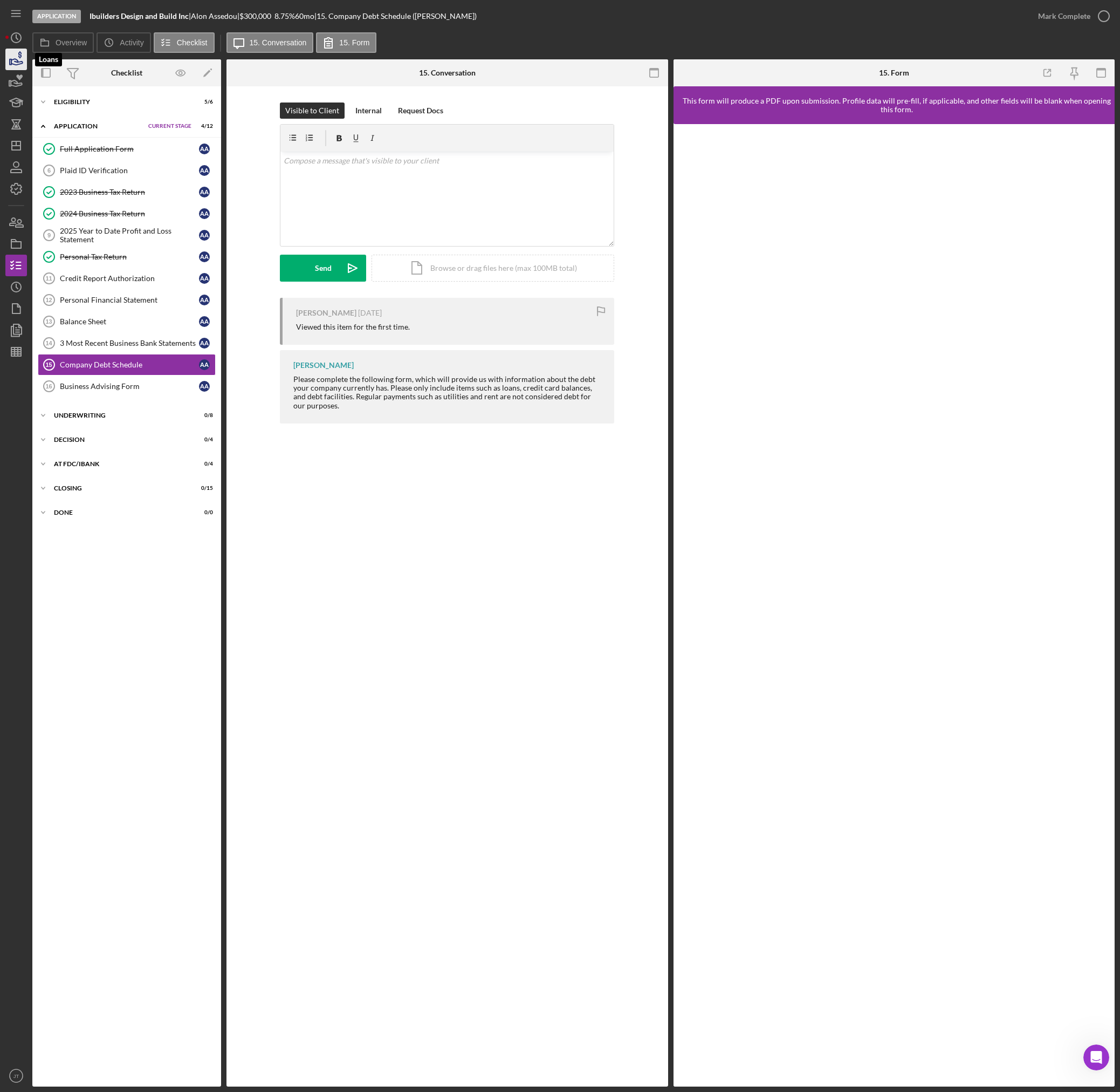
click at [20, 61] on icon "button" at bounding box center [17, 61] width 11 height 6
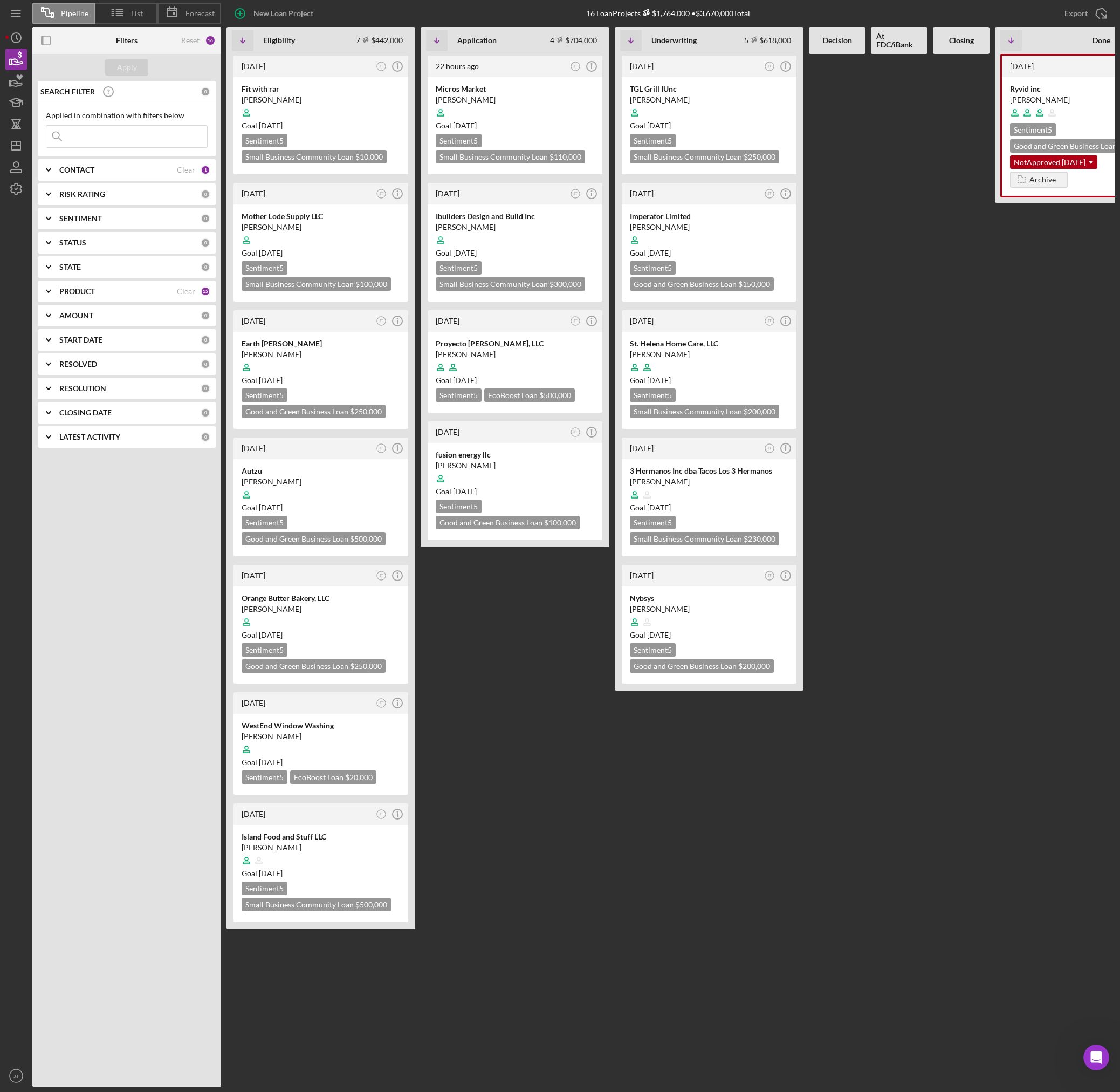
click at [953, 239] on div at bounding box center [961, 570] width 57 height 1033
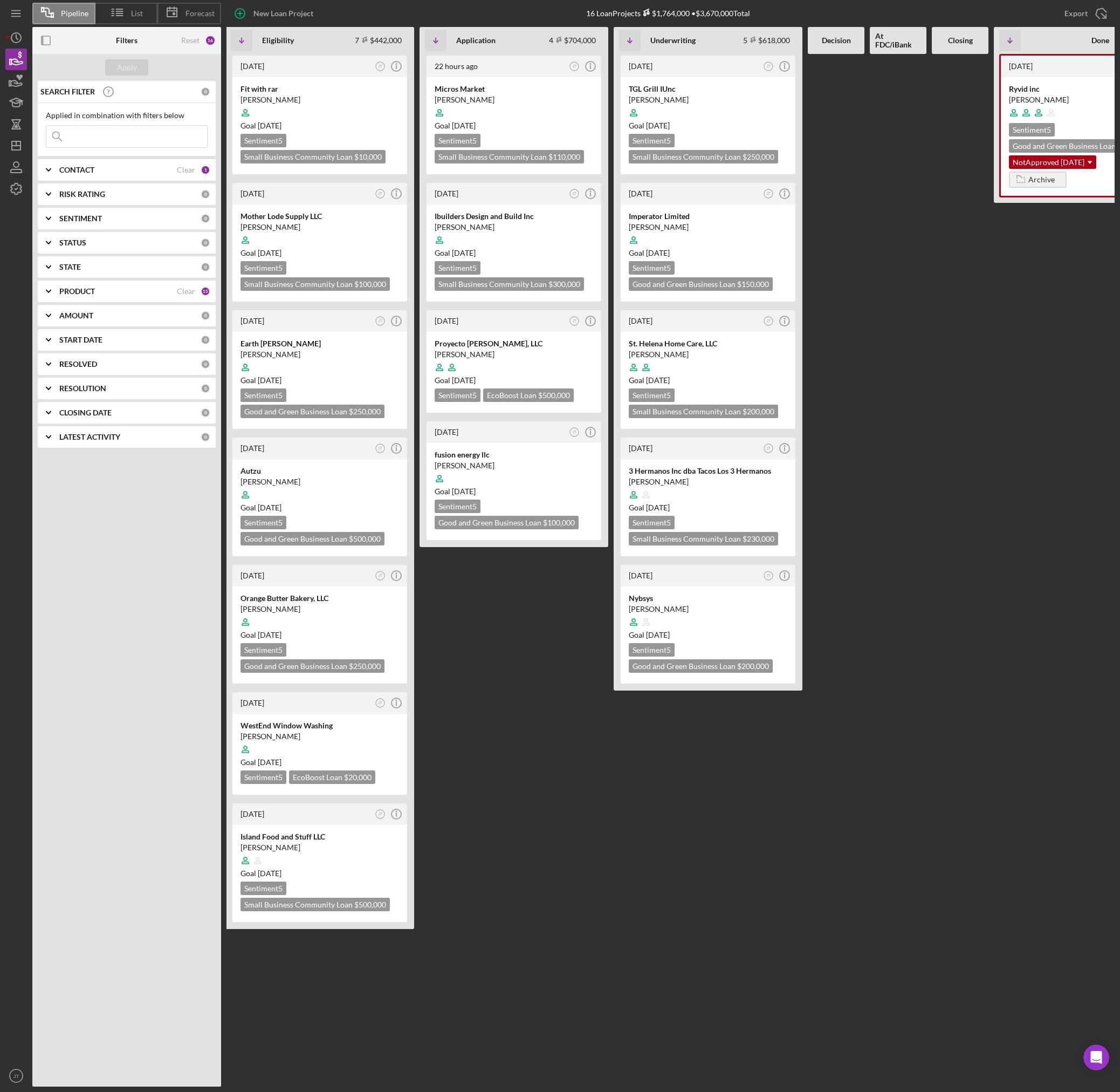
scroll to position [0, 1]
